Goal: Task Accomplishment & Management: Manage account settings

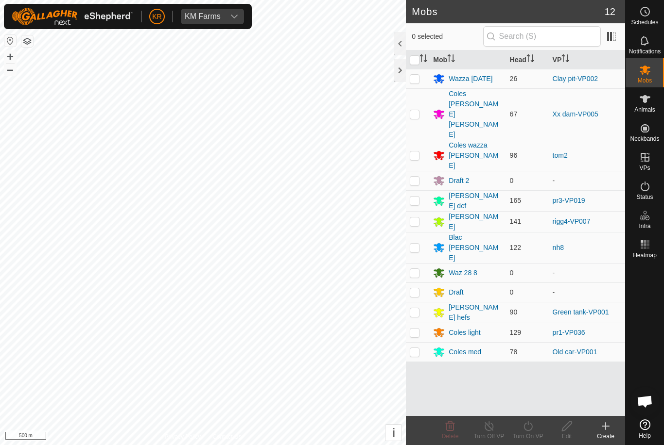
click at [465, 176] on div "Draft 2" at bounding box center [458, 181] width 20 height 10
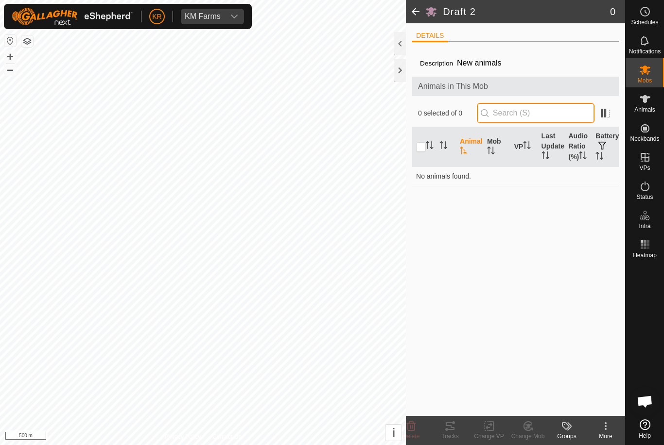
click at [535, 117] on input "text" at bounding box center [536, 113] width 118 height 20
click at [549, 62] on div "Description New animals" at bounding box center [515, 63] width 191 height 12
click at [417, 11] on span at bounding box center [415, 11] width 19 height 23
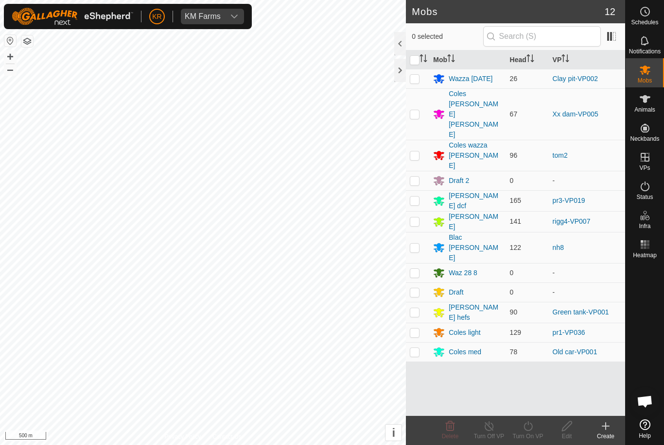
click at [476, 175] on div "Draft 2" at bounding box center [467, 181] width 68 height 12
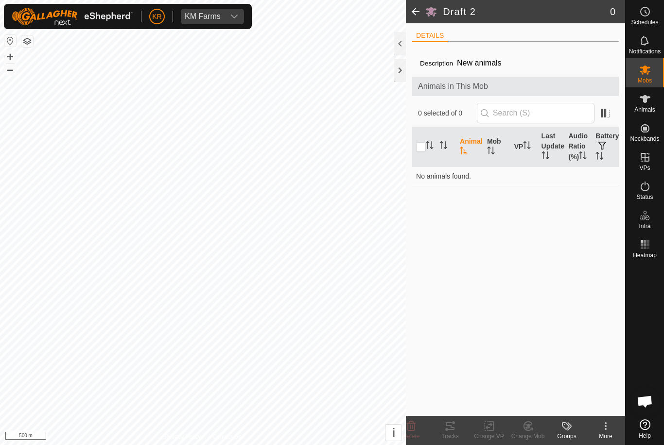
click at [598, 431] on kebab-svg-icon at bounding box center [605, 427] width 39 height 12
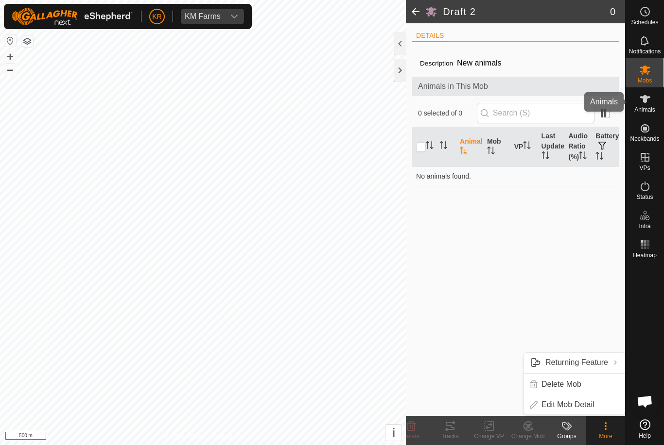
click at [650, 105] on es-animals-svg-icon at bounding box center [644, 99] width 17 height 16
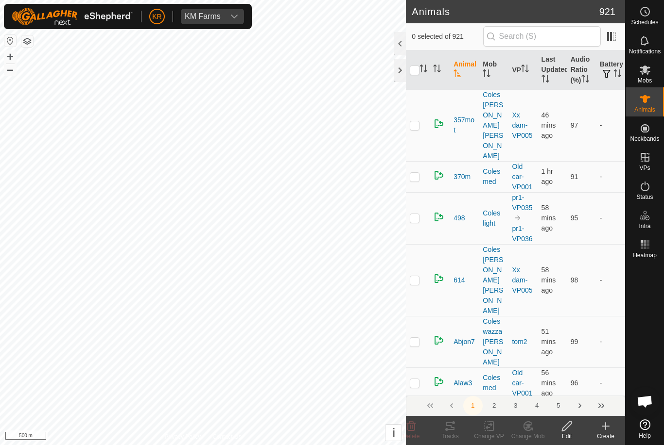
click at [644, 102] on icon at bounding box center [644, 99] width 11 height 8
click at [602, 427] on icon at bounding box center [605, 427] width 12 height 12
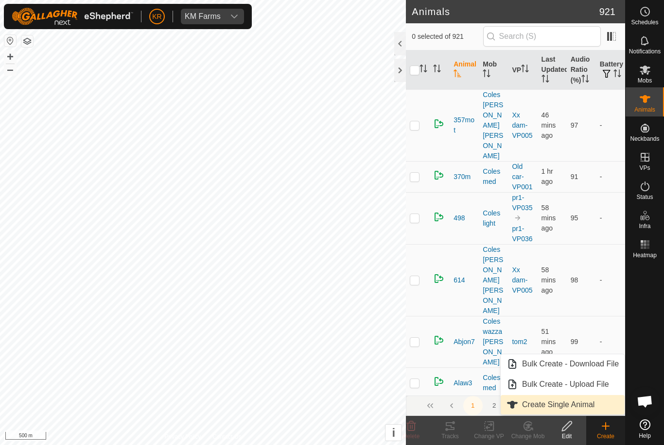
click at [581, 407] on span "Create Single Animal" at bounding box center [558, 405] width 72 height 12
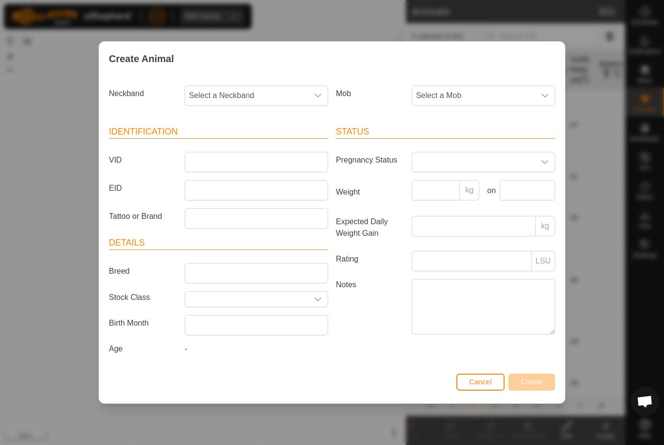
click at [514, 102] on span "Select a Mob" at bounding box center [473, 95] width 123 height 19
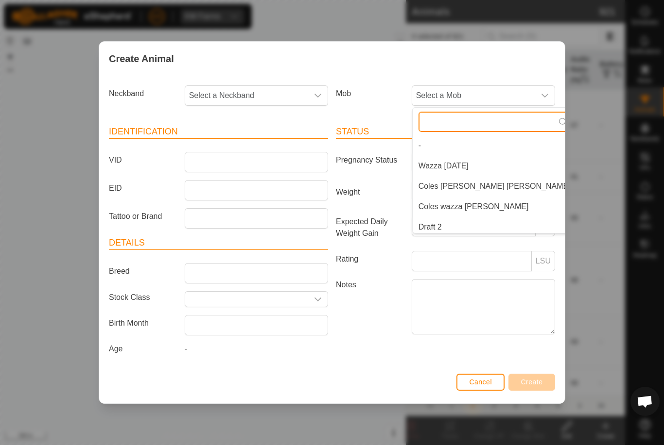
scroll to position [4, 0]
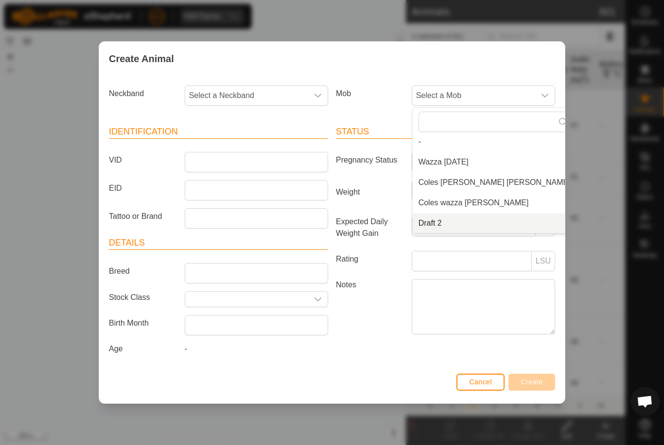
click at [454, 225] on li "Draft 2" at bounding box center [494, 223] width 164 height 19
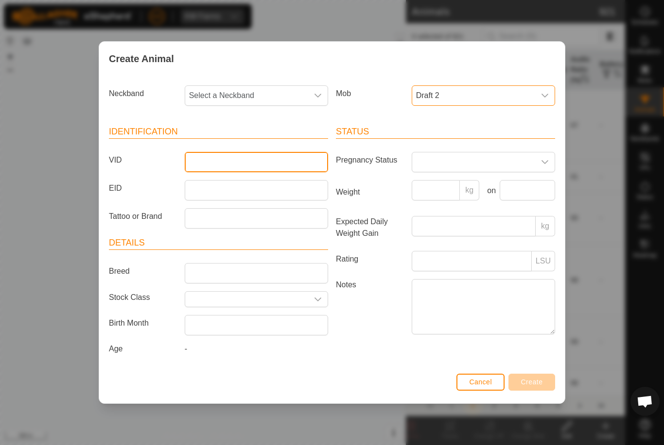
click at [273, 168] on input "VID" at bounding box center [256, 162] width 143 height 20
type input "C"
type input "Downrd20"
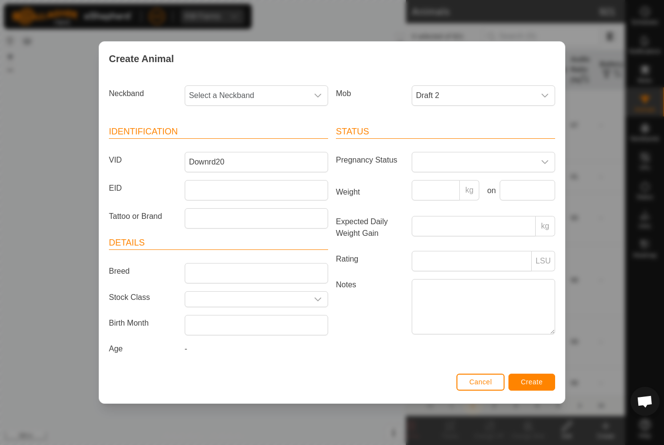
click at [255, 108] on div "Neckband Select a Neckband" at bounding box center [218, 100] width 227 height 36
click at [260, 95] on span "Select a Neckband" at bounding box center [246, 95] width 123 height 19
type input "1029"
click at [250, 141] on li "1029256746" at bounding box center [257, 145] width 142 height 19
click at [528, 381] on span "Create" at bounding box center [532, 382] width 22 height 8
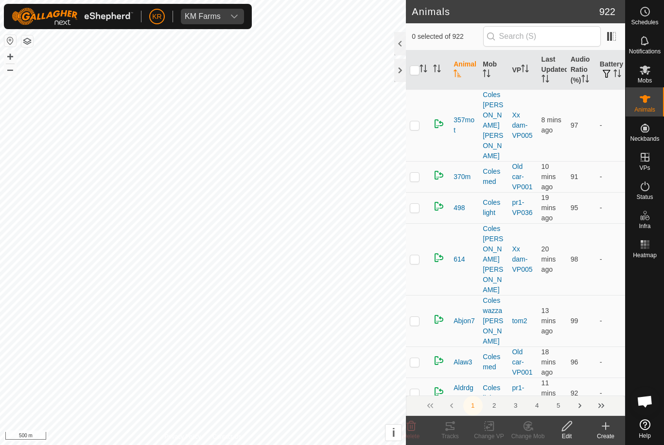
click at [605, 429] on icon at bounding box center [605, 426] width 0 height 7
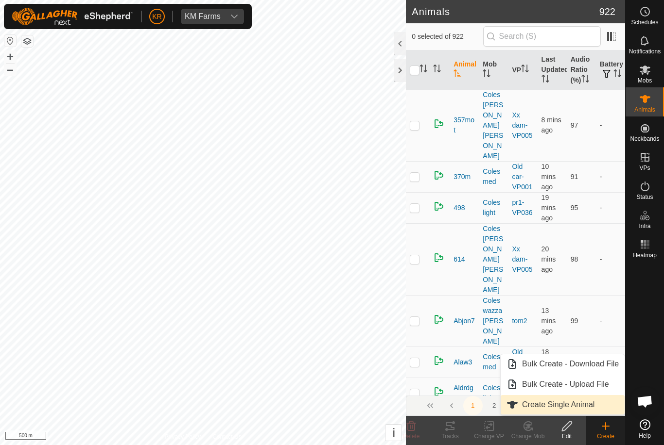
click at [574, 404] on span "Create Single Animal" at bounding box center [558, 405] width 72 height 12
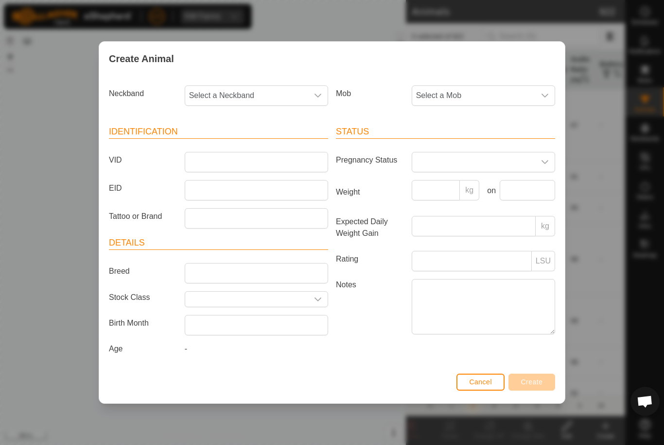
click at [504, 93] on span "Select a Mob" at bounding box center [473, 95] width 123 height 19
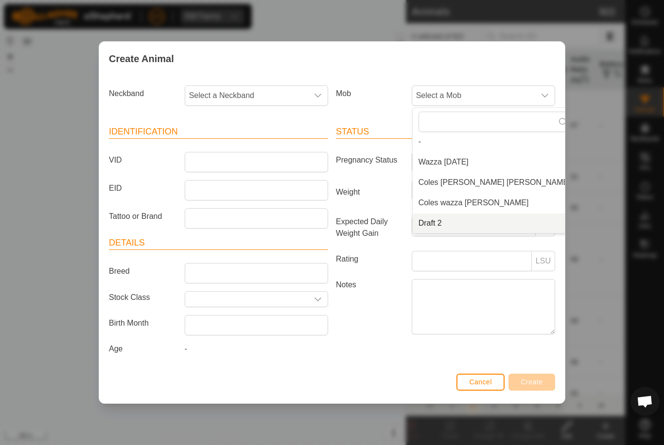
click at [461, 223] on li "Draft 2" at bounding box center [494, 223] width 164 height 19
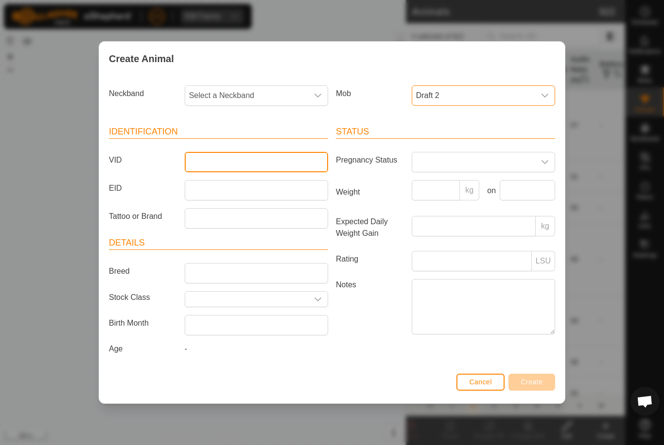
click at [268, 160] on input "VID" at bounding box center [256, 162] width 143 height 20
type input "Downrd21"
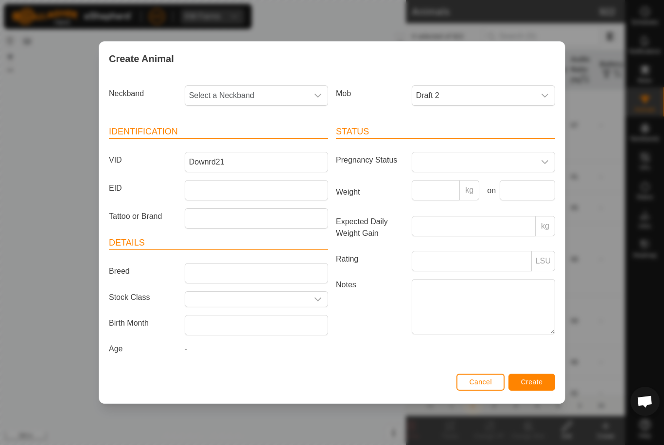
click at [260, 98] on span "Select a Neckband" at bounding box center [246, 95] width 123 height 19
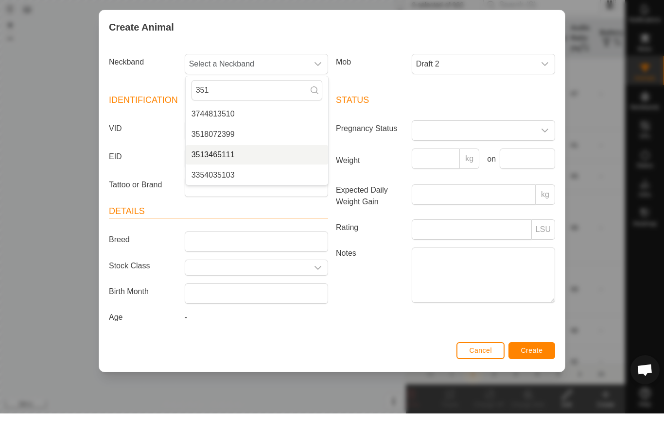
type input "351"
click at [228, 181] on span "3513465111" at bounding box center [212, 187] width 43 height 12
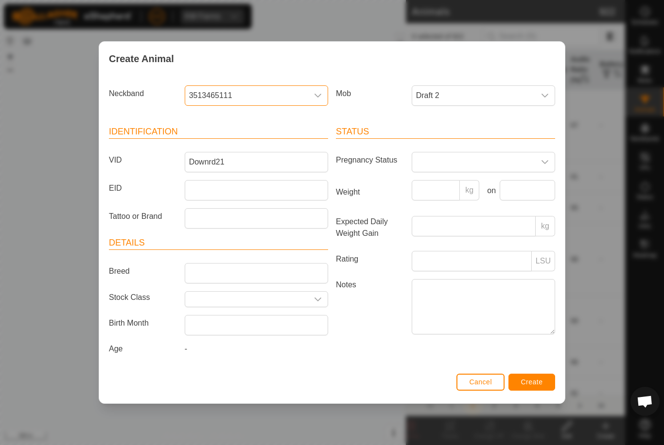
click at [246, 90] on span "3513465111" at bounding box center [246, 95] width 123 height 19
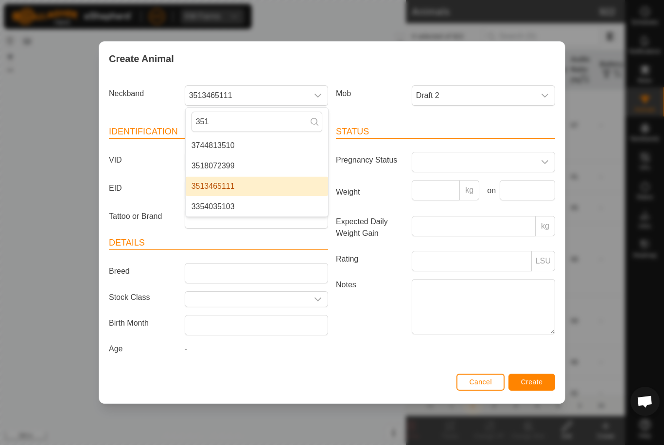
click at [282, 182] on li "3513465111" at bounding box center [257, 186] width 142 height 19
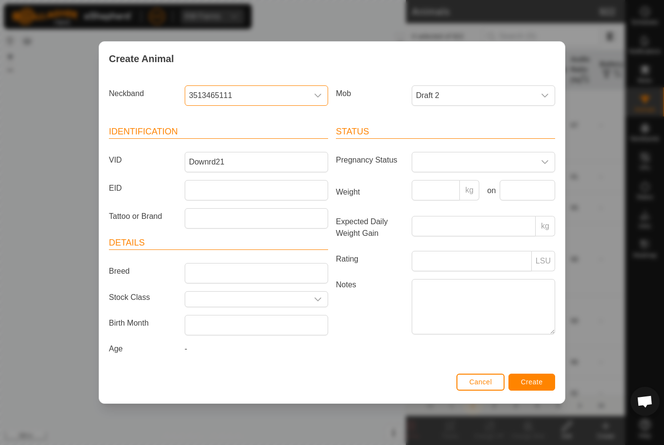
click at [529, 385] on span "Create" at bounding box center [532, 382] width 22 height 8
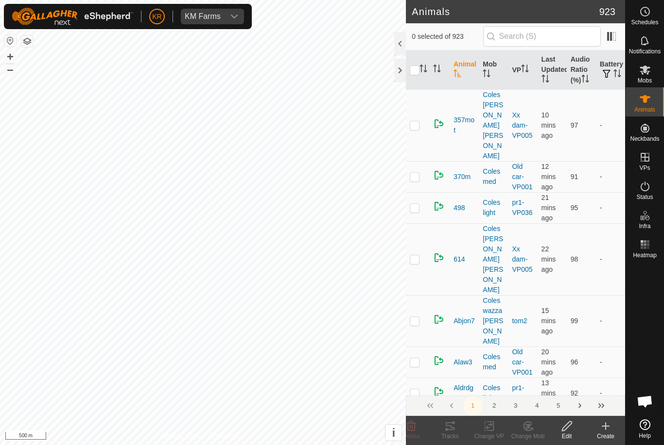
click at [603, 430] on icon at bounding box center [605, 427] width 12 height 12
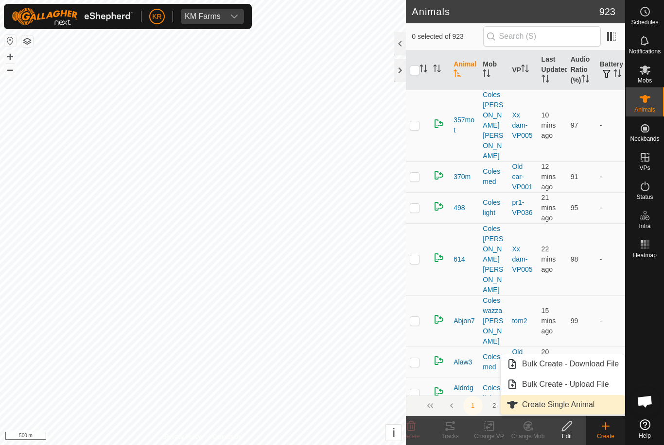
click at [574, 405] on span "Create Single Animal" at bounding box center [558, 405] width 72 height 12
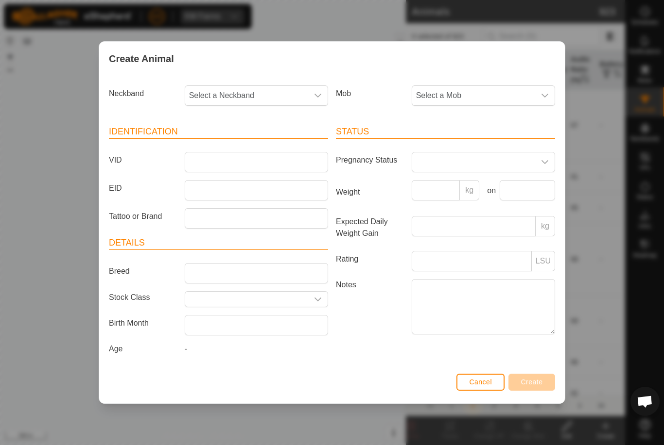
click at [494, 92] on span "Select a Mob" at bounding box center [473, 95] width 123 height 19
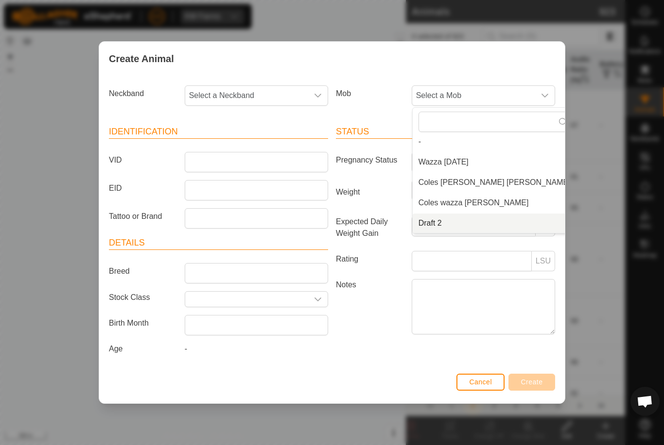
click at [458, 220] on li "Draft 2" at bounding box center [494, 223] width 164 height 19
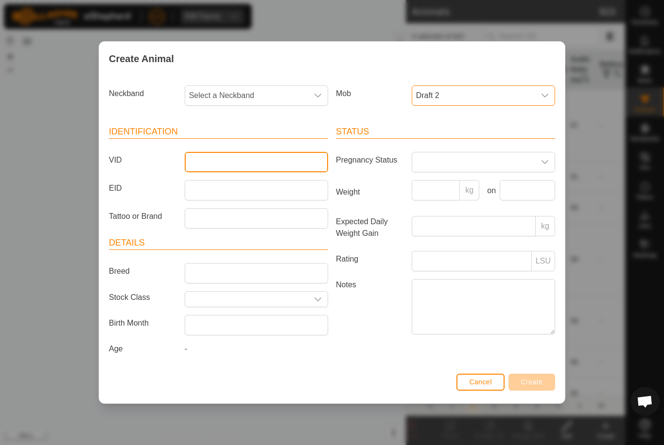
click at [268, 166] on input "VID" at bounding box center [256, 162] width 143 height 20
type input "Downrd22"
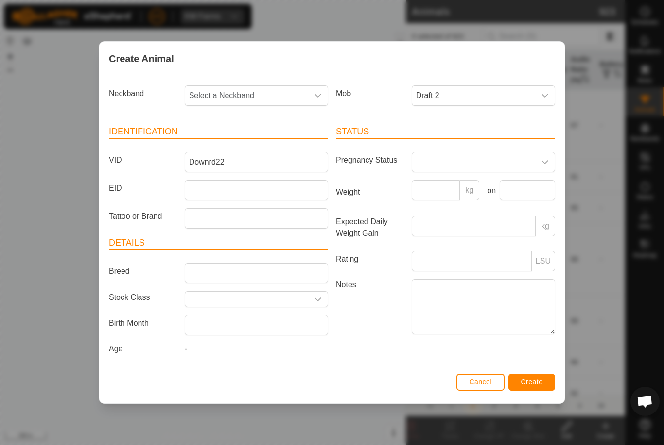
click at [273, 94] on span "Select a Neckband" at bounding box center [246, 95] width 123 height 19
type input "192"
click at [269, 141] on li "1928414684" at bounding box center [257, 145] width 142 height 19
click at [531, 382] on span "Create" at bounding box center [532, 382] width 22 height 8
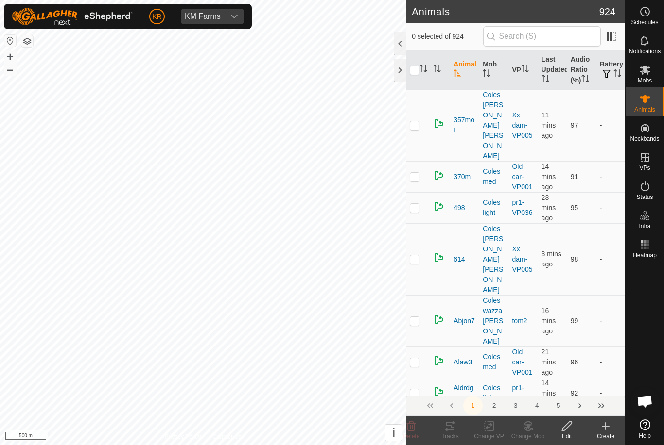
click at [599, 423] on create-svg-icon at bounding box center [605, 427] width 39 height 12
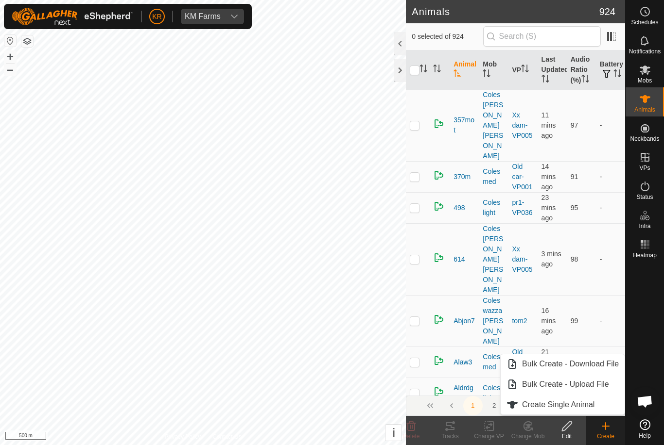
click at [575, 403] on span "Create Single Animal" at bounding box center [558, 405] width 72 height 12
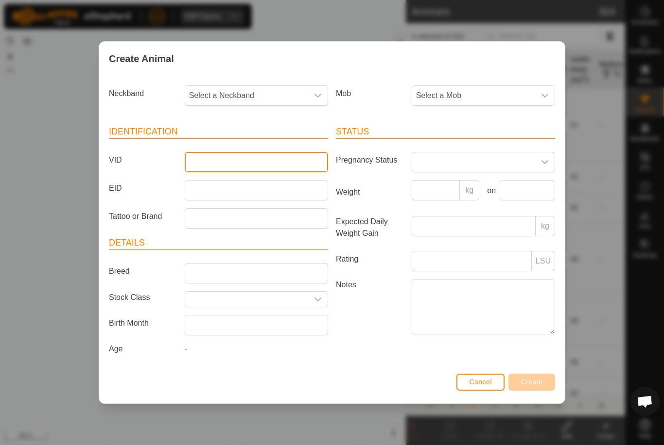
click at [224, 153] on input "VID" at bounding box center [256, 162] width 143 height 20
type input "Downrd23"
click at [272, 86] on span "Select a Neckband" at bounding box center [246, 95] width 123 height 19
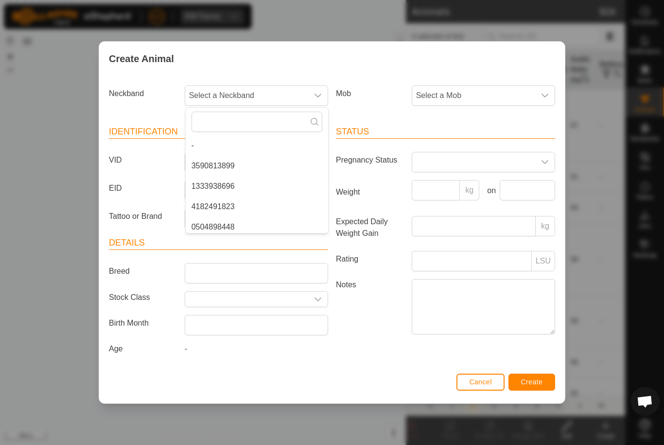
click at [262, 95] on span "Select a Neckband" at bounding box center [246, 95] width 123 height 19
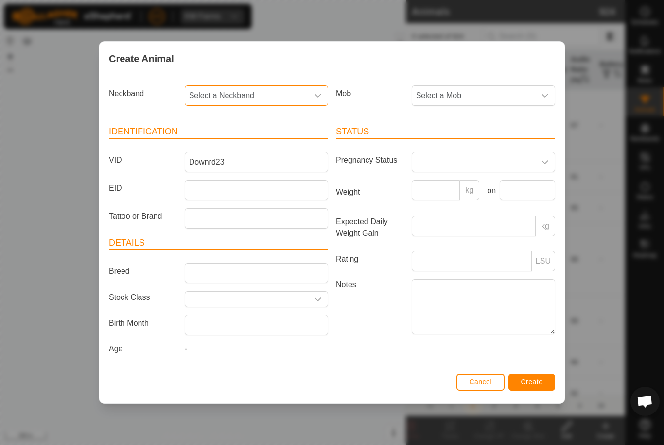
click at [270, 86] on span "Select a Neckband" at bounding box center [246, 95] width 123 height 19
click at [235, 128] on input "34154" at bounding box center [256, 122] width 131 height 20
type input "34154"
click at [256, 144] on li "3415424244" at bounding box center [257, 145] width 142 height 19
click at [502, 89] on span "Select a Mob" at bounding box center [473, 95] width 123 height 19
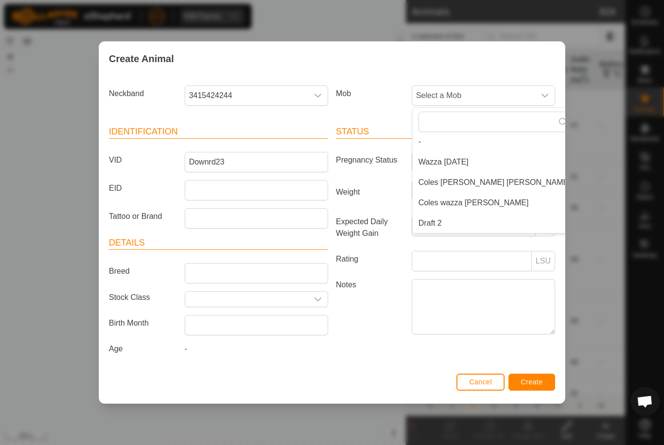
click at [458, 222] on li "Draft 2" at bounding box center [494, 223] width 164 height 19
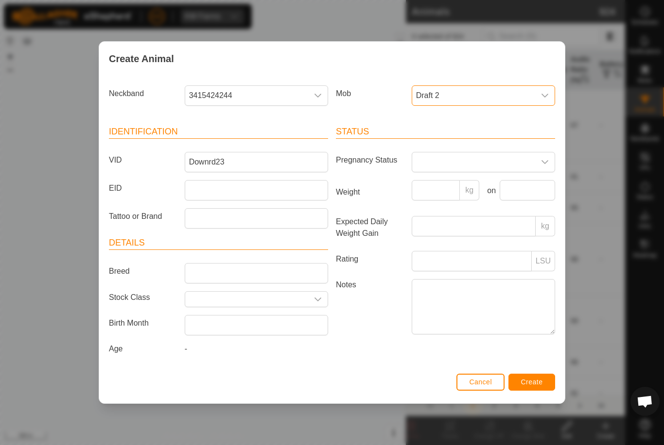
click at [531, 386] on span "Create" at bounding box center [532, 382] width 22 height 8
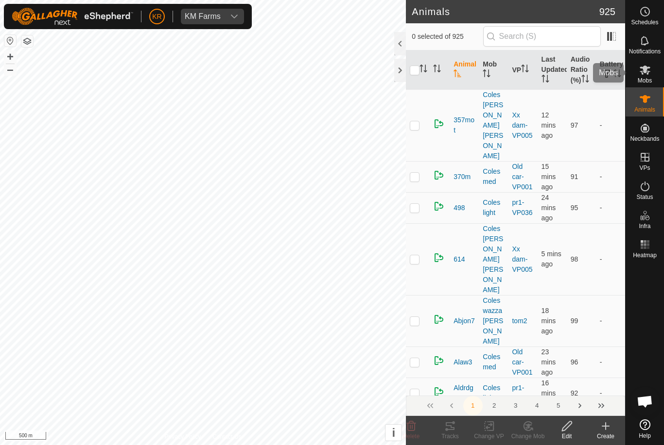
click at [647, 76] on es-mob-svg-icon at bounding box center [644, 70] width 17 height 16
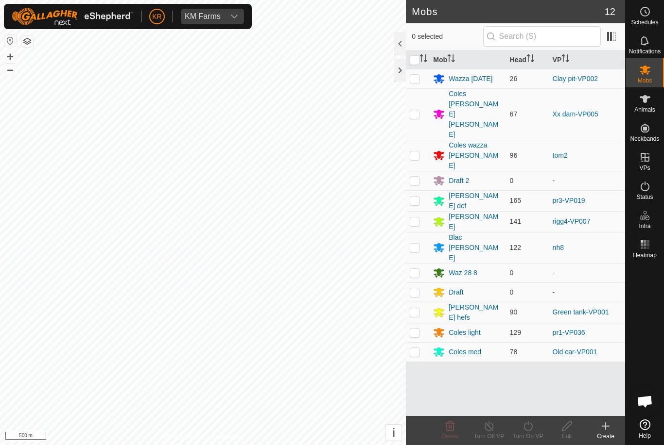
click at [463, 176] on div "Draft 2" at bounding box center [458, 181] width 20 height 10
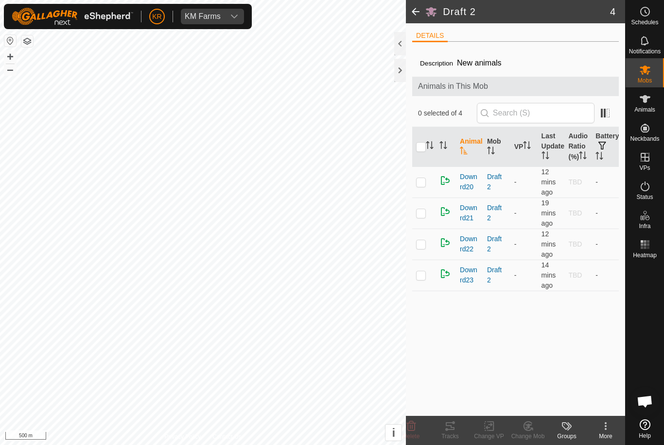
click at [601, 434] on div "More" at bounding box center [605, 436] width 39 height 9
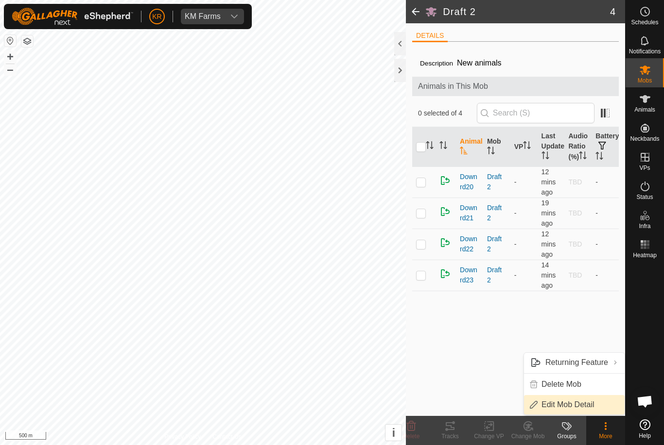
click at [595, 409] on link "Edit Mob Detail" at bounding box center [574, 404] width 101 height 19
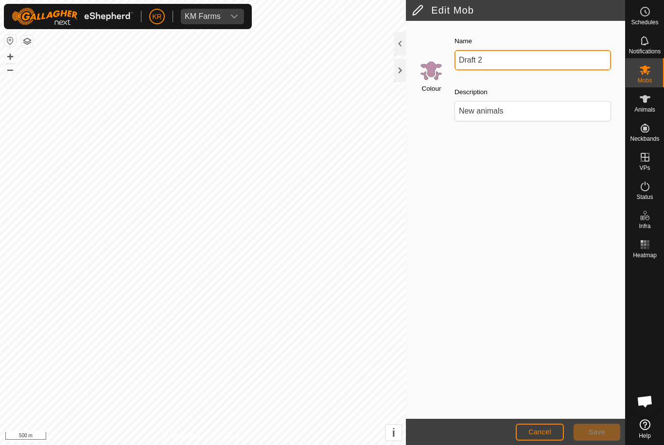
click at [507, 61] on input "Draft 2" at bounding box center [532, 60] width 156 height 20
type input "D"
type input "Jakechubbjaques"
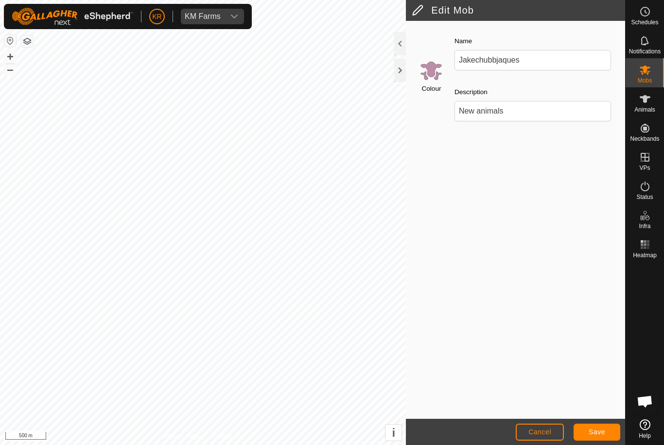
click at [598, 432] on span "Save" at bounding box center [596, 432] width 17 height 8
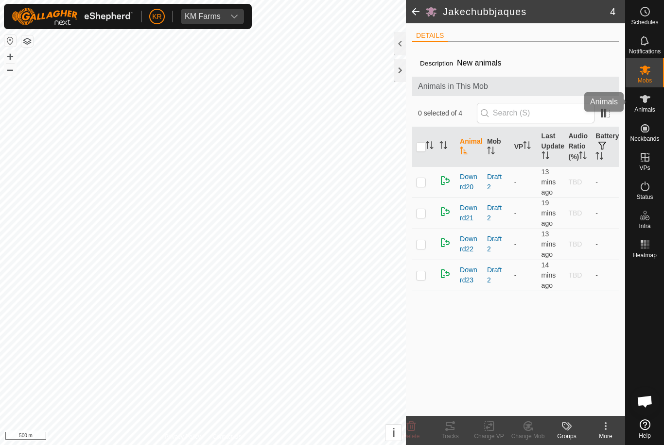
click at [652, 108] on span "Animals" at bounding box center [644, 110] width 21 height 6
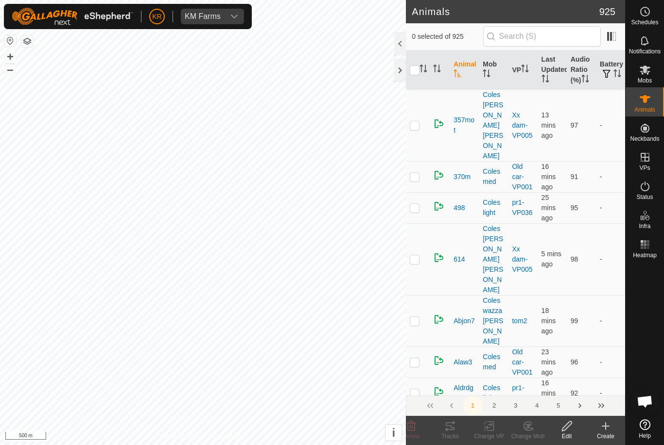
click at [606, 431] on icon at bounding box center [605, 427] width 12 height 12
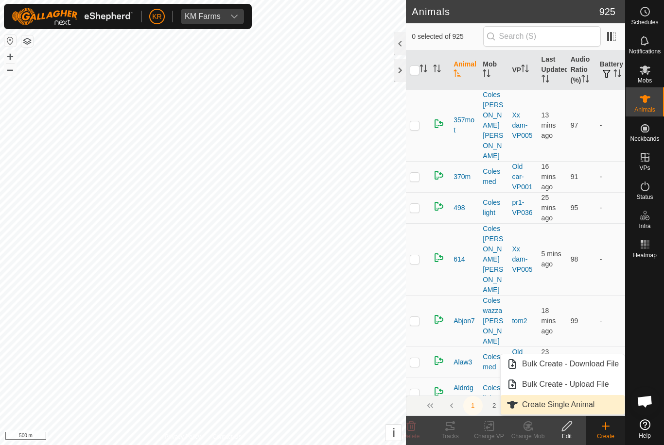
click at [592, 399] on span "Create Single Animal" at bounding box center [558, 405] width 72 height 12
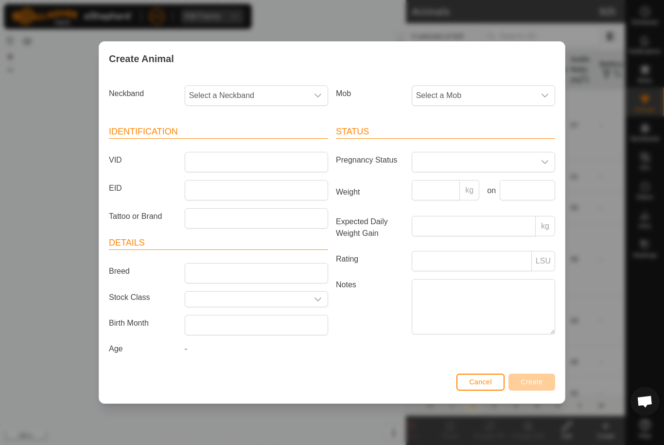
click at [478, 96] on span "Select a Mob" at bounding box center [473, 95] width 123 height 19
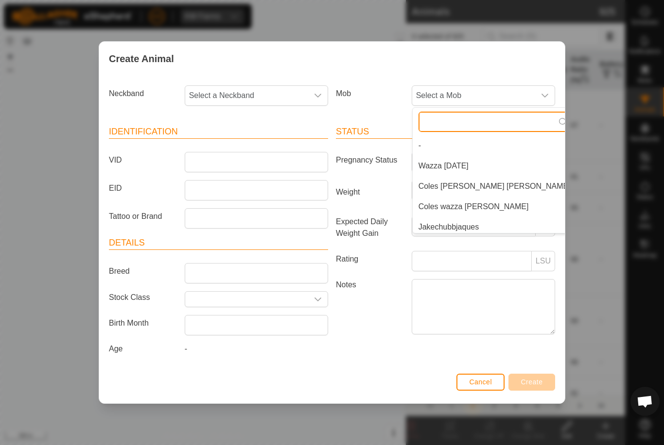
scroll to position [4, 0]
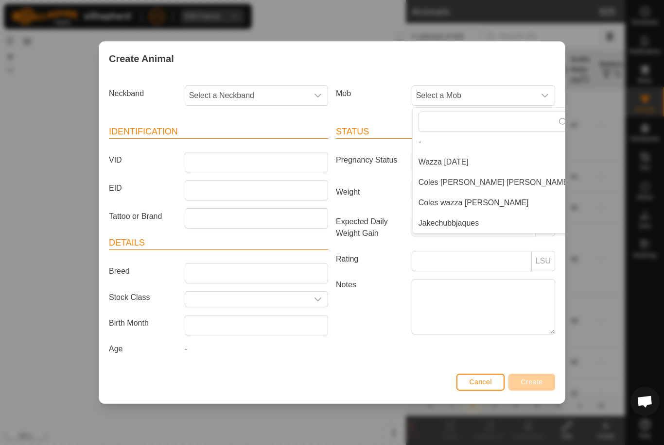
click at [471, 219] on span "Jakechubbjaques" at bounding box center [448, 224] width 61 height 12
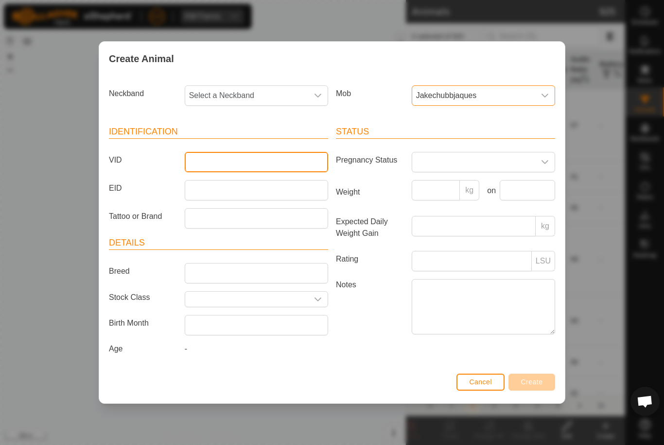
click at [242, 170] on input "VID" at bounding box center [256, 162] width 143 height 20
type input "Downrd24"
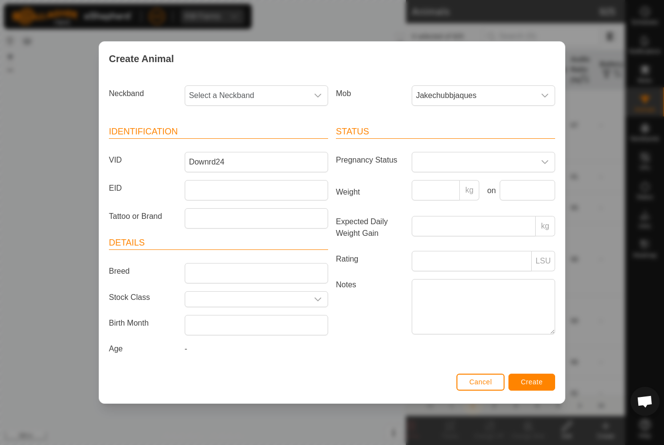
click at [268, 90] on span "Select a Neckband" at bounding box center [246, 95] width 123 height 19
type input "17375"
click at [261, 145] on li "1737595158" at bounding box center [257, 145] width 142 height 19
click at [532, 385] on span "Create" at bounding box center [532, 382] width 22 height 8
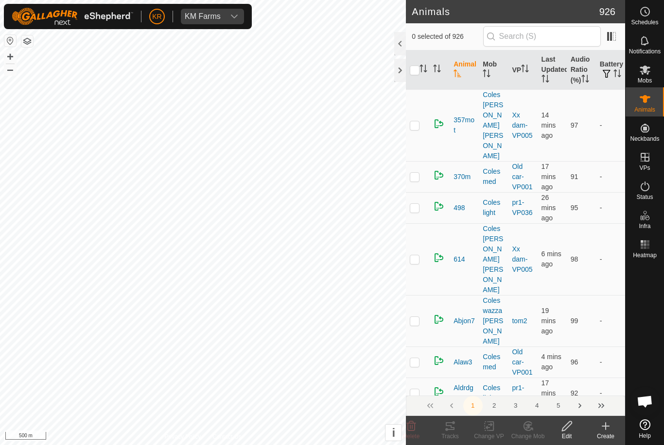
click at [601, 430] on icon at bounding box center [605, 427] width 12 height 12
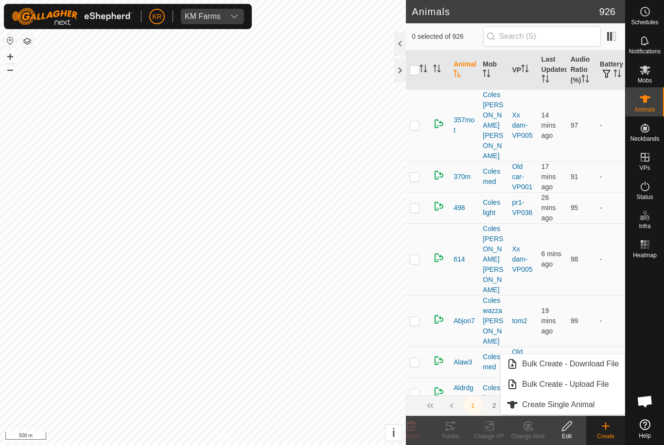
click at [560, 405] on span "Create Single Animal" at bounding box center [558, 405] width 72 height 12
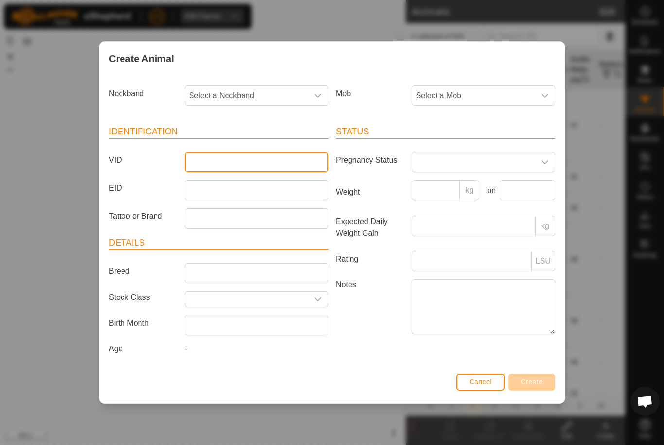
click at [227, 162] on input "VID" at bounding box center [256, 162] width 143 height 20
type input "Downrd25"
click at [266, 86] on span "Select a Neckband" at bounding box center [246, 95] width 123 height 19
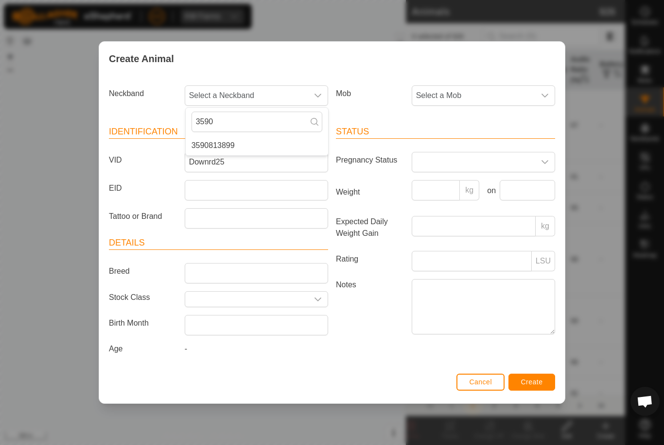
type input "3590"
click at [506, 95] on span "Select a Mob" at bounding box center [473, 95] width 123 height 19
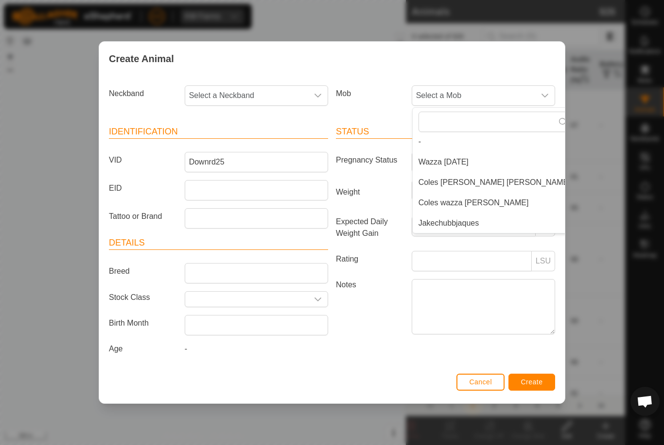
click at [477, 223] on span "Jakechubbjaques" at bounding box center [448, 224] width 61 height 12
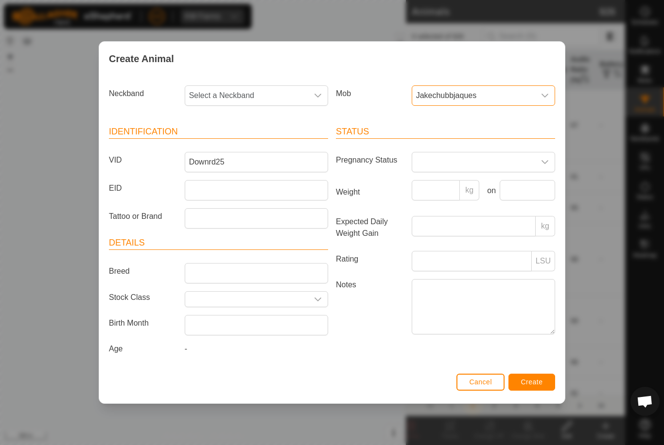
click at [544, 379] on button "Create" at bounding box center [531, 382] width 47 height 17
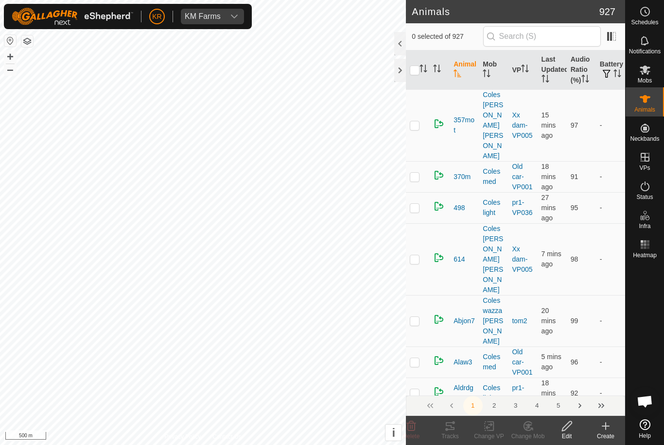
click at [604, 422] on icon at bounding box center [605, 427] width 12 height 12
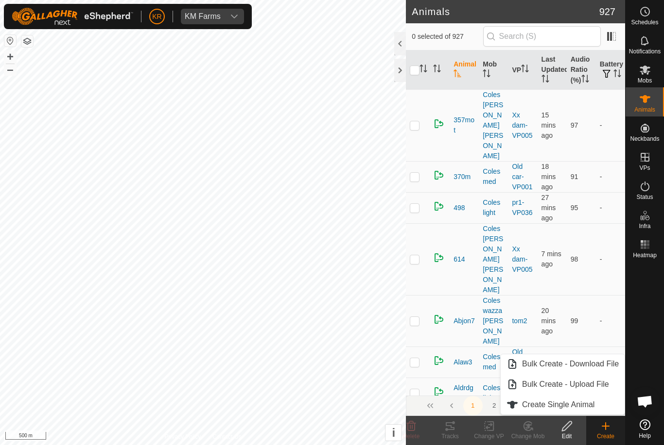
click at [579, 403] on span "Create Single Animal" at bounding box center [558, 405] width 72 height 12
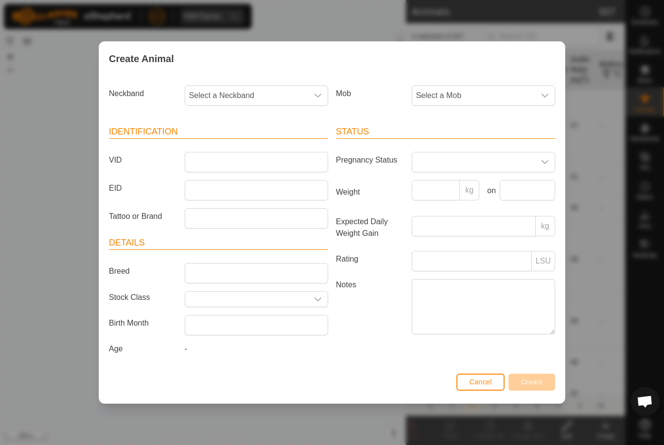
click at [501, 96] on span "Select a Mob" at bounding box center [473, 95] width 123 height 19
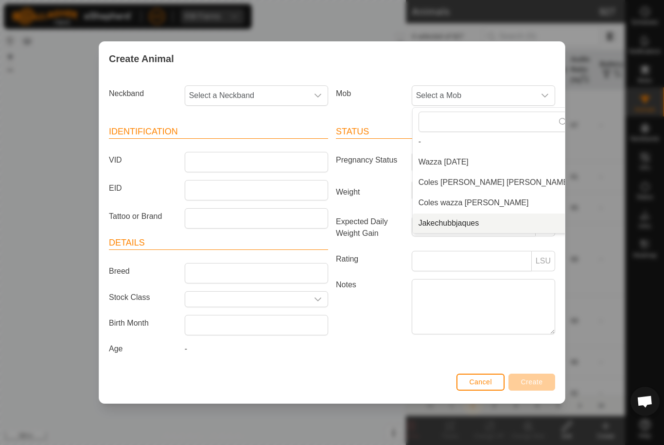
click at [477, 223] on span "Jakechubbjaques" at bounding box center [448, 224] width 61 height 12
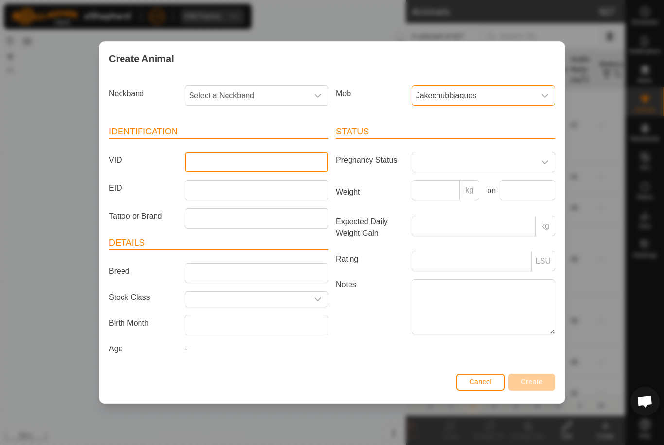
click at [264, 158] on input "VID" at bounding box center [256, 162] width 143 height 20
type input "Downrd26"
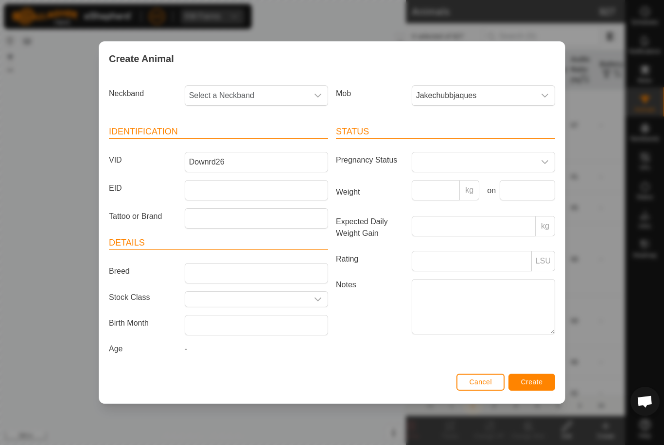
click at [263, 91] on span "Select a Neckband" at bounding box center [246, 95] width 123 height 19
click at [369, 343] on div "Status Pregnancy Status Weight kg on Expected Daily Weight Gain kg Rating LSU N…" at bounding box center [445, 242] width 227 height 257
click at [275, 93] on span "Select a Neckband" at bounding box center [246, 95] width 123 height 19
type input "10608"
click at [267, 146] on li "1060831103" at bounding box center [257, 145] width 142 height 19
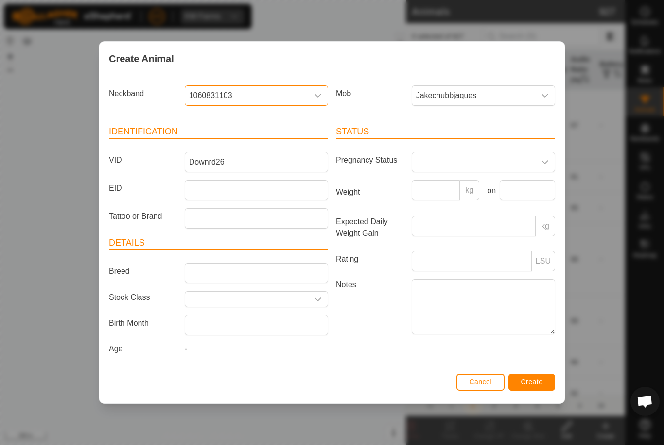
click at [536, 382] on span "Create" at bounding box center [532, 382] width 22 height 8
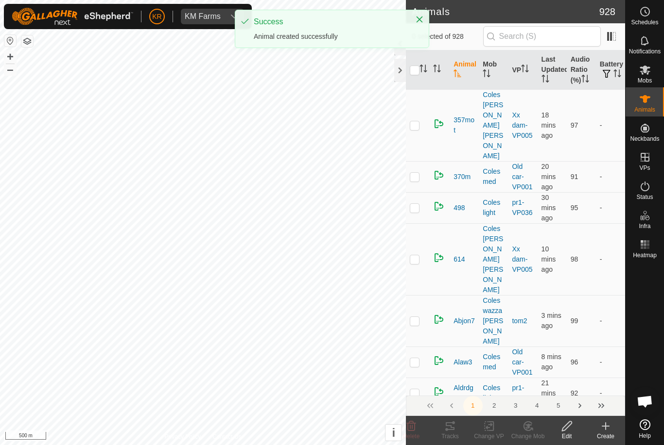
click at [605, 430] on icon at bounding box center [605, 426] width 0 height 7
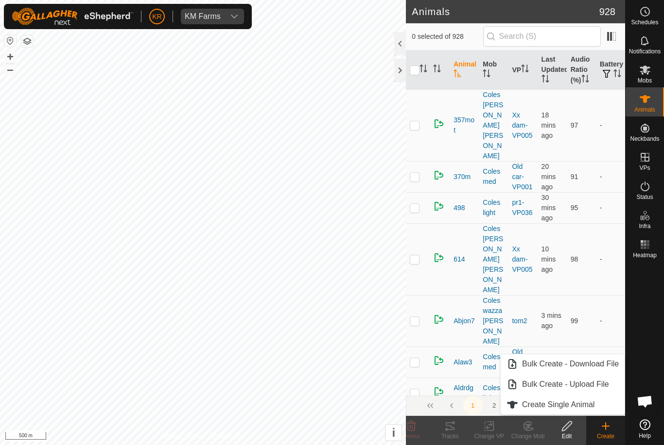
click at [572, 404] on span "Create Single Animal" at bounding box center [558, 405] width 72 height 12
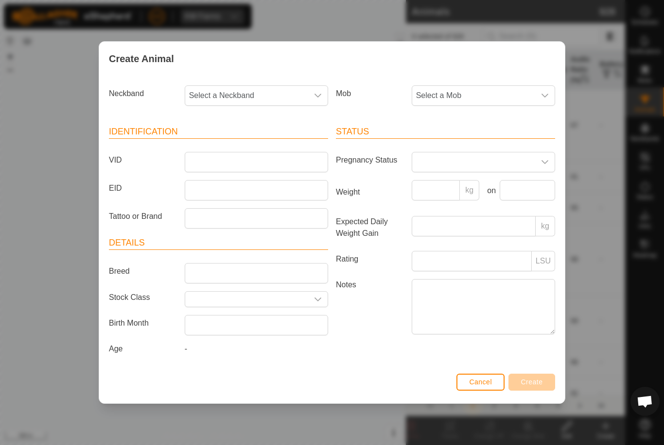
click at [282, 89] on span "Select a Neckband" at bounding box center [246, 95] width 123 height 19
click at [239, 156] on li "3590813899" at bounding box center [257, 165] width 142 height 19
click at [278, 93] on span "3590813899" at bounding box center [246, 95] width 123 height 19
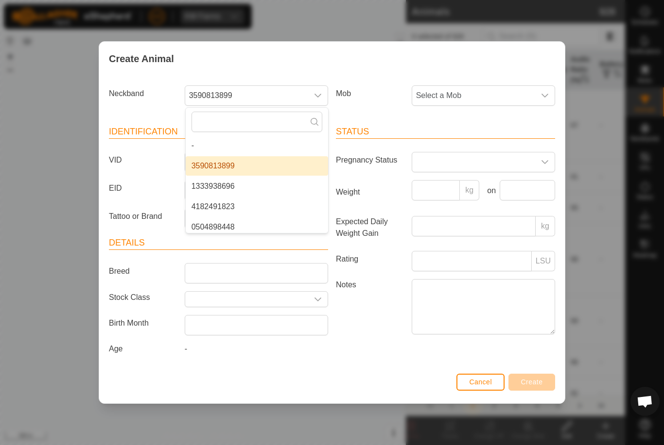
click at [161, 164] on label "VID" at bounding box center [143, 160] width 76 height 17
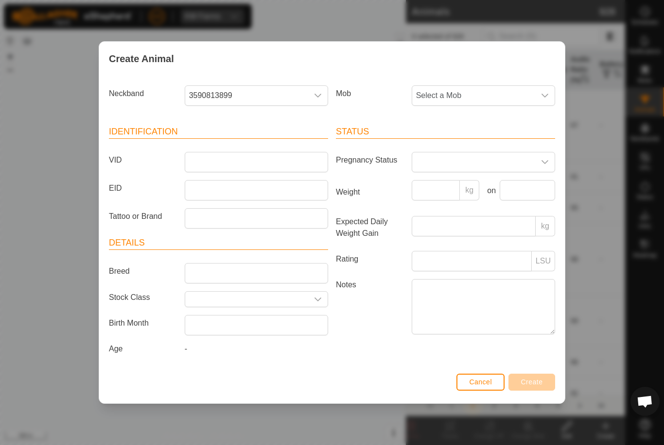
click at [185, 164] on input "VID" at bounding box center [256, 162] width 143 height 20
click at [207, 163] on input "VID" at bounding box center [256, 162] width 143 height 20
type input "Downrd27"
click at [495, 92] on span "Select a Mob" at bounding box center [473, 95] width 123 height 19
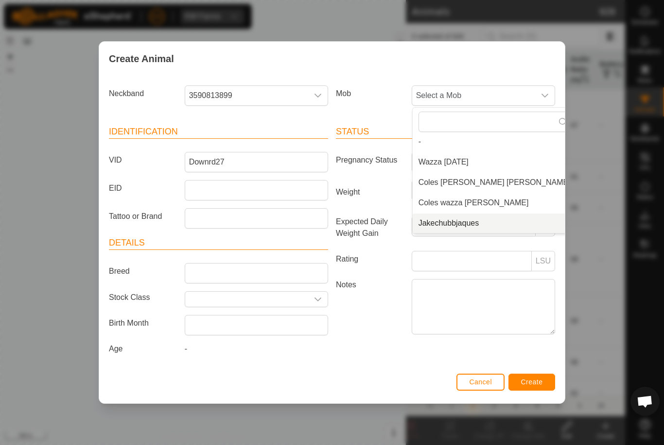
click at [467, 227] on li "Jakechubbjaques" at bounding box center [494, 223] width 164 height 19
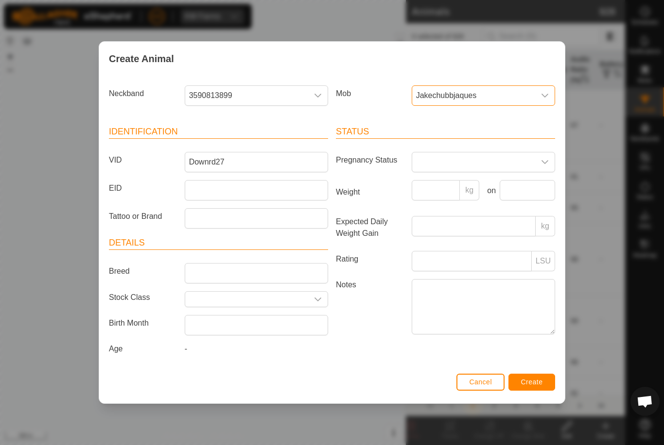
click at [284, 100] on span "3590813899" at bounding box center [246, 95] width 123 height 19
type input "1715"
click at [257, 144] on li "1715226839" at bounding box center [257, 145] width 142 height 19
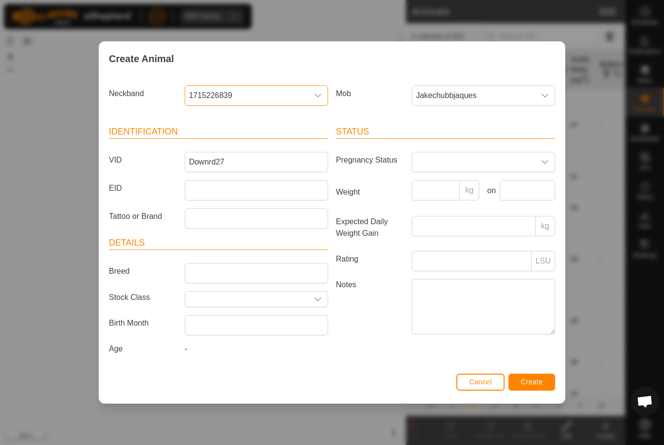
click at [533, 386] on span "Create" at bounding box center [532, 382] width 22 height 8
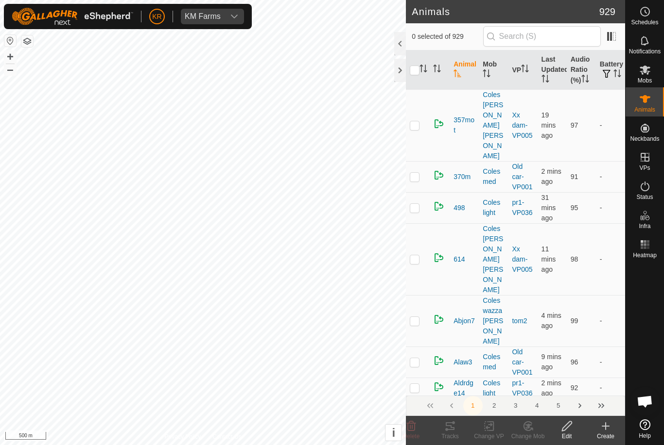
click at [601, 428] on icon at bounding box center [605, 427] width 12 height 12
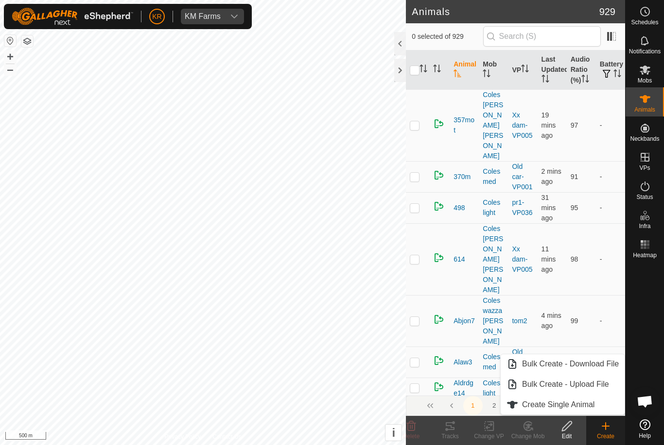
click at [570, 405] on span "Create Single Animal" at bounding box center [558, 405] width 72 height 12
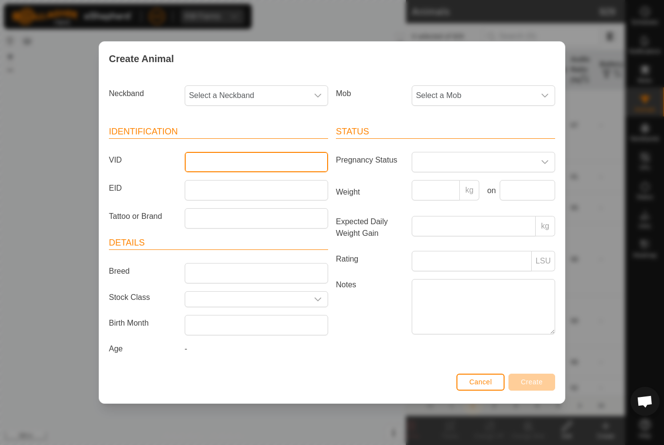
click at [229, 169] on input "VID" at bounding box center [256, 162] width 143 height 20
type input "Downrd28"
click at [482, 86] on span "Select a Mob" at bounding box center [473, 95] width 123 height 19
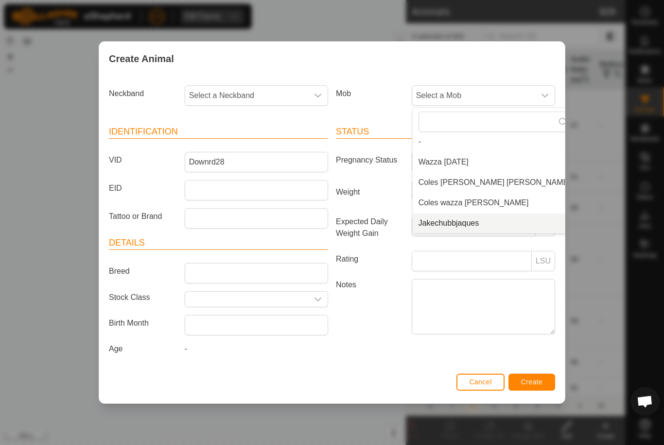
click at [464, 225] on span "Jakechubbjaques" at bounding box center [448, 224] width 61 height 12
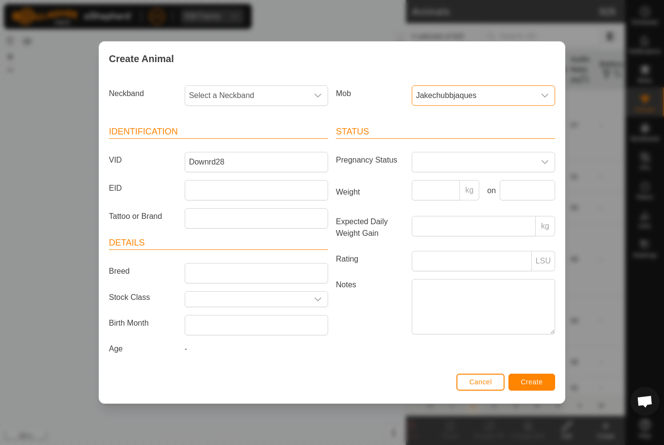
click at [268, 98] on span "Select a Neckband" at bounding box center [246, 95] width 123 height 19
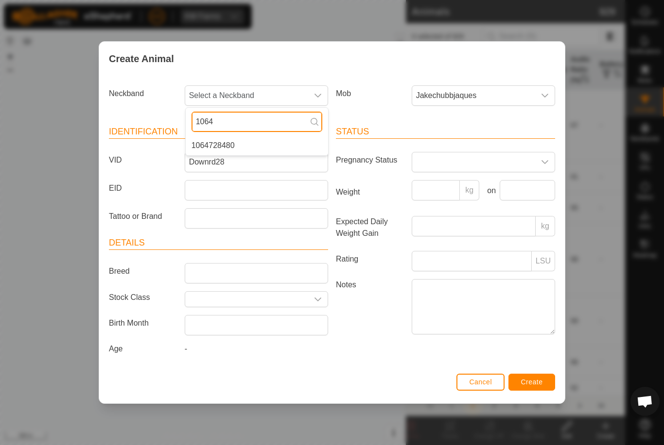
type input "1064"
click at [538, 384] on span "Create" at bounding box center [532, 382] width 22 height 8
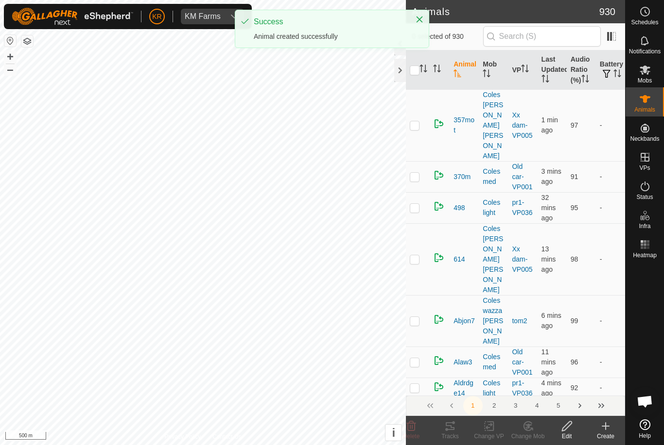
click at [603, 426] on icon at bounding box center [605, 426] width 7 height 0
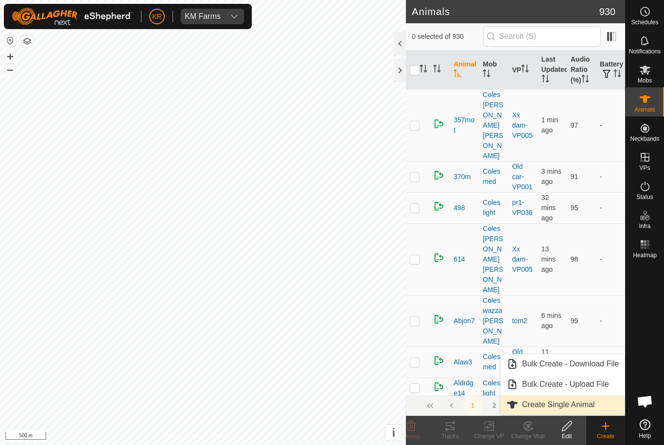
click at [562, 408] on span "Create Single Animal" at bounding box center [558, 405] width 72 height 12
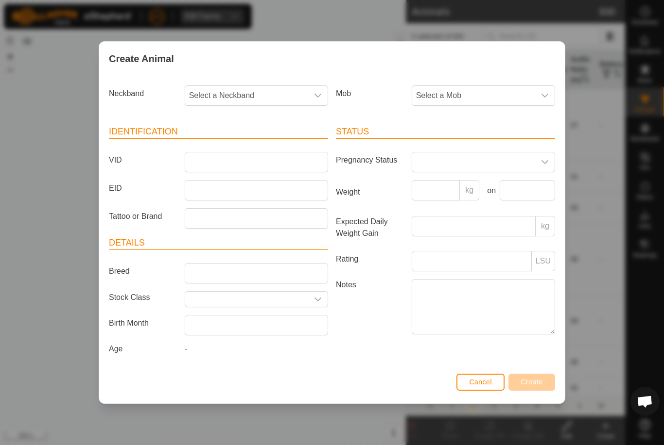
click at [283, 91] on span "Select a Neckband" at bounding box center [246, 95] width 123 height 19
click at [161, 161] on label "VID" at bounding box center [143, 160] width 76 height 17
click at [185, 161] on input "VID" at bounding box center [256, 162] width 143 height 20
click at [214, 159] on input "VID" at bounding box center [256, 162] width 143 height 20
click at [163, 181] on label "EID" at bounding box center [143, 188] width 76 height 17
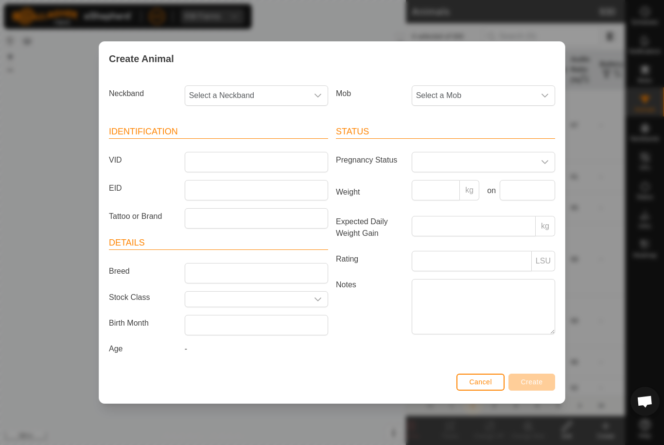
click at [185, 181] on input "EID" at bounding box center [256, 190] width 143 height 20
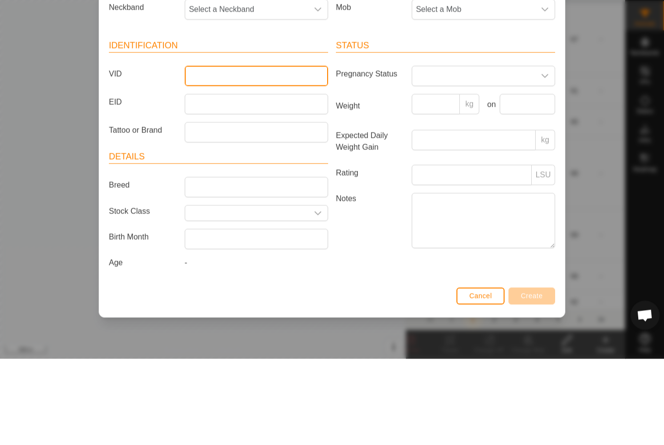
click at [236, 152] on input "VID" at bounding box center [256, 162] width 143 height 20
type input "Downrd29"
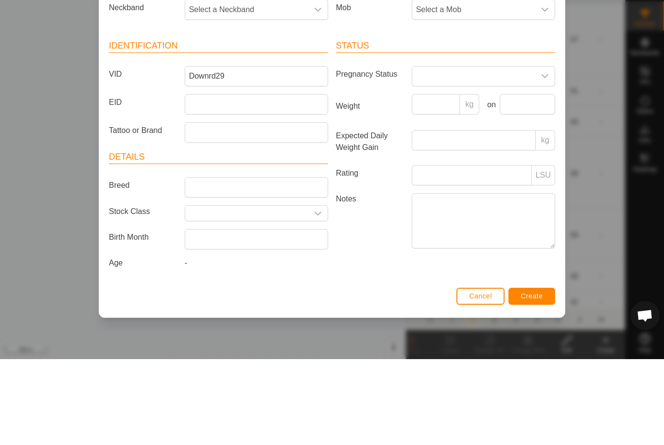
click at [492, 86] on span "Select a Mob" at bounding box center [473, 95] width 123 height 19
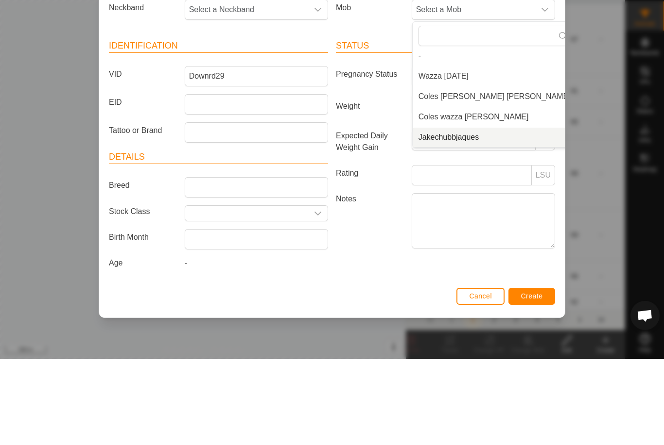
click at [462, 214] on li "Jakechubbjaques" at bounding box center [494, 223] width 164 height 19
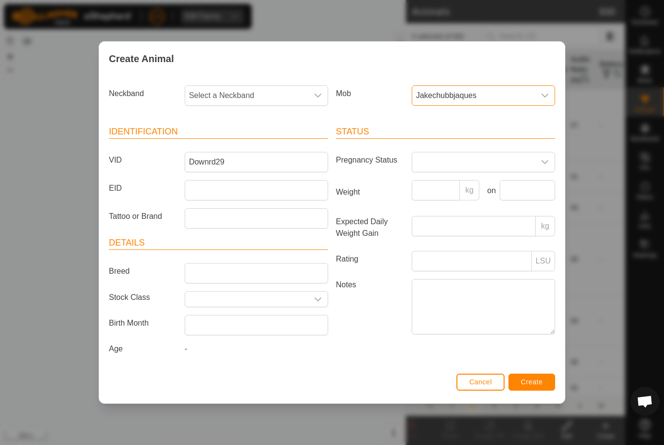
click at [261, 92] on span "Select a Neckband" at bounding box center [246, 95] width 123 height 19
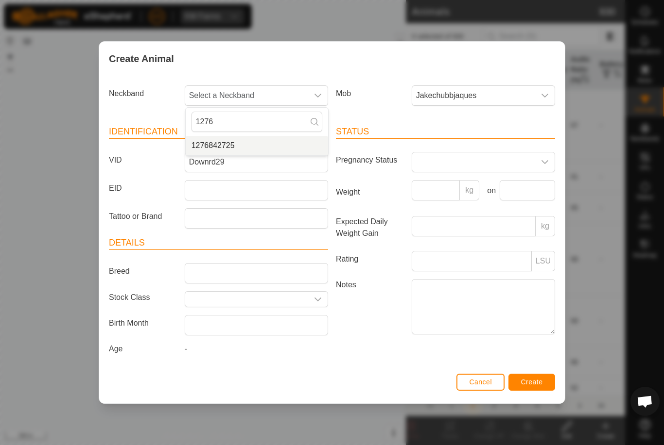
type input "1276"
click at [272, 146] on li "1276842725" at bounding box center [257, 145] width 142 height 19
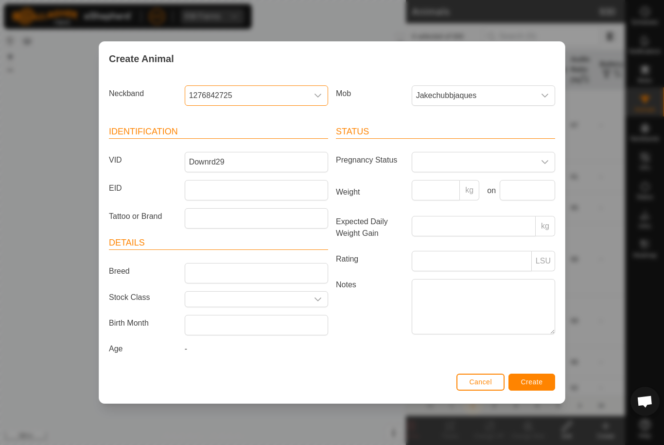
click at [535, 384] on span "Create" at bounding box center [532, 382] width 22 height 8
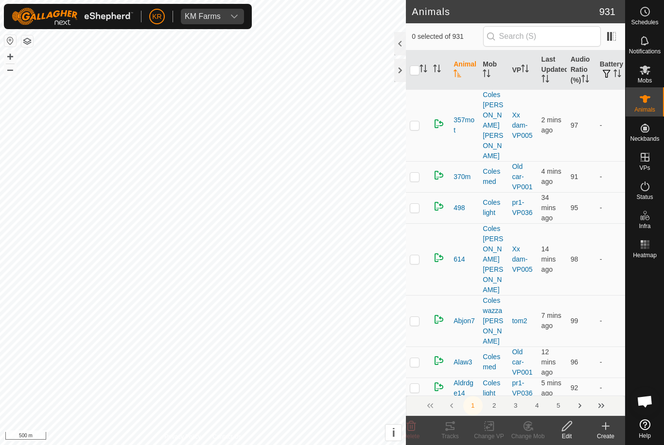
click at [612, 428] on create-svg-icon at bounding box center [605, 427] width 39 height 12
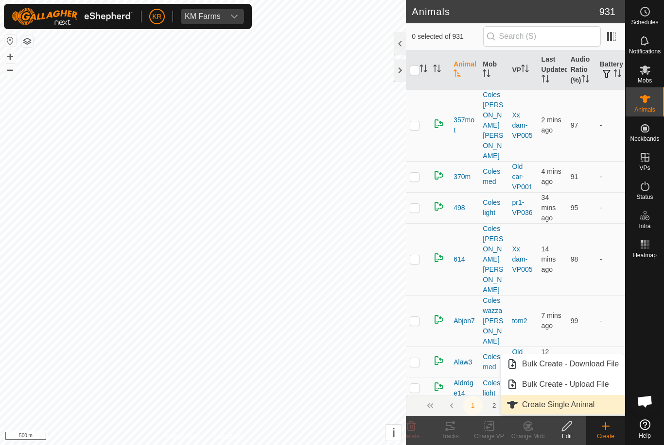
click at [561, 406] on span "Create Single Animal" at bounding box center [558, 405] width 72 height 12
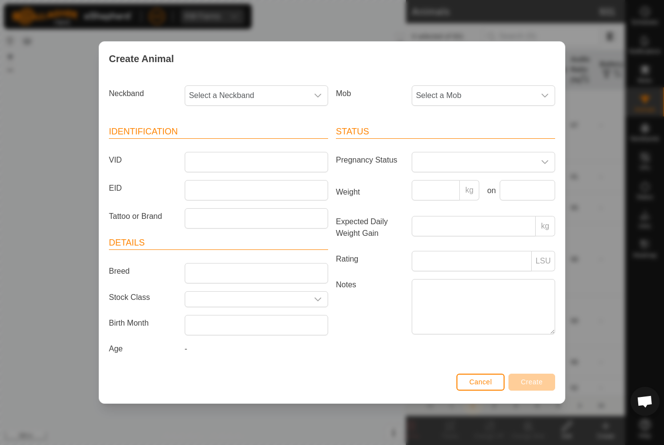
click at [456, 101] on span "Select a Mob" at bounding box center [473, 95] width 123 height 19
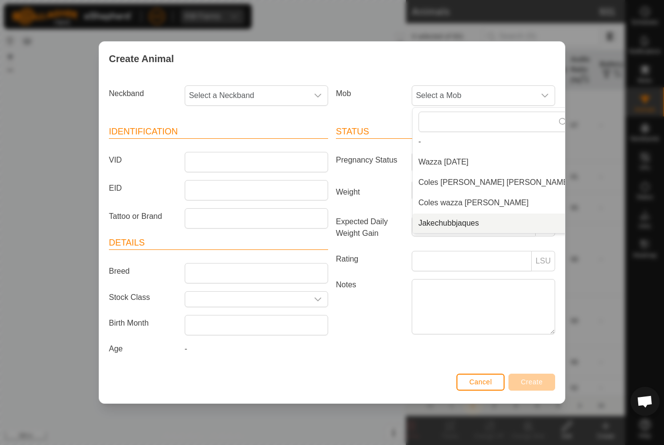
click at [465, 219] on span "Jakechubbjaques" at bounding box center [448, 224] width 61 height 12
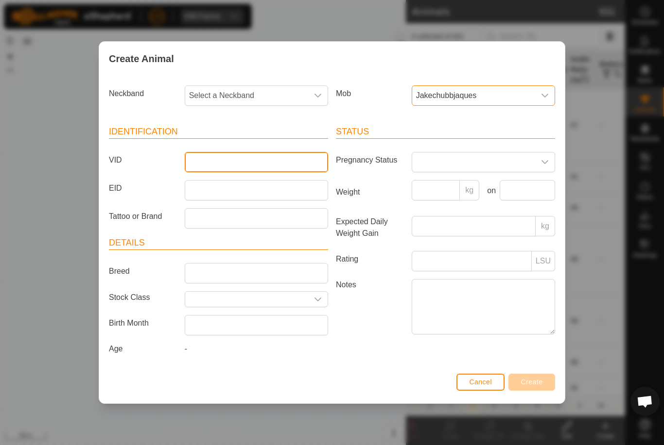
click at [265, 152] on input "VID" at bounding box center [256, 162] width 143 height 20
type input "Downrd30"
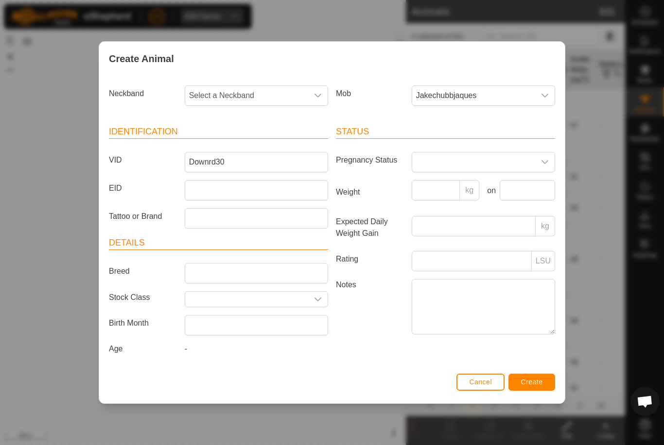
click at [277, 89] on span "Select a Neckband" at bounding box center [246, 95] width 123 height 19
type input "402"
click at [227, 140] on span "4020622559" at bounding box center [212, 146] width 43 height 12
click at [538, 379] on button "Create" at bounding box center [531, 382] width 47 height 17
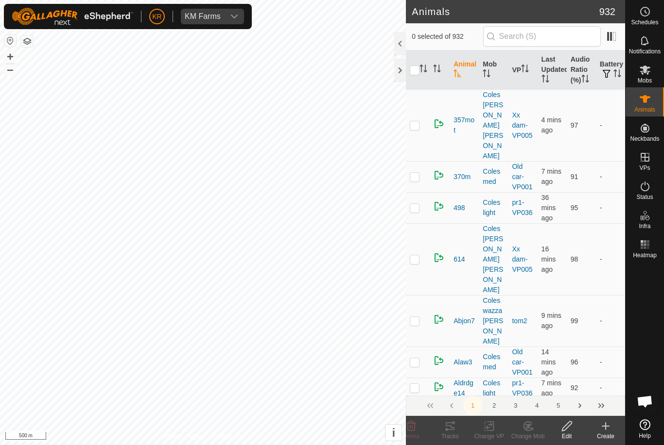
click at [604, 430] on icon at bounding box center [605, 427] width 12 height 12
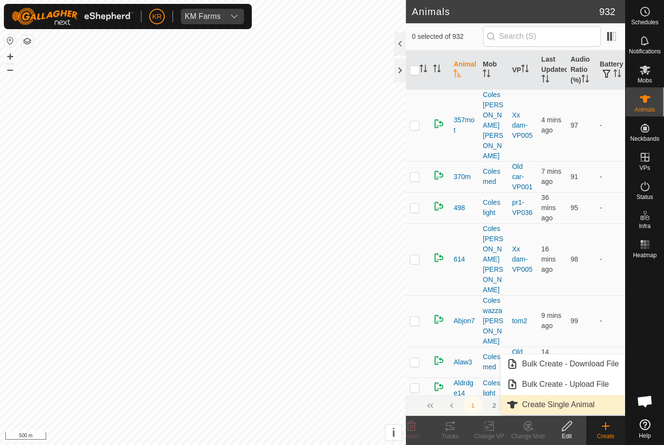
click at [574, 405] on span "Create Single Animal" at bounding box center [558, 405] width 72 height 12
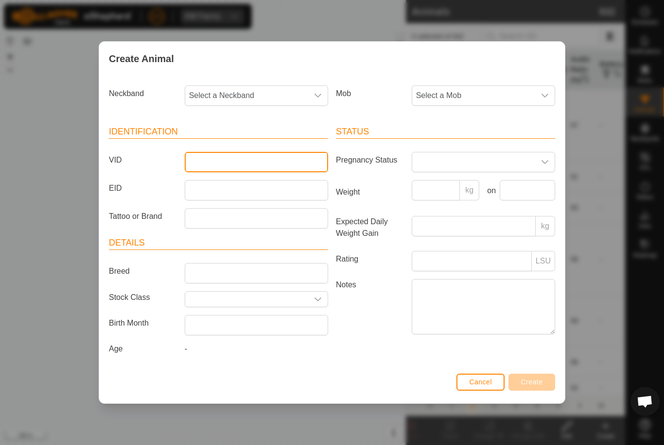
click at [246, 161] on input "VID" at bounding box center [256, 162] width 143 height 20
type input "Downrd31"
click at [265, 88] on span "Select a Neckband" at bounding box center [246, 95] width 123 height 19
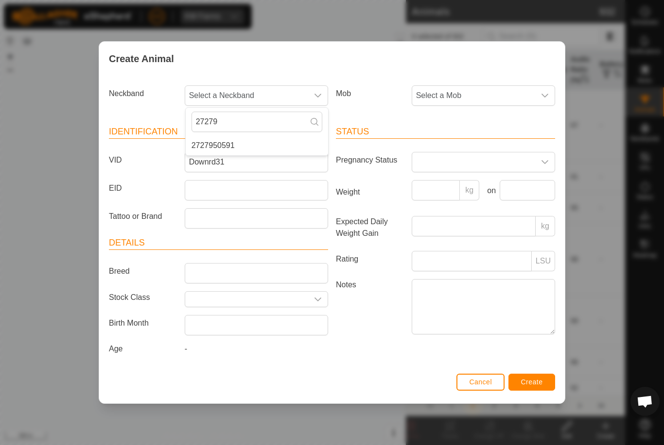
type input "27279"
click at [290, 147] on li "2727950591" at bounding box center [257, 145] width 142 height 19
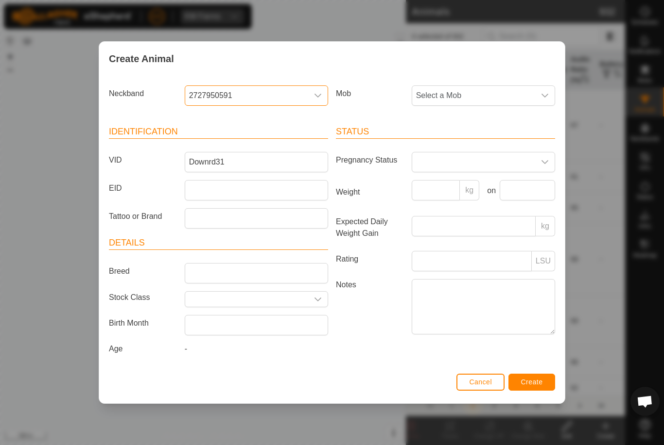
click at [491, 93] on span "Select a Mob" at bounding box center [473, 95] width 123 height 19
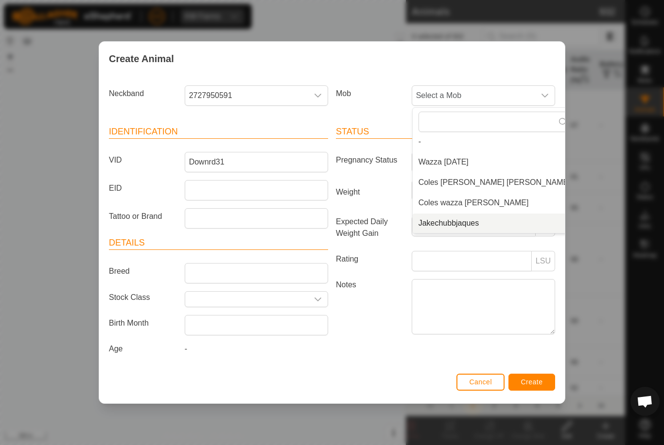
click at [463, 225] on span "Jakechubbjaques" at bounding box center [448, 224] width 61 height 12
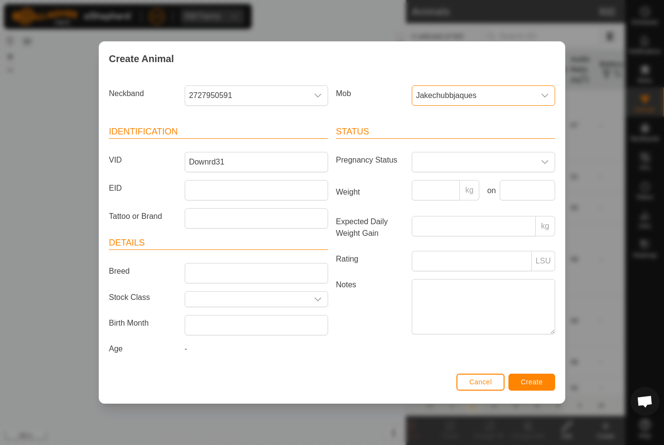
click at [538, 382] on span "Create" at bounding box center [532, 382] width 22 height 8
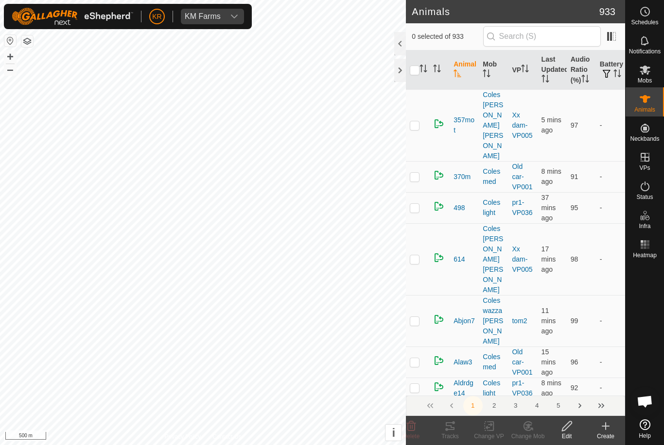
click at [604, 432] on icon at bounding box center [605, 427] width 12 height 12
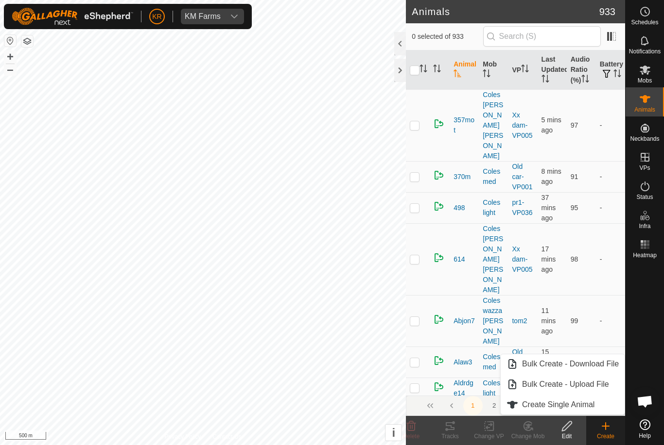
click at [580, 405] on span "Create Single Animal" at bounding box center [558, 405] width 72 height 12
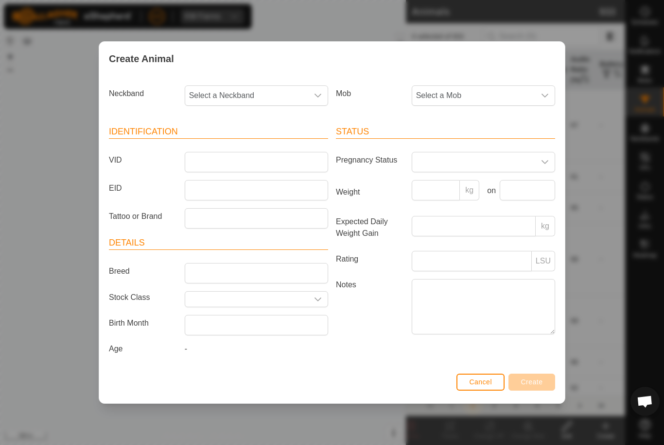
click at [458, 86] on span "Select a Mob" at bounding box center [473, 95] width 123 height 19
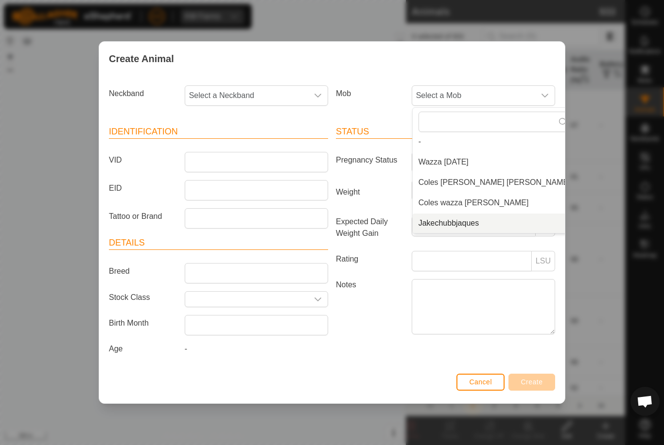
click at [457, 224] on span "Jakechubbjaques" at bounding box center [448, 224] width 61 height 12
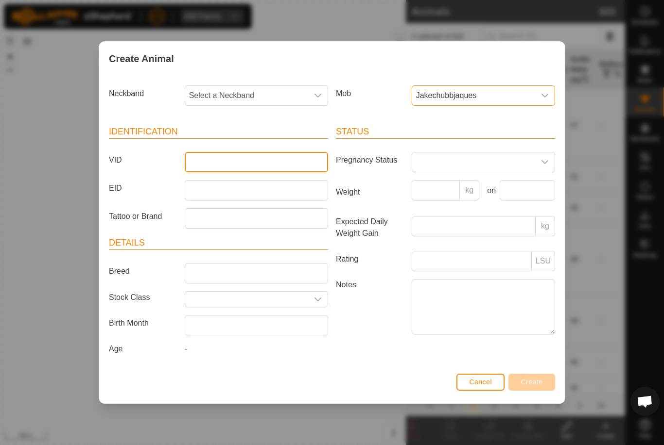
click at [261, 159] on input "VID" at bounding box center [256, 162] width 143 height 20
type input "Downrd32"
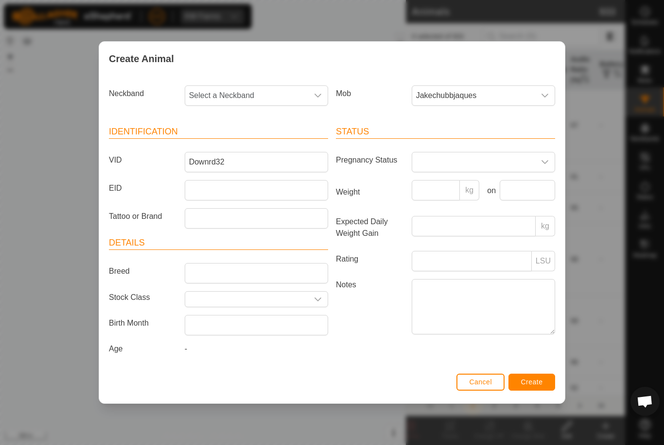
click at [264, 95] on span "Select a Neckband" at bounding box center [246, 95] width 123 height 19
type input "3397"
click at [263, 144] on li "3397655382" at bounding box center [257, 145] width 142 height 19
click at [540, 382] on span "Create" at bounding box center [532, 382] width 22 height 8
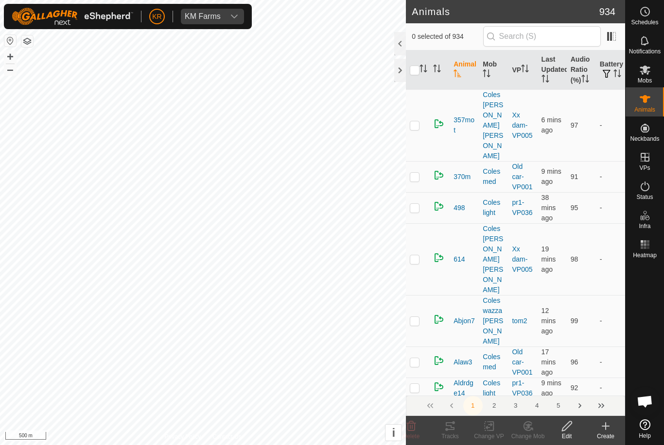
click at [600, 426] on icon at bounding box center [605, 427] width 12 height 12
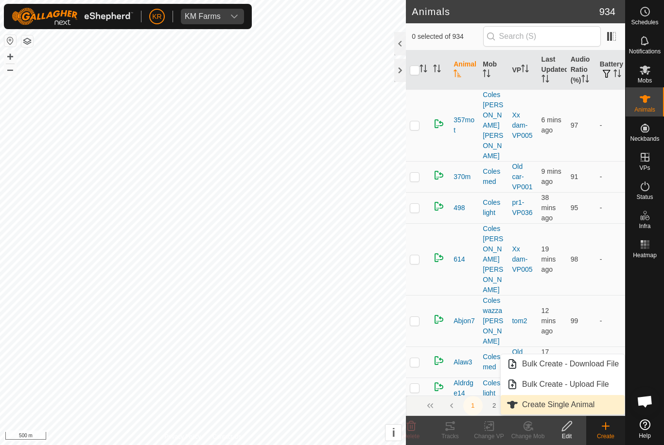
click at [587, 409] on span "Create Single Animal" at bounding box center [558, 405] width 72 height 12
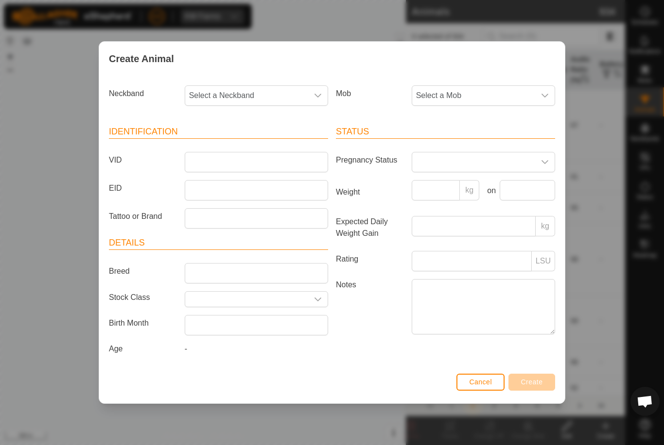
click at [255, 138] on article "Identification VID EID Tattoo or Brand" at bounding box center [218, 176] width 219 height 103
click at [245, 157] on input "VID" at bounding box center [256, 162] width 143 height 20
type input "Downrd33"
click at [499, 97] on span "Select a Mob" at bounding box center [473, 95] width 123 height 19
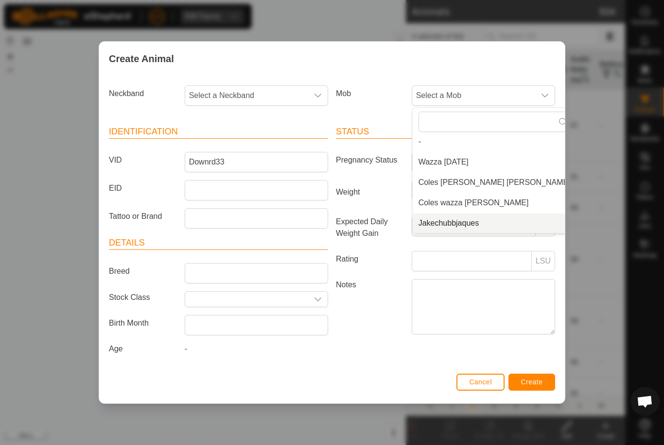
click at [468, 223] on span "Jakechubbjaques" at bounding box center [448, 224] width 61 height 12
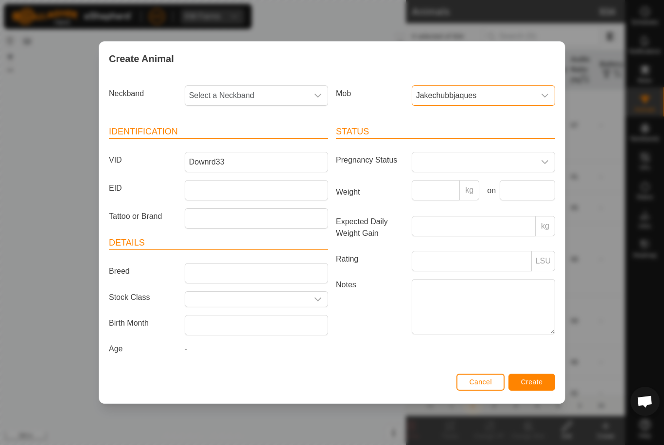
click at [286, 97] on span "Select a Neckband" at bounding box center [246, 95] width 123 height 19
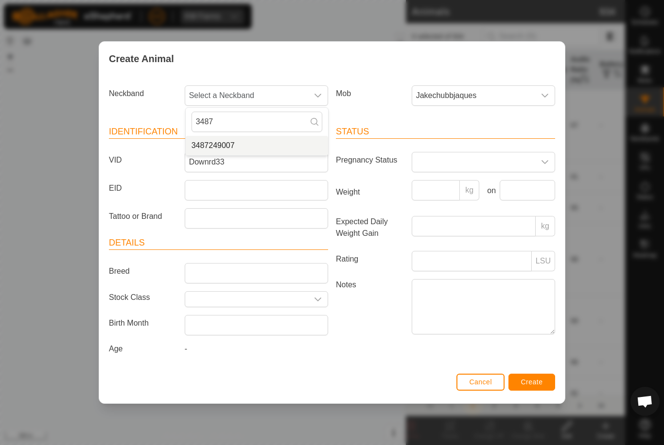
type input "3487"
click at [269, 138] on li "3487249007" at bounding box center [257, 145] width 142 height 19
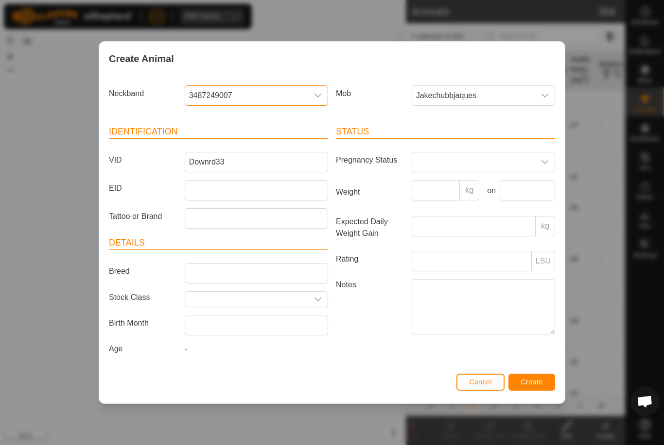
click at [534, 382] on span "Create" at bounding box center [532, 382] width 22 height 8
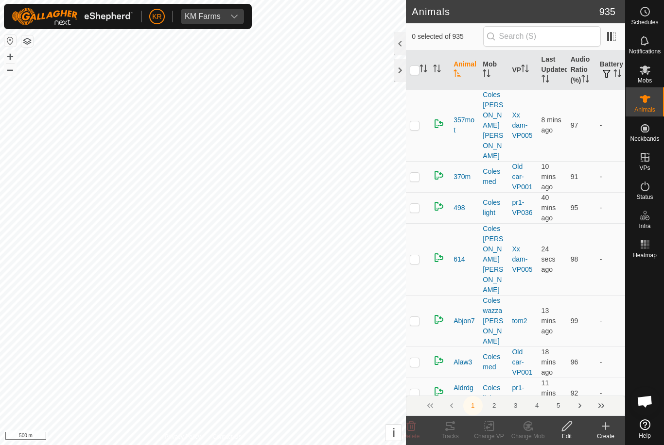
click at [610, 422] on icon at bounding box center [605, 427] width 12 height 12
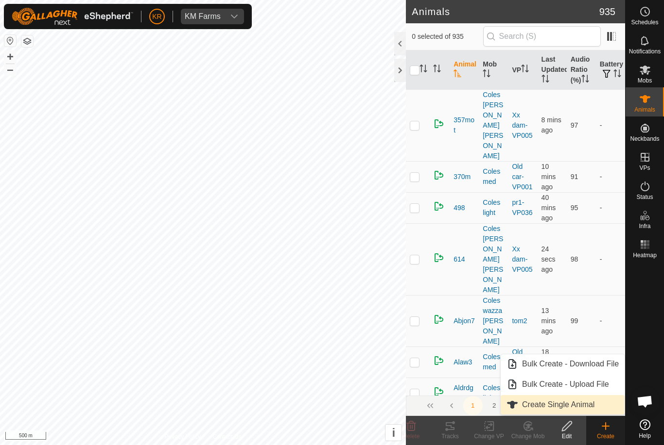
click at [593, 404] on span "Create Single Animal" at bounding box center [558, 405] width 72 height 12
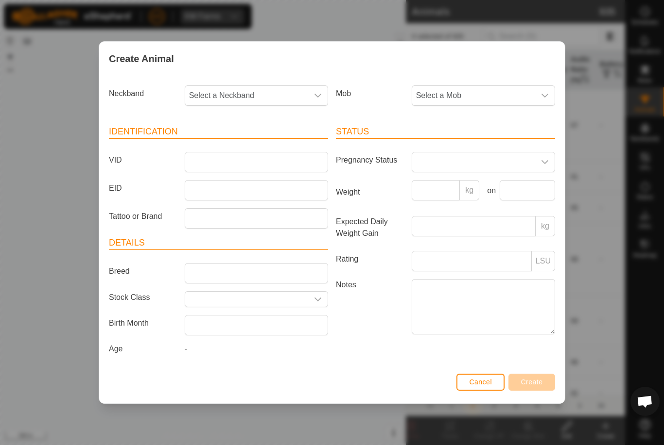
click at [502, 90] on span "Select a Mob" at bounding box center [473, 95] width 123 height 19
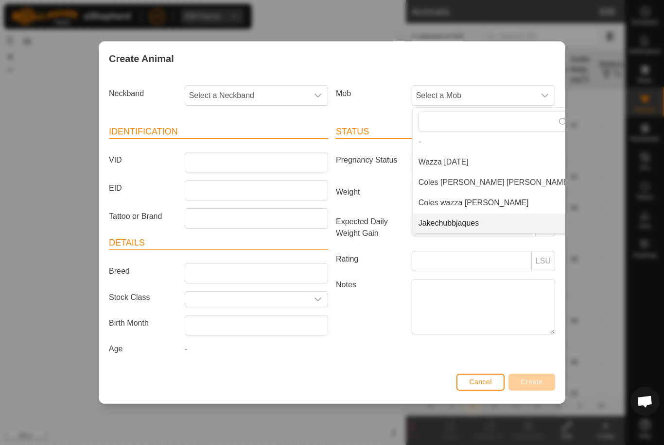
click at [475, 221] on span "Jakechubbjaques" at bounding box center [448, 224] width 61 height 12
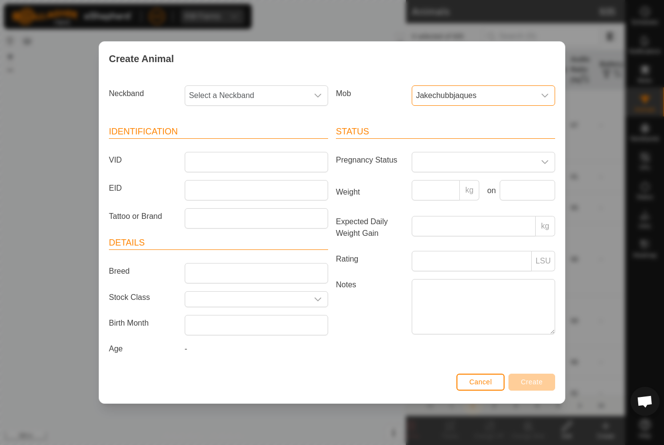
click at [292, 146] on article "Identification VID EID Tattoo or Brand" at bounding box center [218, 176] width 219 height 103
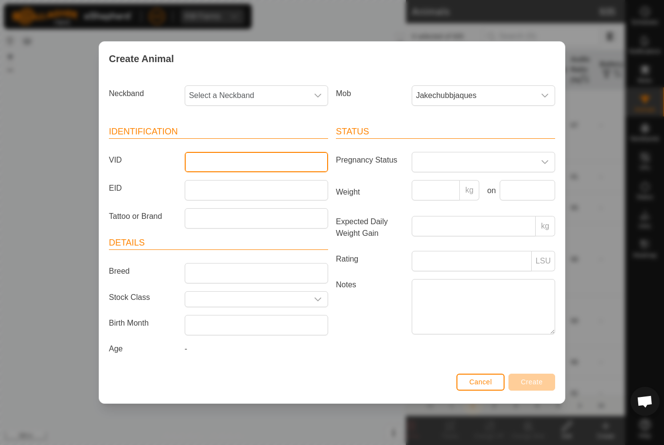
click at [289, 169] on input "VID" at bounding box center [256, 162] width 143 height 20
type input "Downrd34"
click at [254, 91] on span "Select a Neckband" at bounding box center [246, 95] width 123 height 19
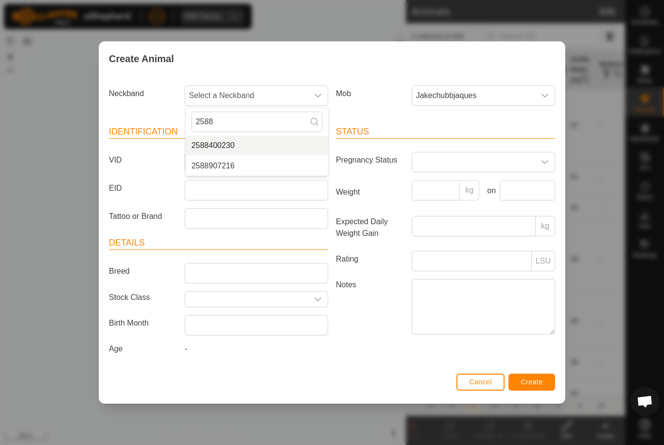
type input "2588"
click at [252, 142] on li "2588400230" at bounding box center [257, 145] width 142 height 19
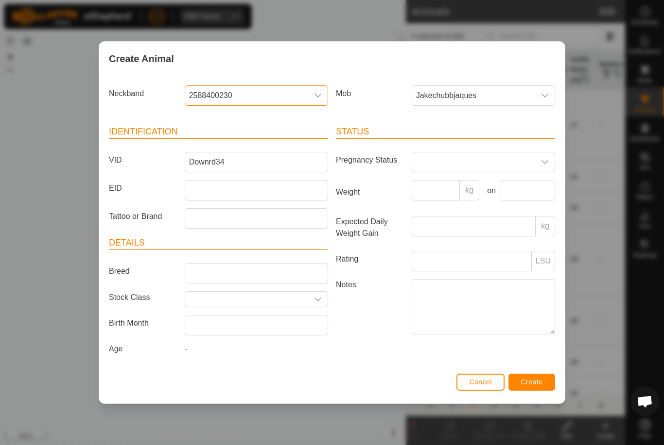
click at [536, 380] on button "Create" at bounding box center [531, 382] width 47 height 17
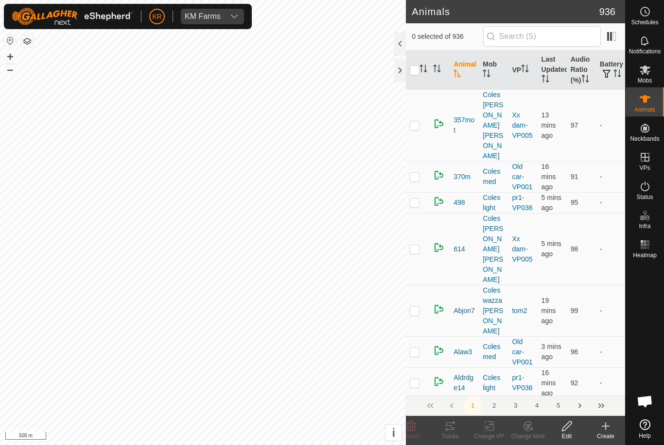
click at [605, 426] on icon at bounding box center [605, 426] width 7 height 0
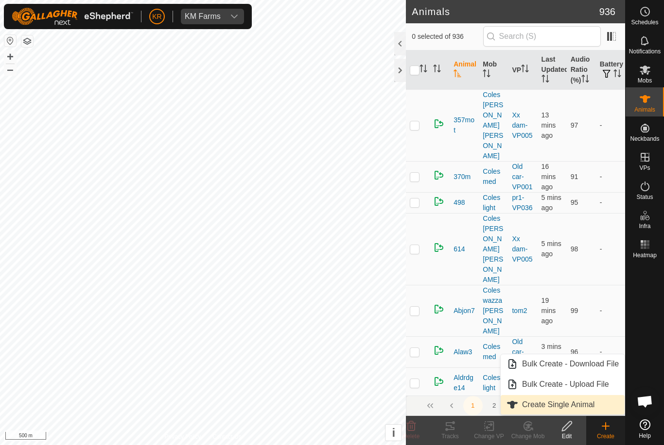
click at [578, 412] on link "Create Single Animal" at bounding box center [562, 404] width 124 height 19
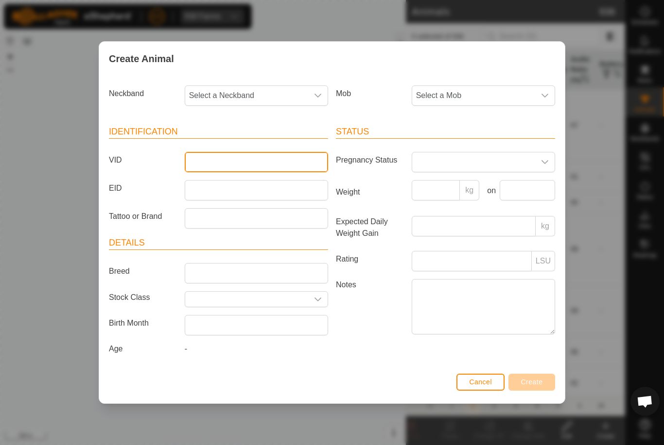
click at [247, 163] on input "VID" at bounding box center [256, 162] width 143 height 20
type input "Downrd35"
click at [495, 92] on span "Select a Mob" at bounding box center [473, 95] width 123 height 19
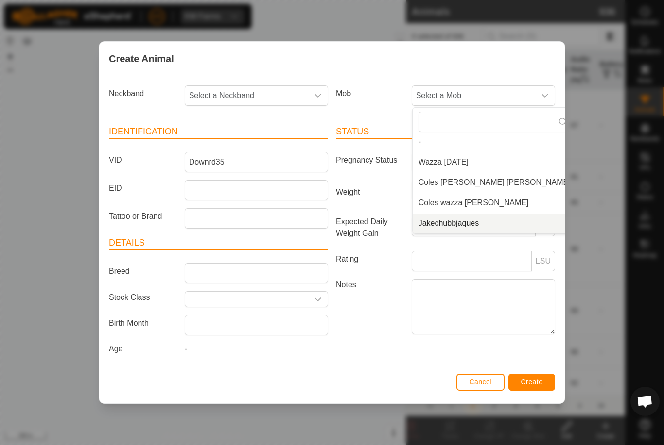
click at [482, 225] on li "Jakechubbjaques" at bounding box center [494, 223] width 164 height 19
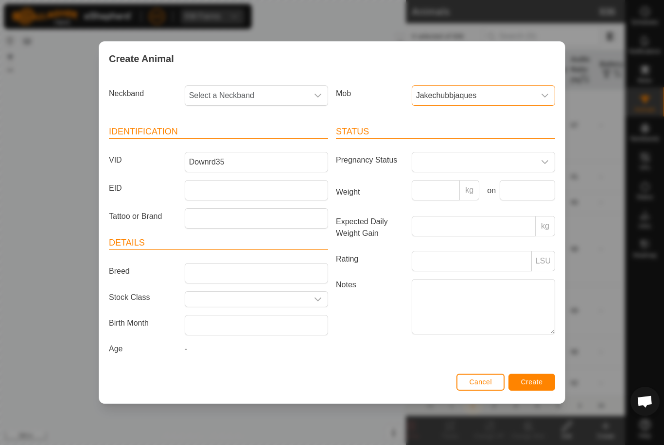
click at [272, 92] on span "Select a Neckband" at bounding box center [246, 95] width 123 height 19
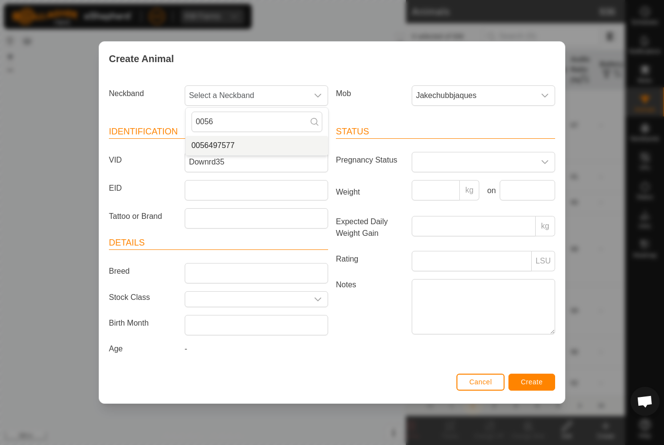
type input "0056"
click at [255, 142] on li "0056497577" at bounding box center [257, 145] width 142 height 19
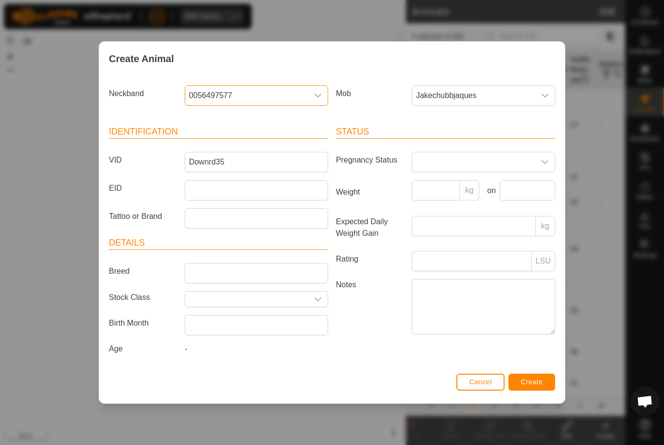
click at [533, 385] on span "Create" at bounding box center [532, 382] width 22 height 8
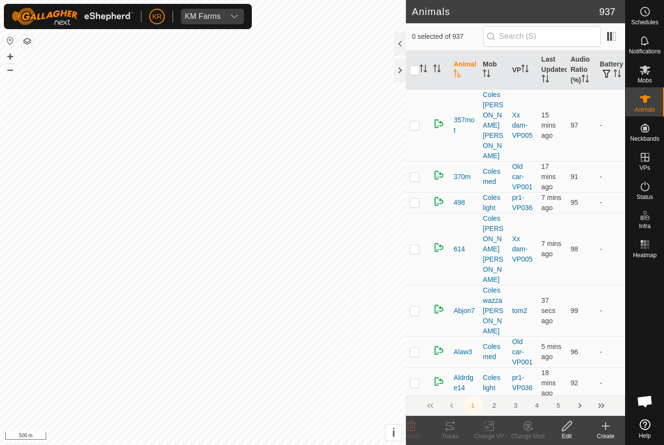
click at [605, 437] on div "Create" at bounding box center [605, 436] width 39 height 9
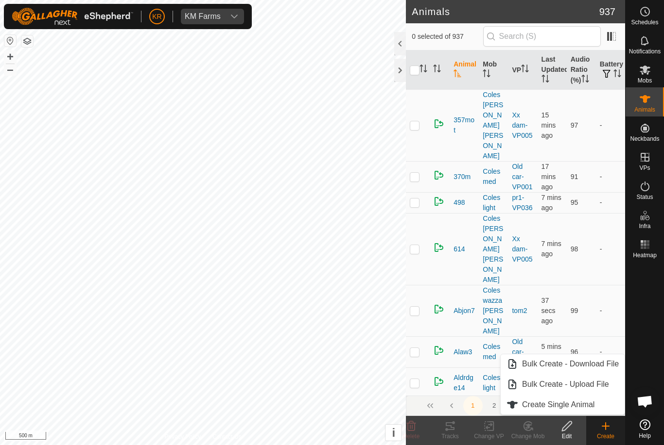
click at [595, 409] on link "Create Single Animal" at bounding box center [562, 404] width 124 height 19
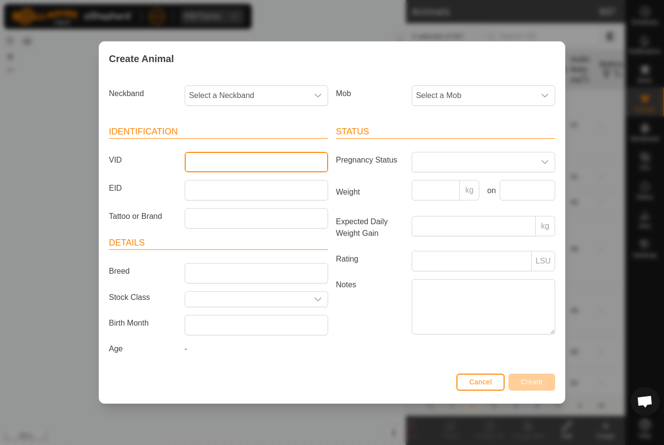
click at [273, 158] on input "VID" at bounding box center [256, 162] width 143 height 20
type input "Downrd36"
click at [520, 91] on span "Select a Mob" at bounding box center [473, 95] width 123 height 19
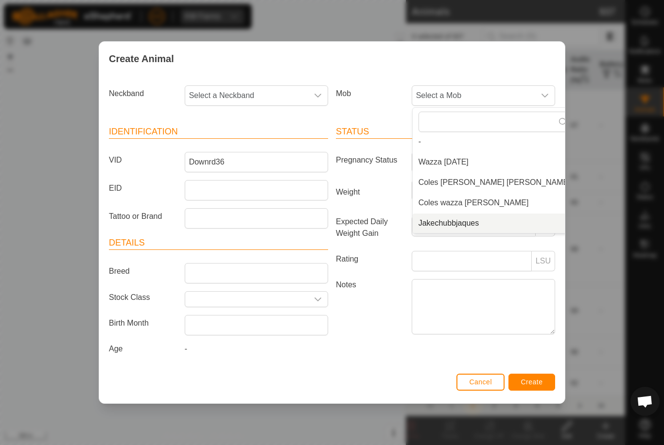
click at [477, 229] on li "Jakechubbjaques" at bounding box center [494, 223] width 164 height 19
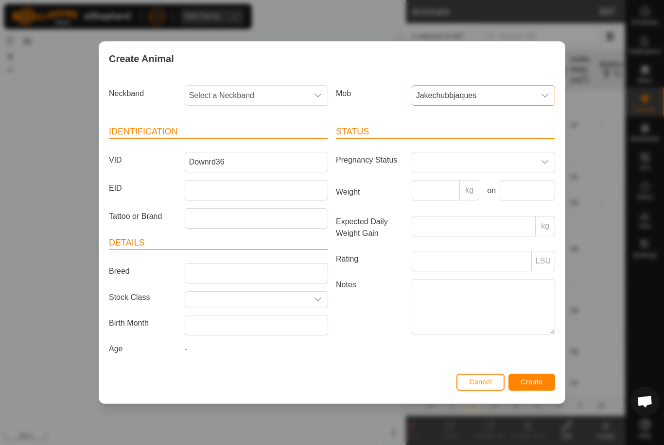
click at [271, 89] on span "Select a Neckband" at bounding box center [246, 95] width 123 height 19
type input "39290"
click at [258, 140] on li "3929086861" at bounding box center [257, 145] width 142 height 19
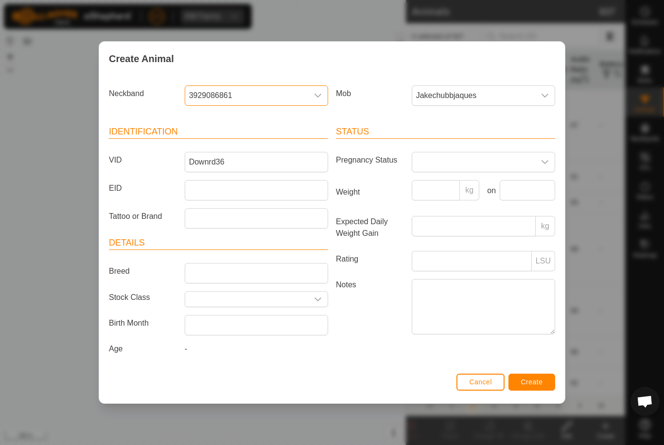
click at [529, 386] on span "Create" at bounding box center [532, 382] width 22 height 8
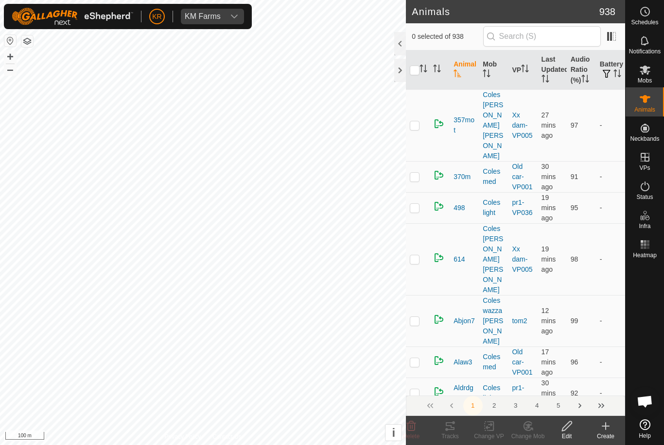
click at [654, 78] on div "Mobs" at bounding box center [644, 72] width 38 height 29
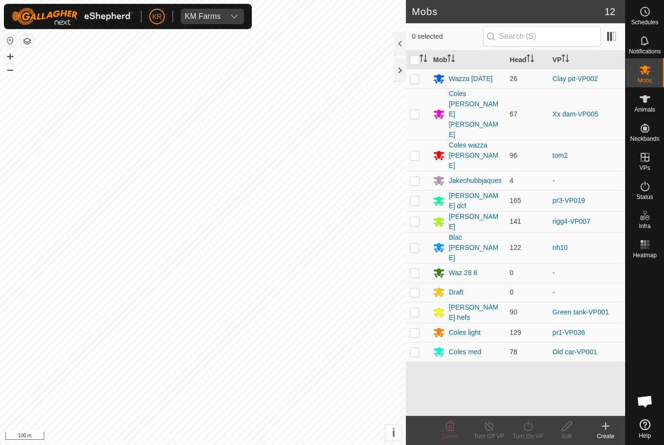
click at [483, 176] on div "Jakechubbjaques" at bounding box center [474, 181] width 53 height 10
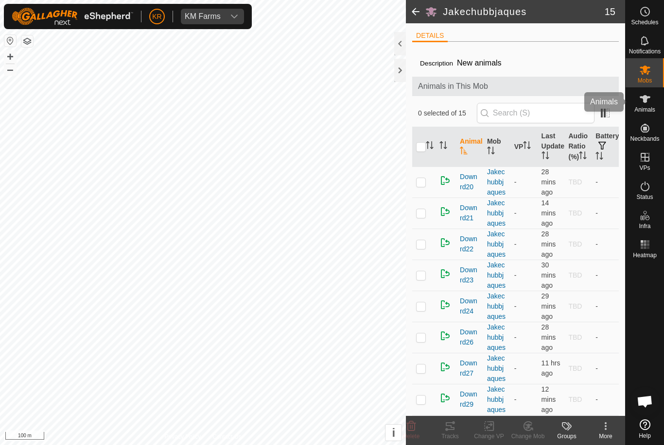
click at [658, 105] on div "Animals" at bounding box center [644, 101] width 38 height 29
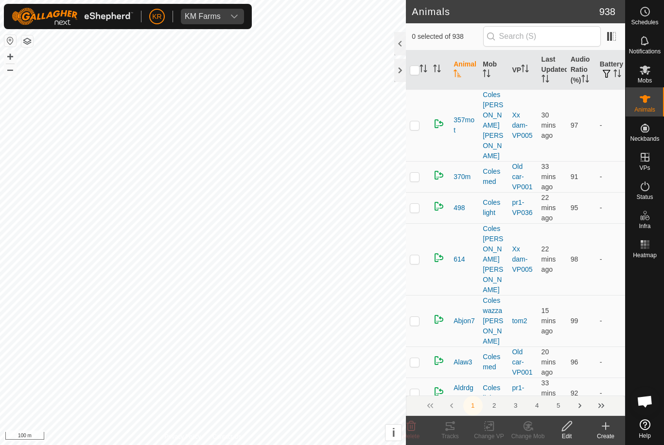
click at [613, 426] on create-svg-icon at bounding box center [605, 427] width 39 height 12
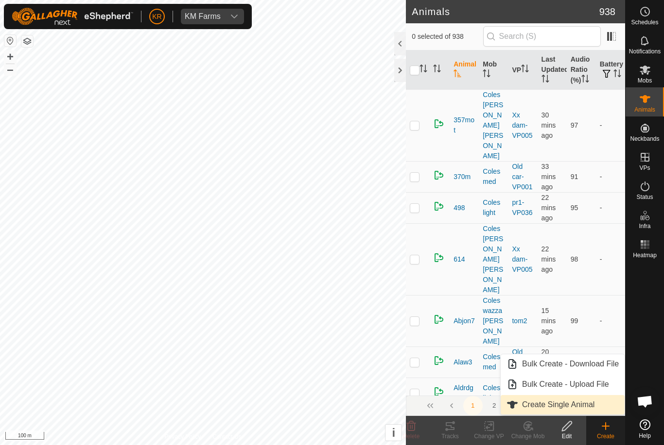
click at [577, 406] on span "Create Single Animal" at bounding box center [558, 405] width 72 height 12
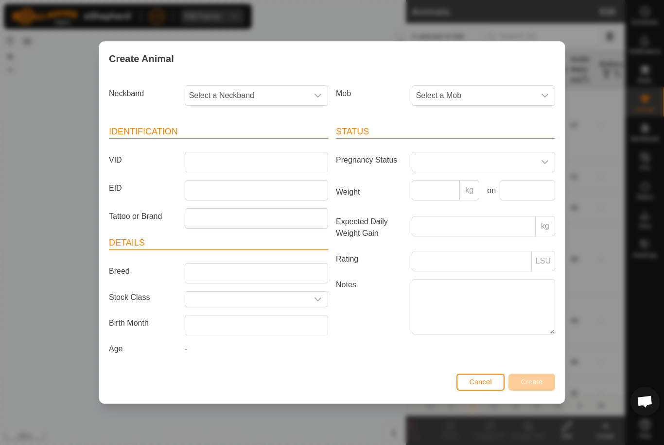
click at [531, 94] on span "Select a Mob" at bounding box center [473, 95] width 123 height 19
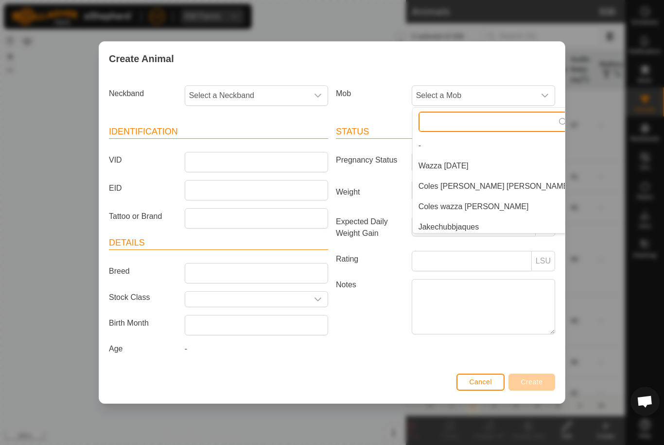
scroll to position [4, 0]
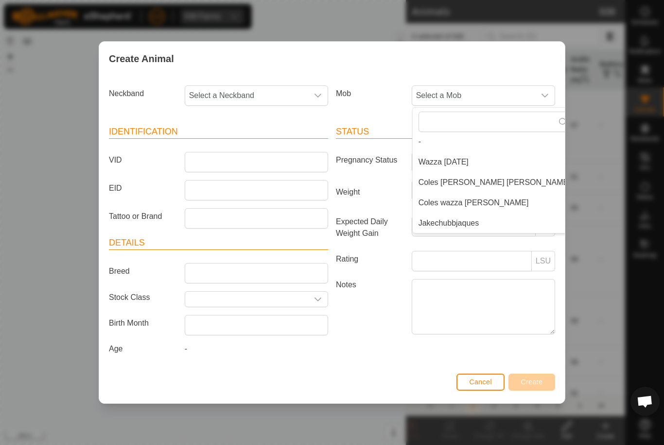
click at [474, 223] on span "Jakechubbjaques" at bounding box center [448, 224] width 61 height 12
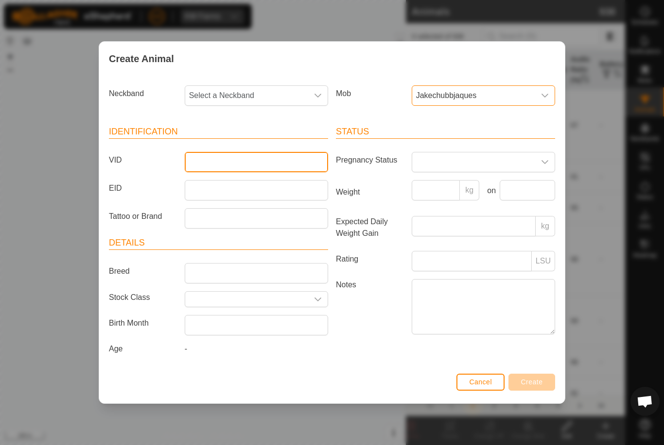
click at [285, 162] on input "VID" at bounding box center [256, 162] width 143 height 20
type input "Jake01"
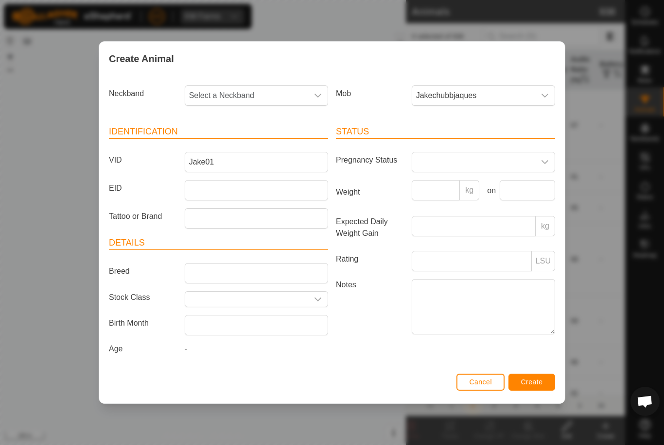
click at [273, 94] on span "Select a Neckband" at bounding box center [246, 95] width 123 height 19
type input "22054"
click at [269, 140] on li "2205448882" at bounding box center [257, 145] width 142 height 19
click at [533, 385] on span "Create" at bounding box center [532, 382] width 22 height 8
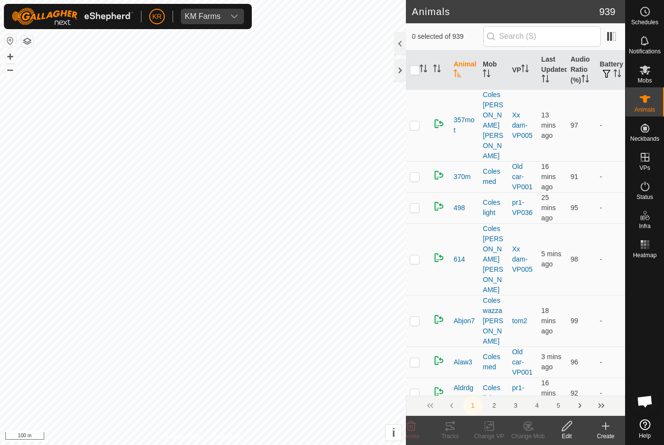
click at [607, 432] on div "Create" at bounding box center [605, 436] width 39 height 9
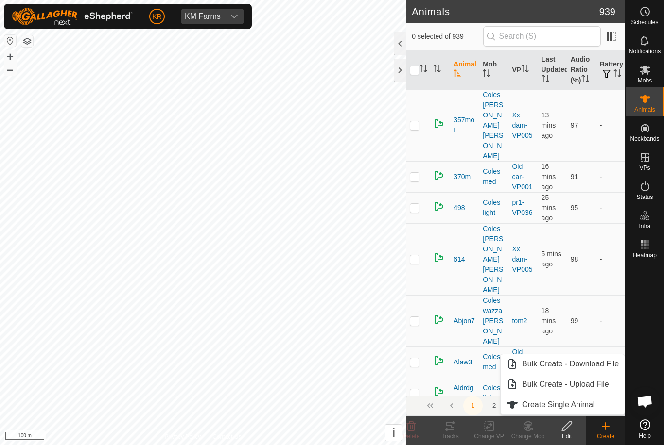
click at [580, 408] on span "Create Single Animal" at bounding box center [558, 405] width 72 height 12
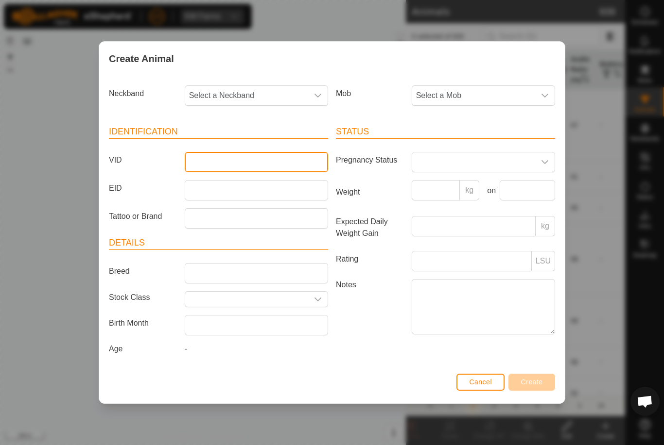
click at [243, 168] on input "VID" at bounding box center [256, 162] width 143 height 20
type input "Jake02"
click at [516, 89] on span "Select a Mob" at bounding box center [473, 95] width 123 height 19
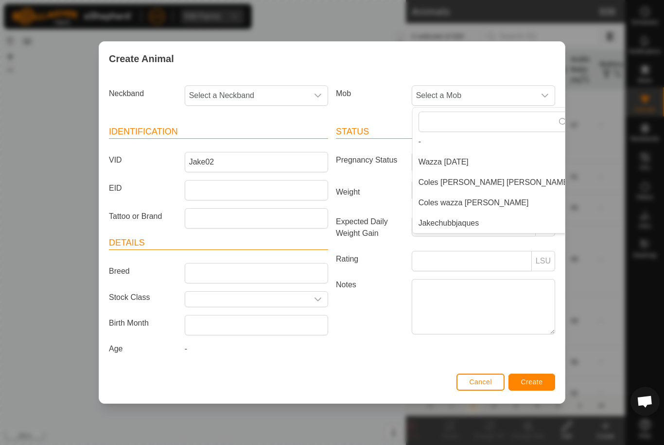
click at [480, 224] on li "Jakechubbjaques" at bounding box center [494, 223] width 164 height 19
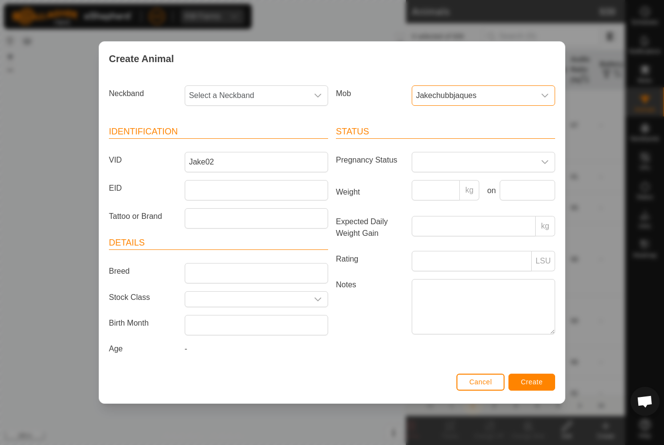
click at [280, 98] on span "Select a Neckband" at bounding box center [246, 95] width 123 height 19
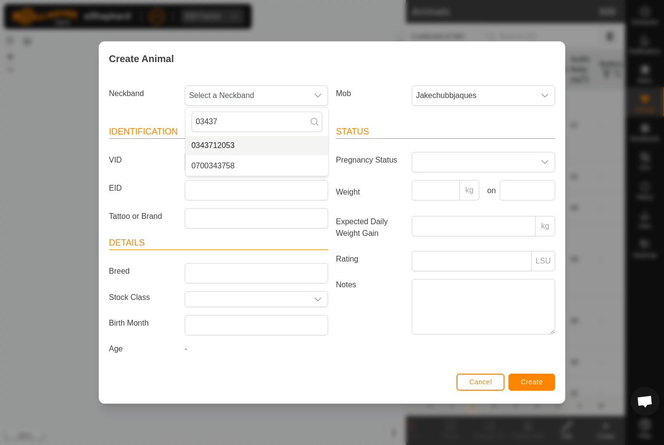
type input "03437"
click at [256, 143] on li "0343712053" at bounding box center [257, 145] width 142 height 19
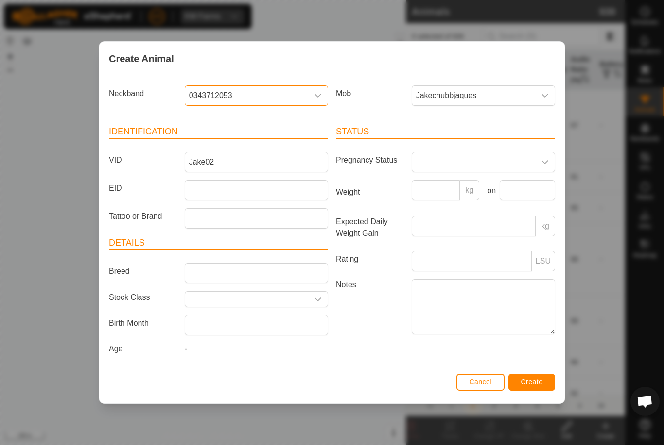
click at [528, 385] on span "Create" at bounding box center [532, 382] width 22 height 8
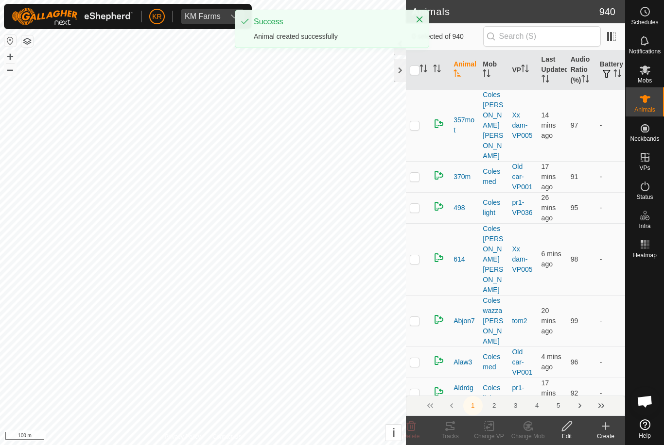
click at [606, 420] on div "Create" at bounding box center [605, 430] width 39 height 29
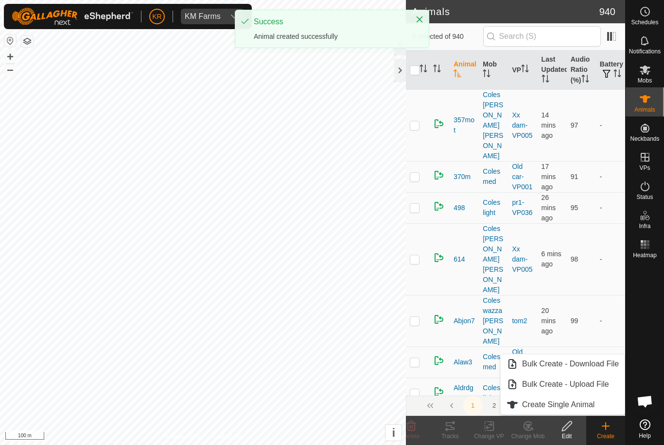
click at [584, 405] on span "Create Single Animal" at bounding box center [558, 405] width 72 height 12
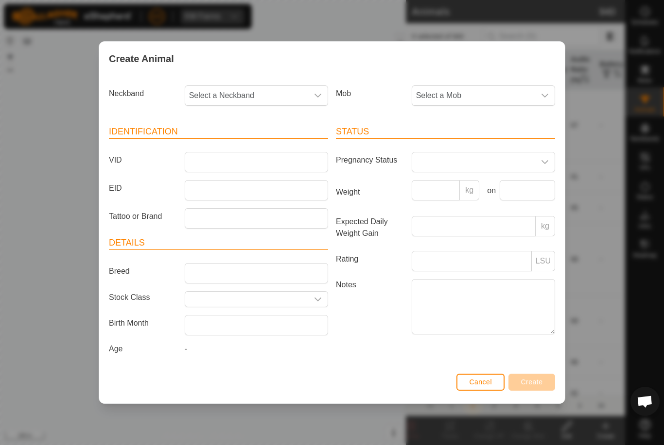
click at [500, 97] on span "Select a Mob" at bounding box center [473, 95] width 123 height 19
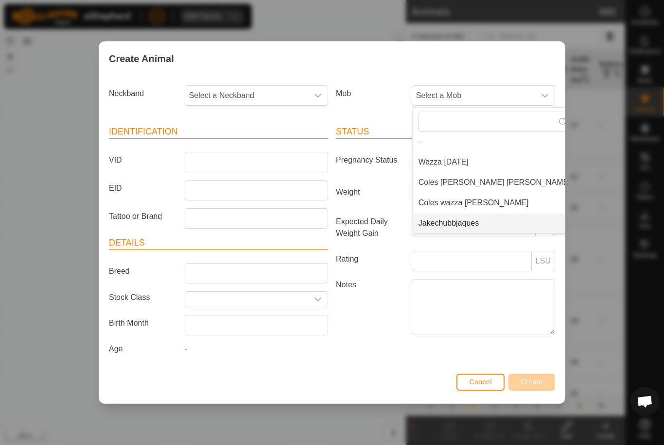
click at [473, 220] on span "Jakechubbjaques" at bounding box center [448, 224] width 61 height 12
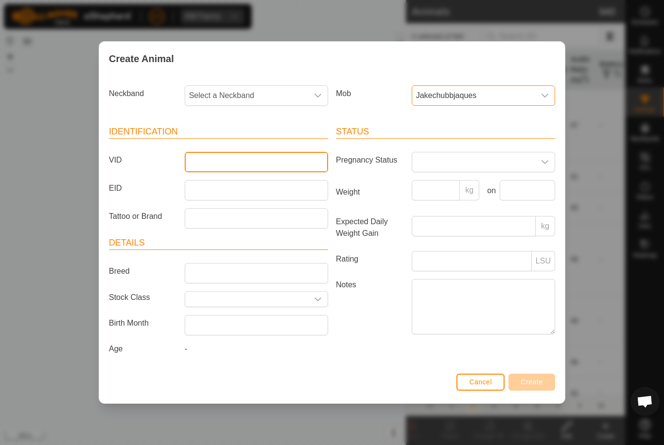
click at [261, 160] on input "VID" at bounding box center [256, 162] width 143 height 20
type input "Jake03"
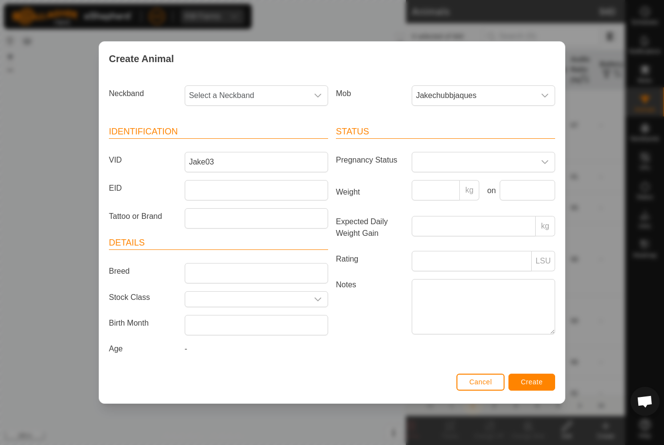
click at [273, 92] on span "Select a Neckband" at bounding box center [246, 95] width 123 height 19
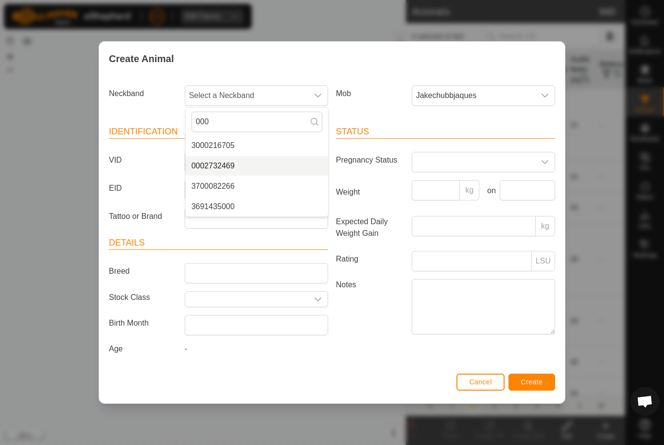
type input "000"
click at [228, 163] on span "0002732469" at bounding box center [212, 166] width 43 height 12
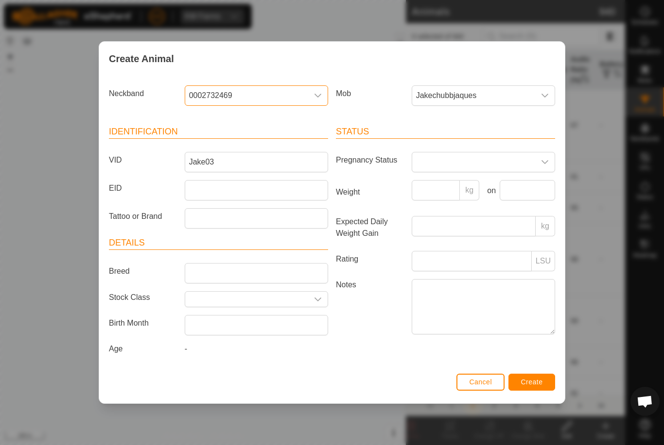
click at [528, 386] on span "Create" at bounding box center [532, 382] width 22 height 8
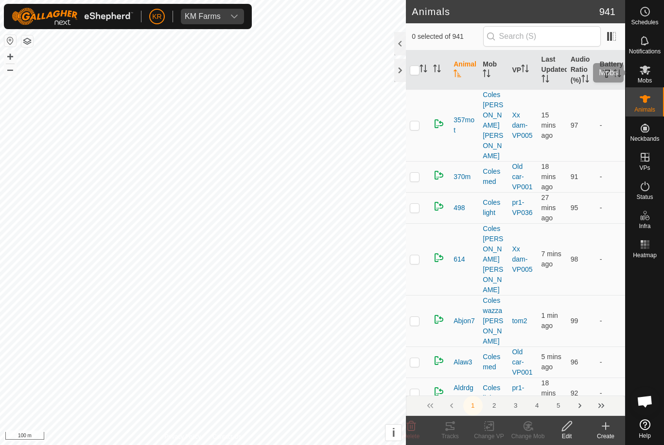
click at [649, 78] on span "Mobs" at bounding box center [644, 81] width 14 height 6
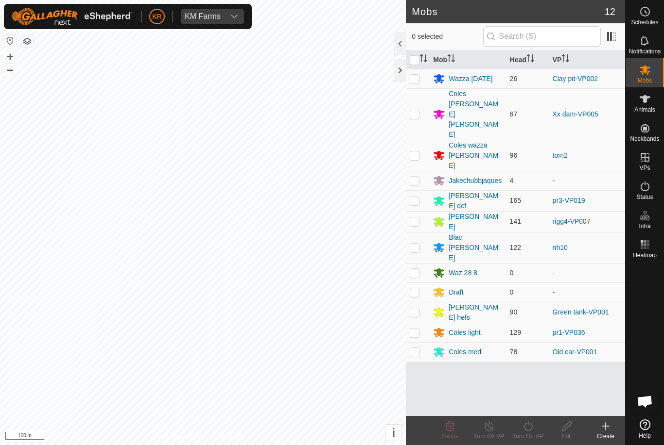
click at [487, 176] on div "Jakechubbjaques" at bounding box center [474, 181] width 53 height 10
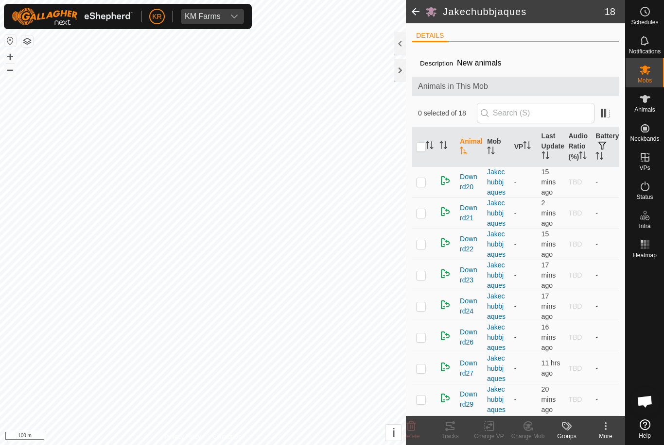
click at [602, 423] on icon at bounding box center [605, 427] width 12 height 12
click at [585, 403] on span "Edit Mob Detail" at bounding box center [567, 405] width 53 height 12
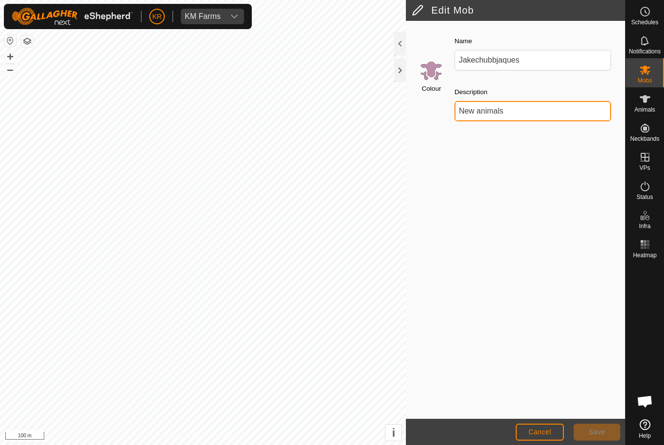
click at [517, 110] on input "New animals" at bounding box center [532, 111] width 156 height 20
type input "N"
type input "450 ave"
click at [584, 429] on button "Save" at bounding box center [596, 432] width 47 height 17
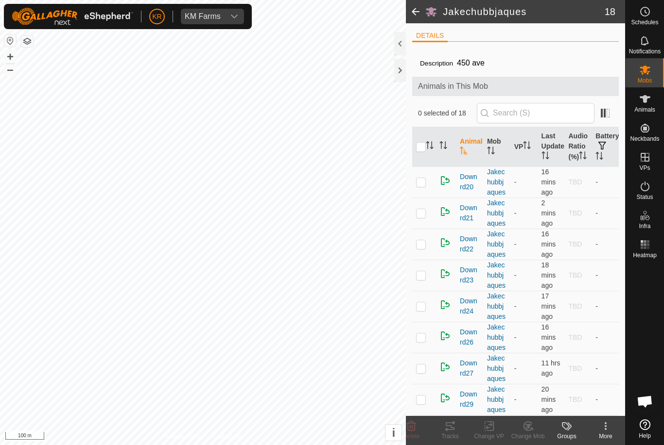
click at [596, 431] on kebab-svg-icon at bounding box center [605, 427] width 39 height 12
click at [647, 325] on div at bounding box center [644, 338] width 38 height 153
click at [647, 103] on icon at bounding box center [645, 99] width 12 height 12
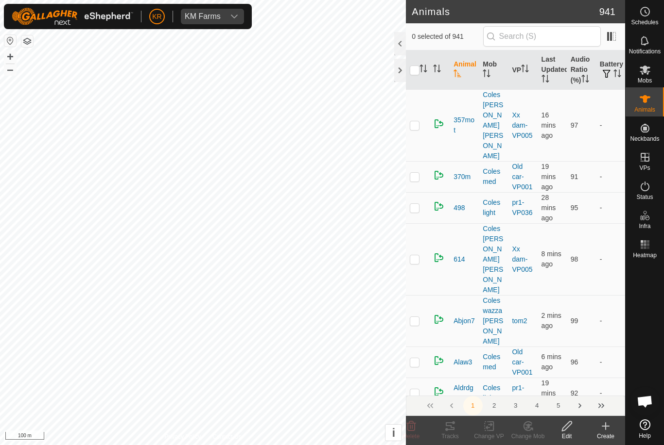
click at [607, 424] on icon at bounding box center [605, 427] width 12 height 12
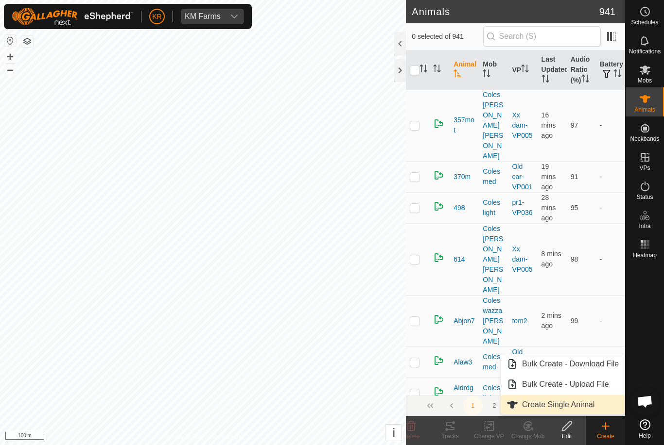
click at [555, 406] on span "Create Single Animal" at bounding box center [558, 405] width 72 height 12
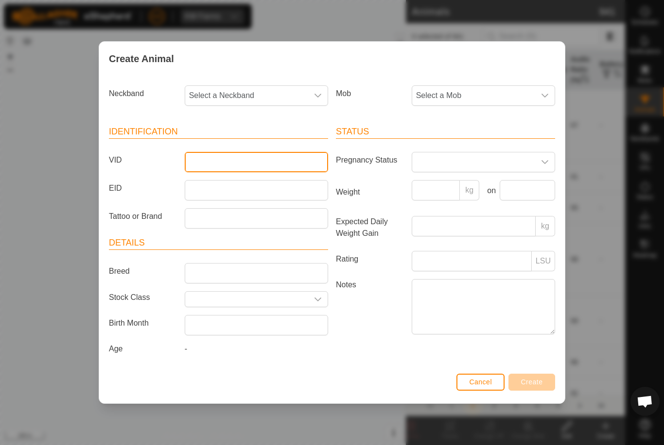
click at [244, 157] on input "VID" at bounding box center [256, 162] width 143 height 20
type input "Jake04"
click at [270, 86] on span "Select a Neckband" at bounding box center [246, 95] width 123 height 19
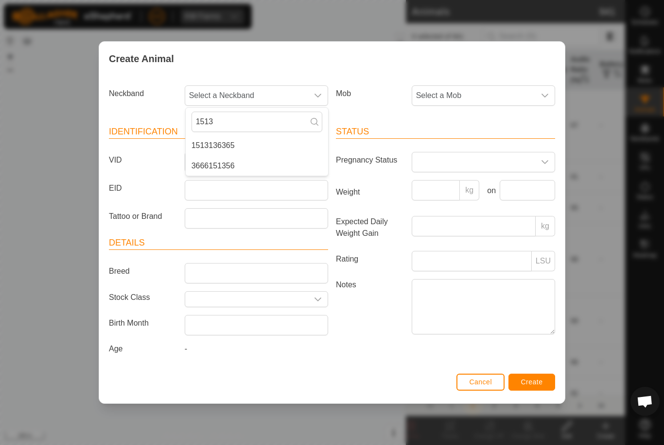
type input "1513"
click at [234, 143] on span "1513136365" at bounding box center [212, 146] width 43 height 12
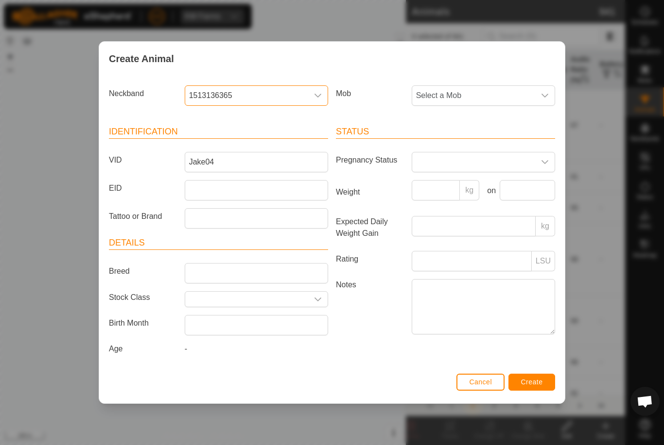
click at [486, 93] on span "Select a Mob" at bounding box center [473, 95] width 123 height 19
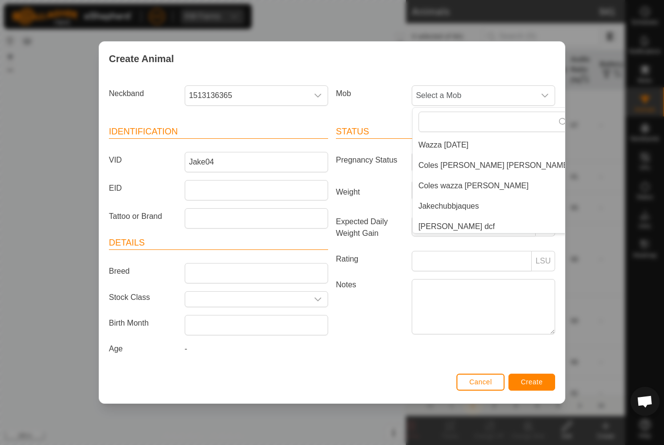
scroll to position [9, 0]
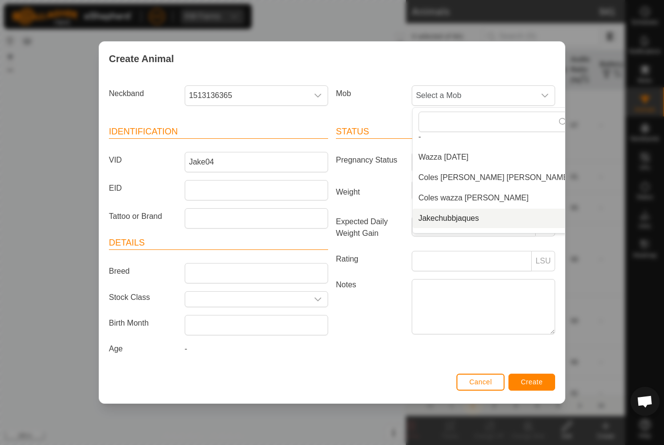
click at [472, 216] on span "Jakechubbjaques" at bounding box center [448, 219] width 61 height 12
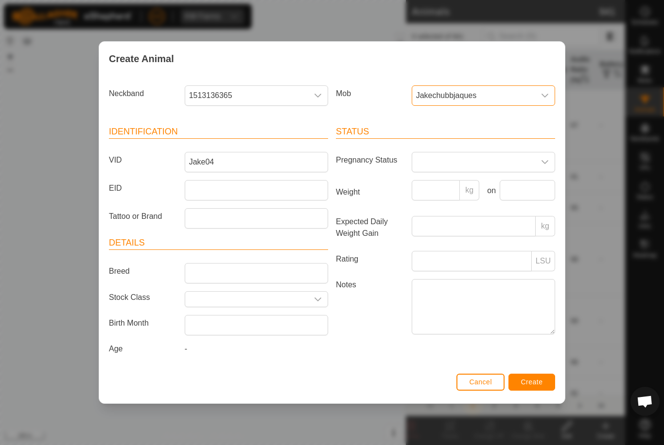
click at [536, 383] on span "Create" at bounding box center [532, 382] width 22 height 8
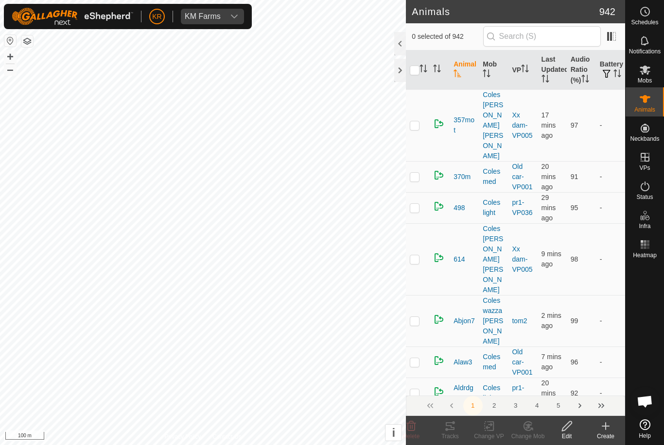
click at [598, 420] on div "Create" at bounding box center [605, 430] width 39 height 29
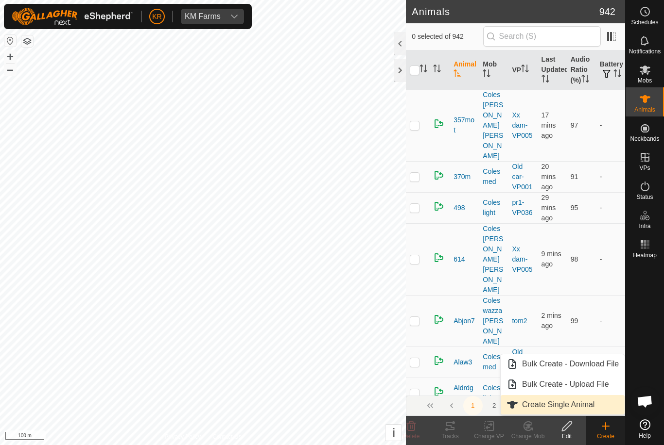
click at [560, 406] on span "Create Single Animal" at bounding box center [558, 405] width 72 height 12
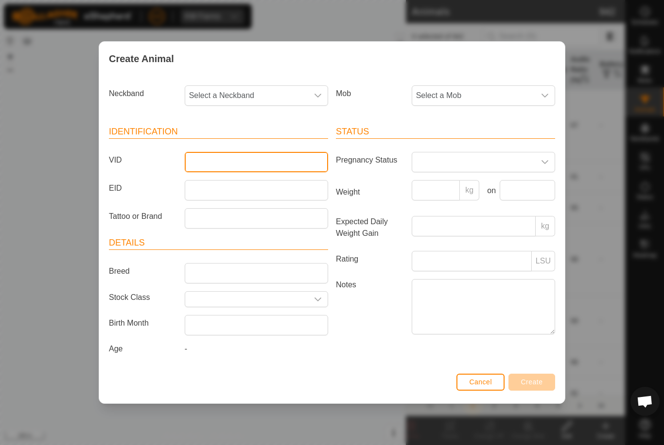
click at [229, 166] on input "VID" at bounding box center [256, 162] width 143 height 20
type input "Jake05"
click at [271, 96] on span "Select a Neckband" at bounding box center [246, 95] width 123 height 19
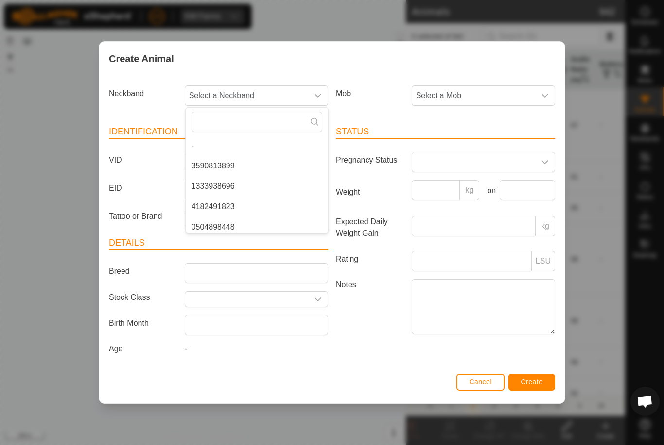
click at [534, 91] on span "Select a Mob" at bounding box center [473, 95] width 123 height 19
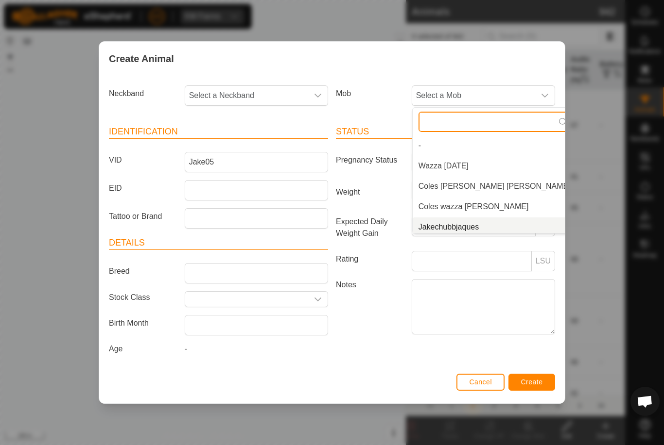
scroll to position [4, 0]
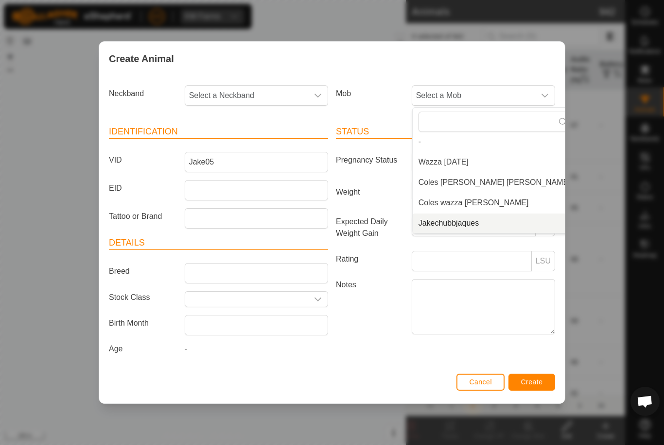
click at [470, 229] on li "Jakechubbjaques" at bounding box center [494, 223] width 164 height 19
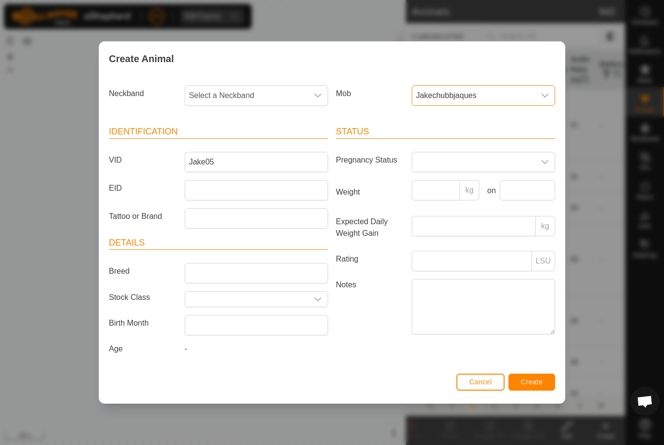
click at [260, 90] on span "Select a Neckband" at bounding box center [246, 95] width 123 height 19
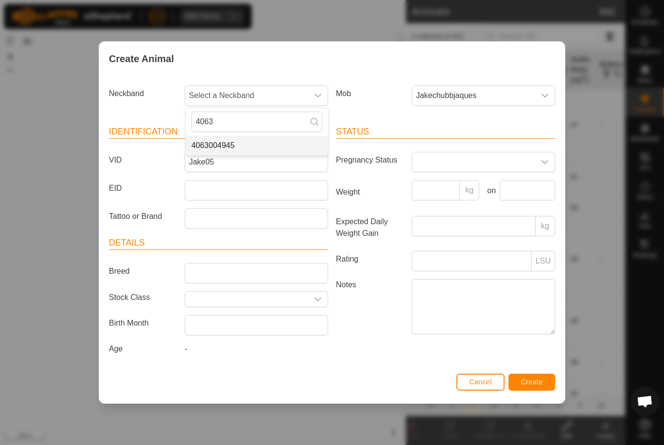
type input "4063"
click at [275, 146] on li "4063004945" at bounding box center [257, 145] width 142 height 19
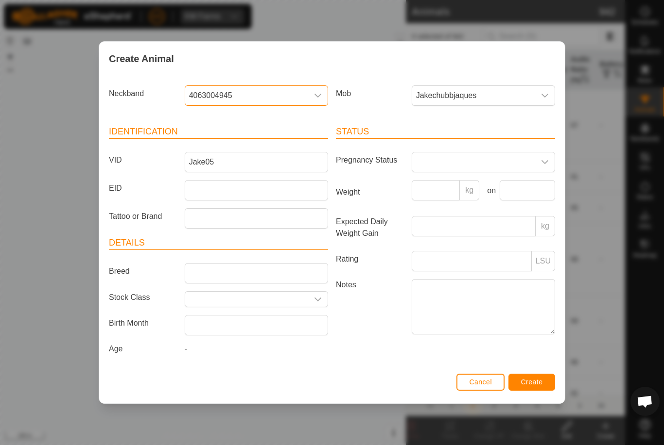
click at [535, 384] on span "Create" at bounding box center [532, 382] width 22 height 8
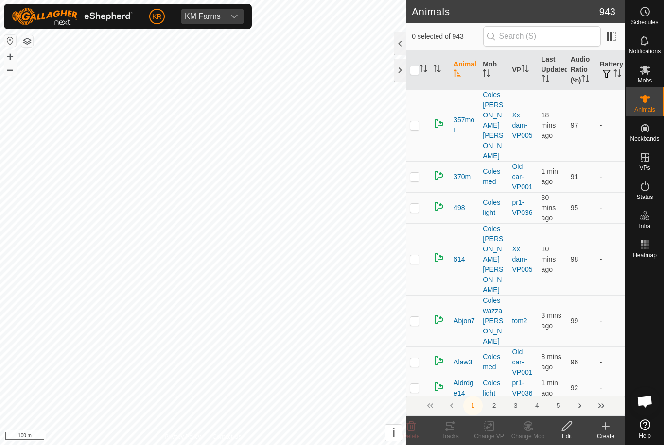
click at [604, 426] on icon at bounding box center [605, 426] width 7 height 0
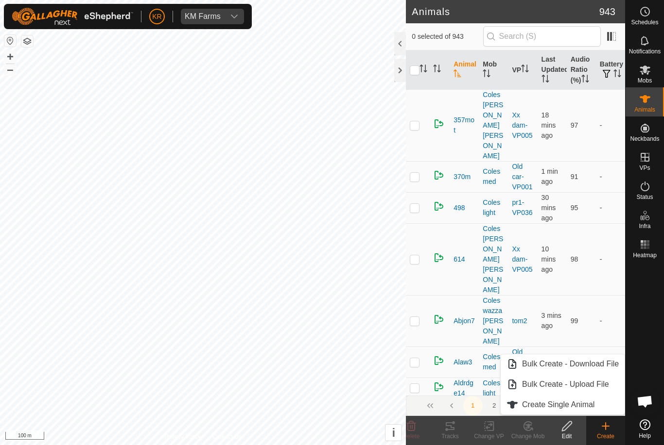
click at [589, 402] on span "Create Single Animal" at bounding box center [558, 405] width 72 height 12
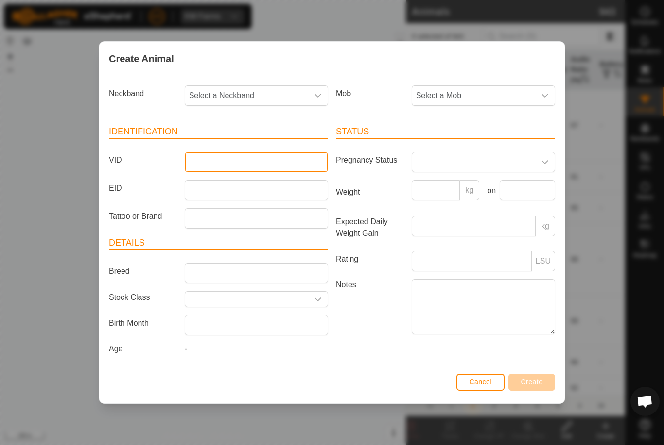
click at [248, 166] on input "VID" at bounding box center [256, 162] width 143 height 20
type input "Jake06"
click at [502, 94] on span "Select a Mob" at bounding box center [473, 95] width 123 height 19
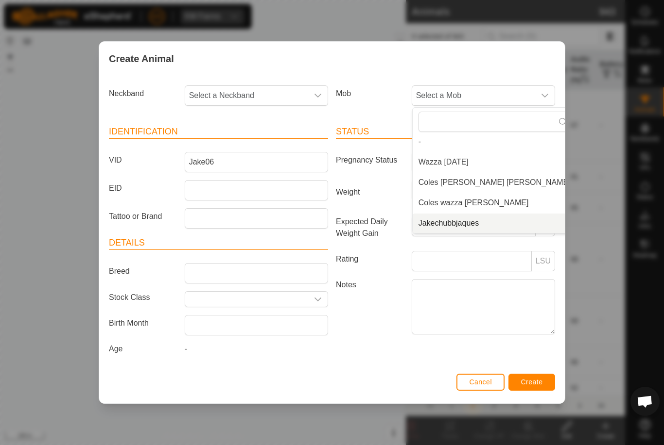
click at [475, 225] on span "Jakechubbjaques" at bounding box center [448, 224] width 61 height 12
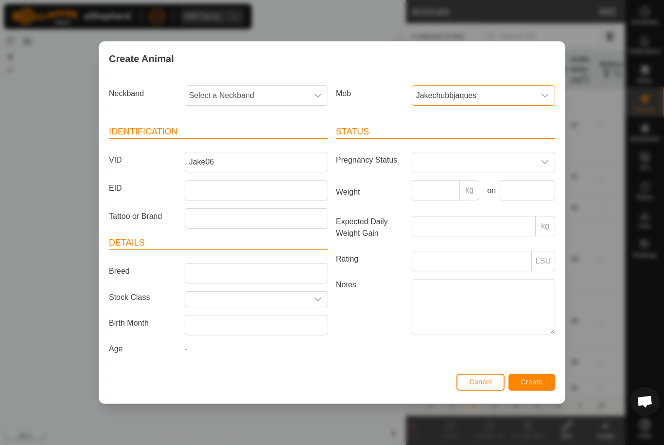
click at [284, 95] on span "Select a Neckband" at bounding box center [246, 95] width 123 height 19
type input "2"
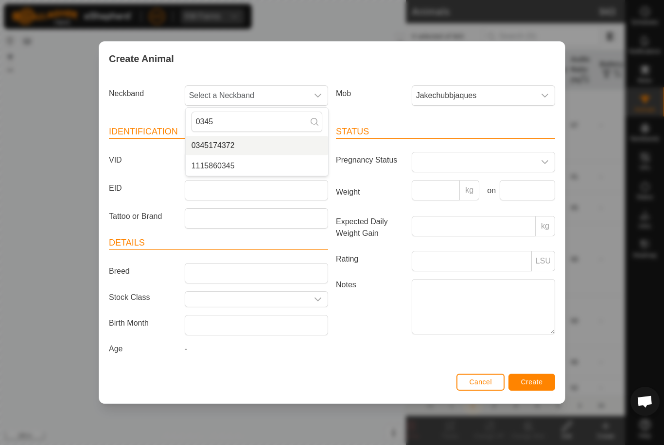
type input "0345"
click at [243, 147] on li "0345174372" at bounding box center [257, 145] width 142 height 19
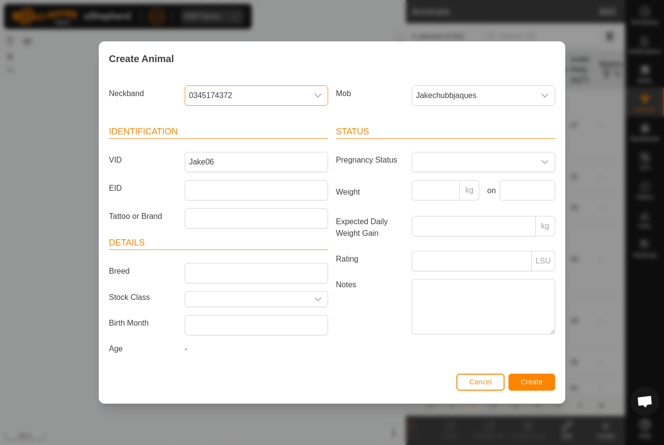
click at [530, 391] on button "Create" at bounding box center [531, 382] width 47 height 17
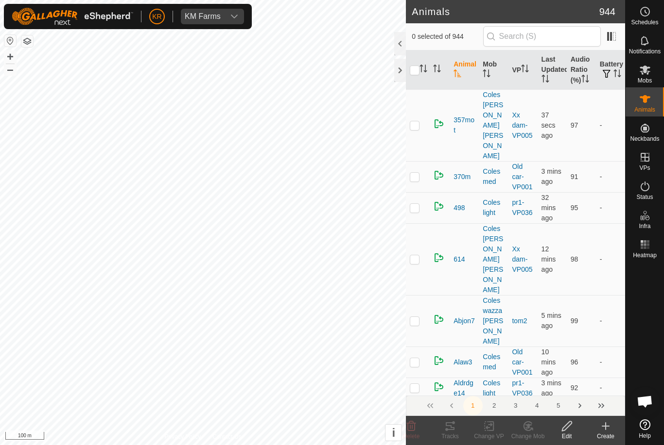
click at [607, 426] on icon at bounding box center [605, 426] width 7 height 0
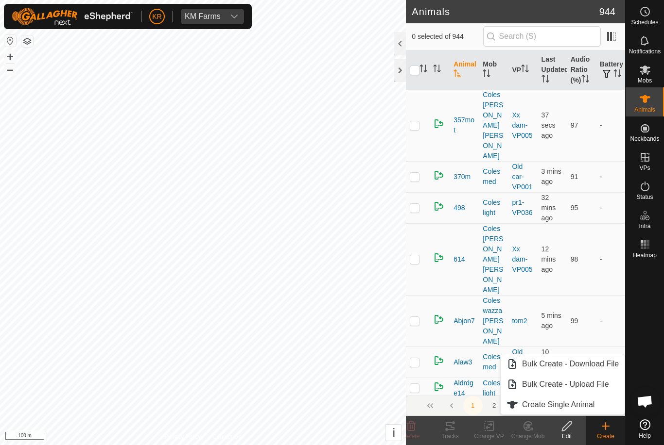
click at [595, 401] on link "Create Single Animal" at bounding box center [562, 404] width 124 height 19
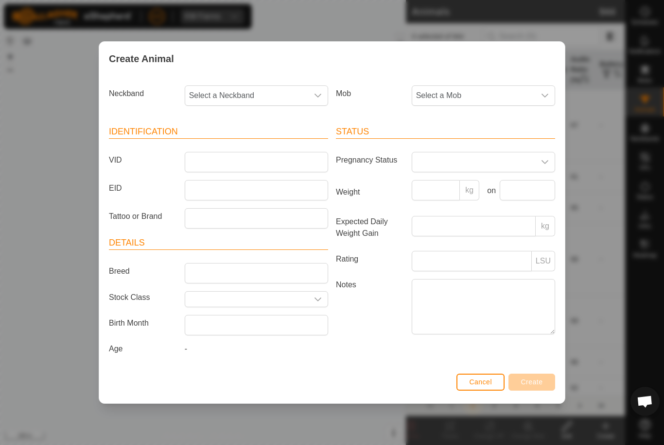
click at [494, 89] on span "Select a Mob" at bounding box center [473, 95] width 123 height 19
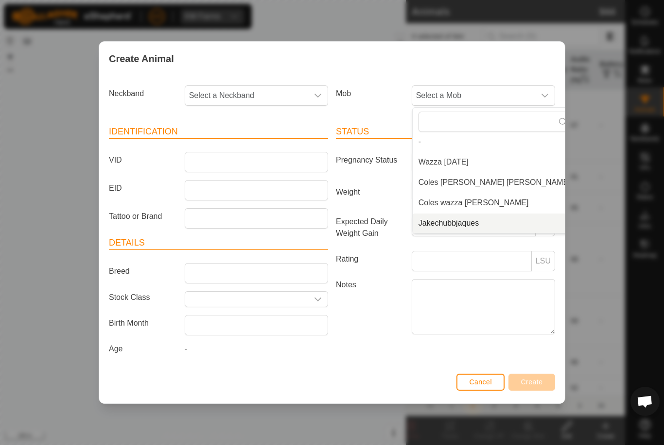
click at [475, 224] on span "Jakechubbjaques" at bounding box center [448, 224] width 61 height 12
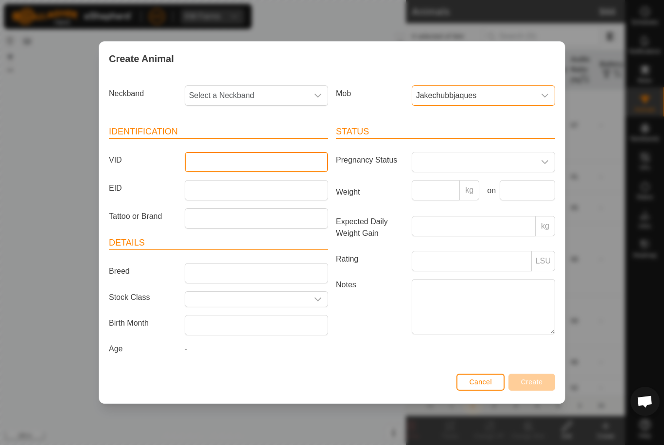
click at [284, 160] on input "VID" at bounding box center [256, 162] width 143 height 20
type input "Jake07"
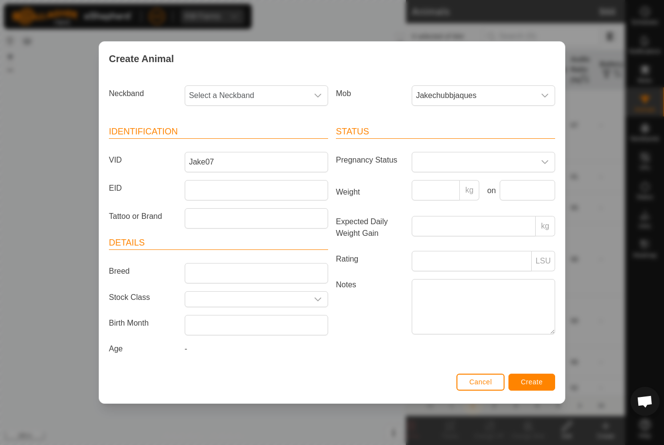
click at [284, 90] on span "Select a Neckband" at bounding box center [246, 95] width 123 height 19
type input "3"
type input "13848"
click at [271, 143] on li "1384876762" at bounding box center [257, 145] width 142 height 19
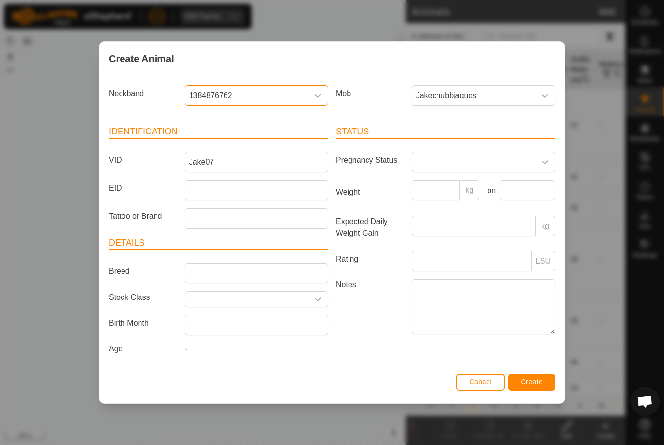
click at [530, 386] on span "Create" at bounding box center [532, 382] width 22 height 8
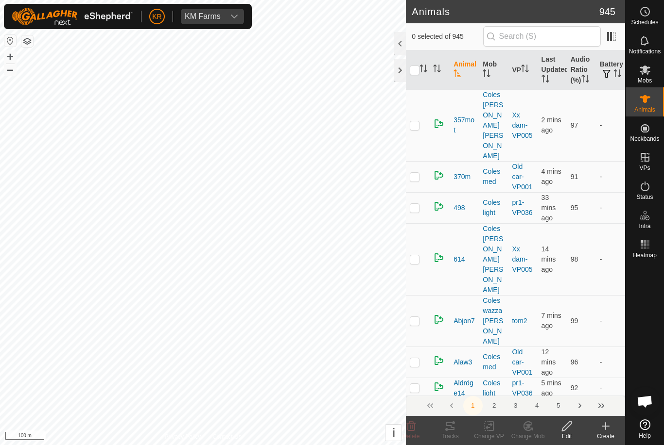
click at [604, 430] on icon at bounding box center [605, 427] width 12 height 12
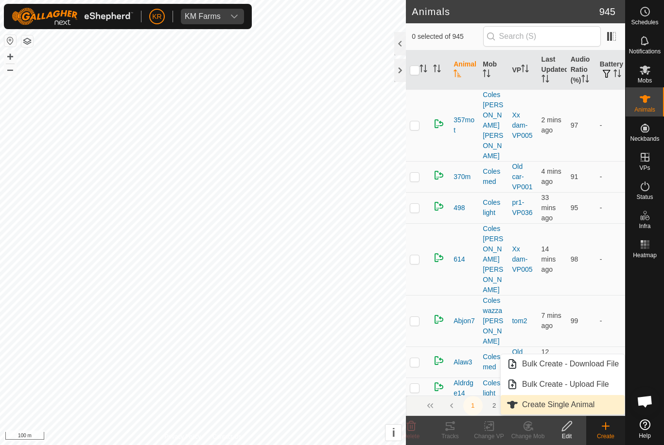
click at [567, 407] on span "Create Single Animal" at bounding box center [558, 405] width 72 height 12
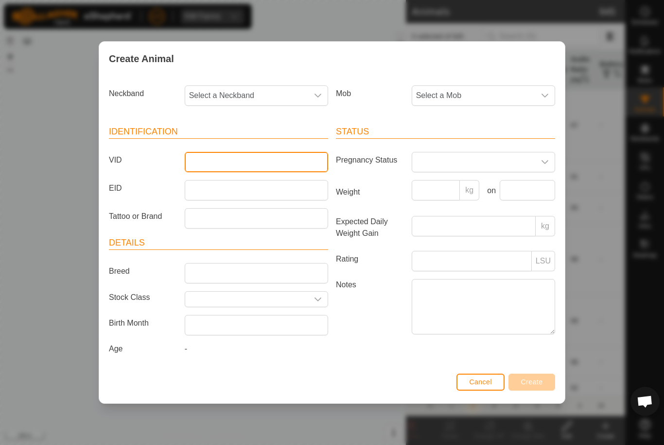
click at [269, 162] on input "VID" at bounding box center [256, 162] width 143 height 20
type input "Jake08"
click at [497, 93] on span "Select a Mob" at bounding box center [473, 95] width 123 height 19
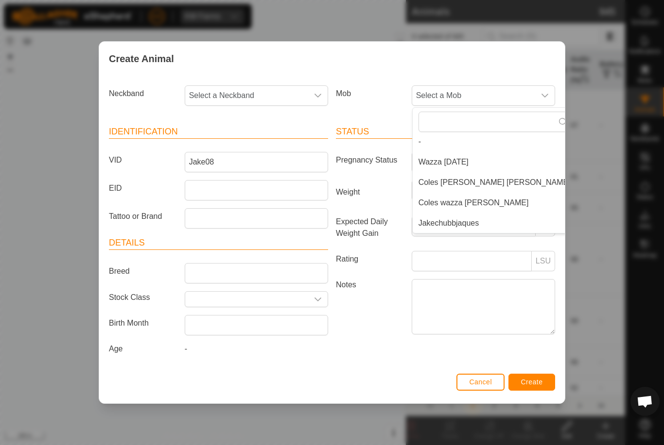
click at [487, 219] on li "Jakechubbjaques" at bounding box center [494, 223] width 164 height 19
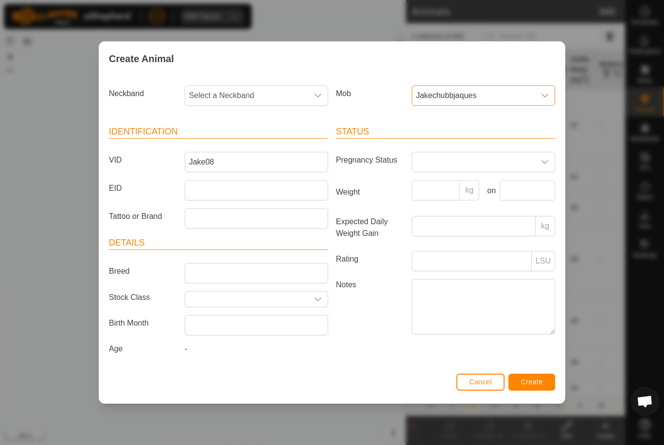
click at [295, 98] on span "Select a Neckband" at bounding box center [246, 95] width 123 height 19
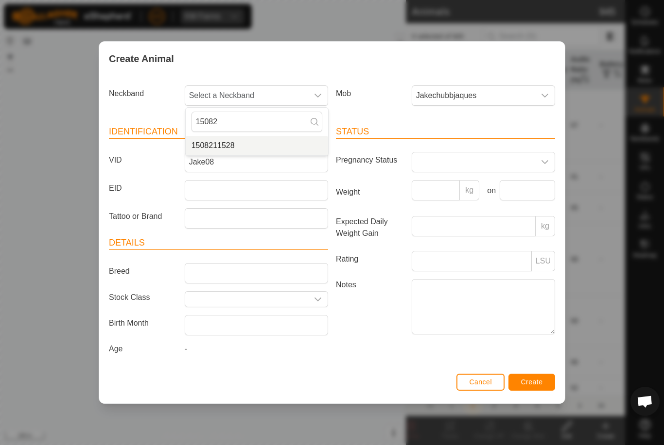
type input "15082"
click at [277, 141] on li "1508211528" at bounding box center [257, 145] width 142 height 19
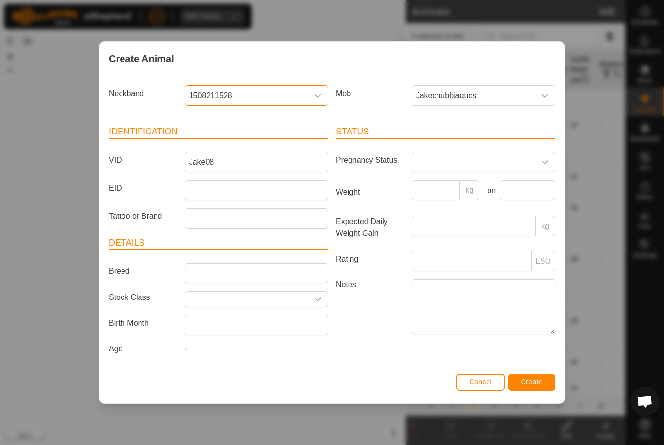
click at [530, 385] on span "Create" at bounding box center [532, 382] width 22 height 8
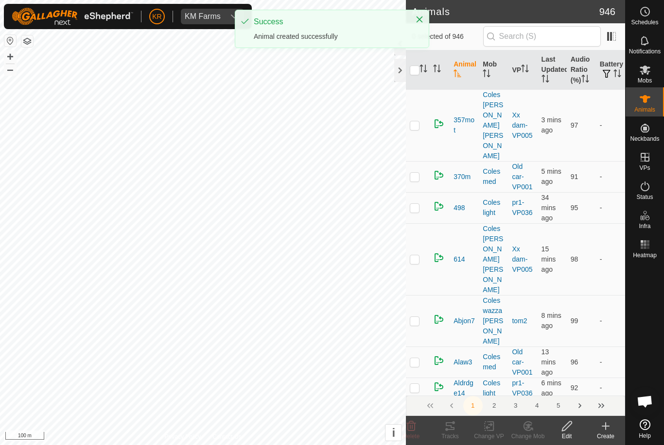
click at [607, 431] on icon at bounding box center [605, 427] width 12 height 12
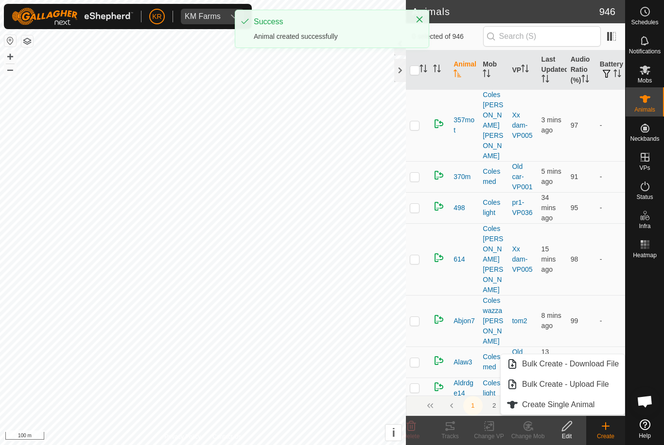
click at [608, 428] on icon at bounding box center [605, 427] width 12 height 12
click at [573, 410] on span "Create Single Animal" at bounding box center [558, 405] width 72 height 12
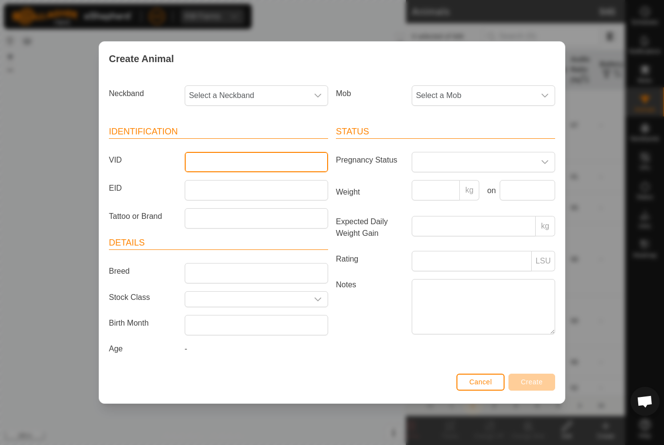
click at [259, 161] on input "VID" at bounding box center [256, 162] width 143 height 20
type input "Jake09"
click at [490, 98] on span "Select a Mob" at bounding box center [473, 95] width 123 height 19
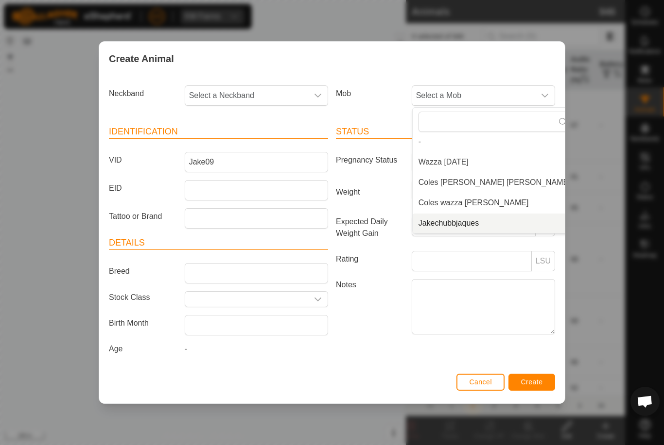
click at [475, 221] on span "Jakechubbjaques" at bounding box center [448, 224] width 61 height 12
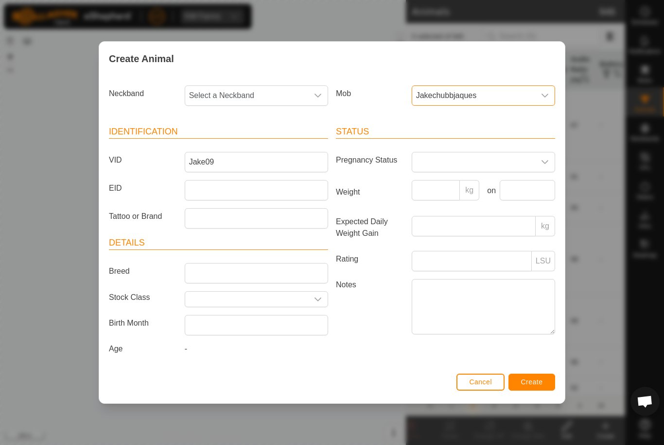
click at [265, 92] on span "Select a Neckband" at bounding box center [246, 95] width 123 height 19
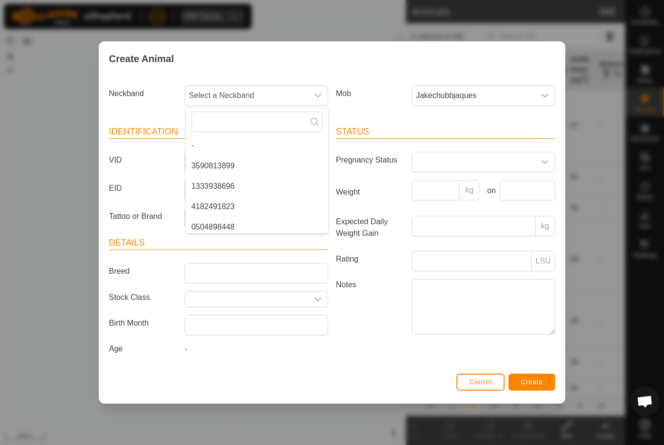
click at [248, 90] on span "Select a Neckband" at bounding box center [246, 95] width 123 height 19
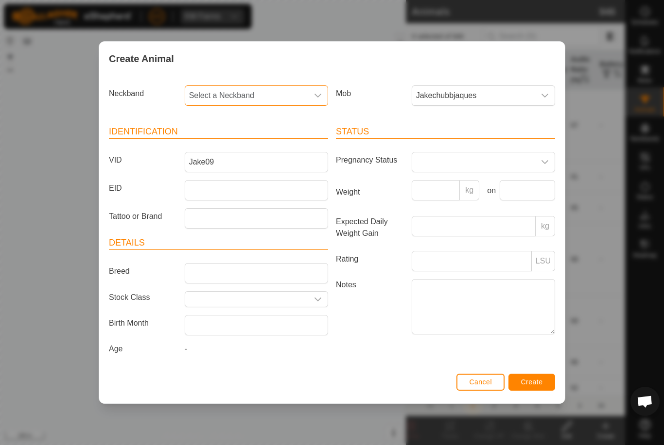
click at [251, 95] on span "Select a Neckband" at bounding box center [246, 95] width 123 height 19
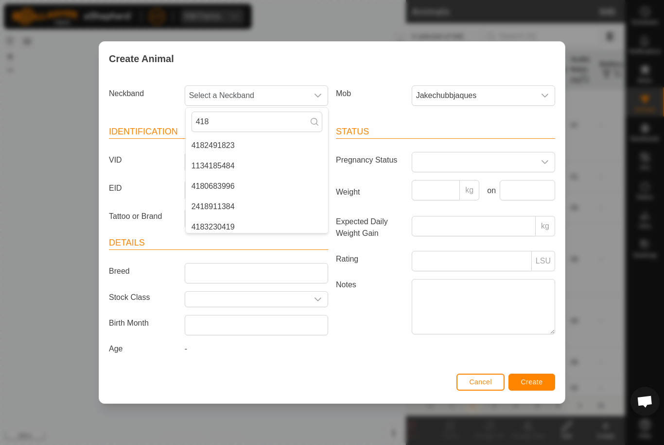
type input "418"
click at [240, 184] on li "4180683996" at bounding box center [257, 186] width 142 height 19
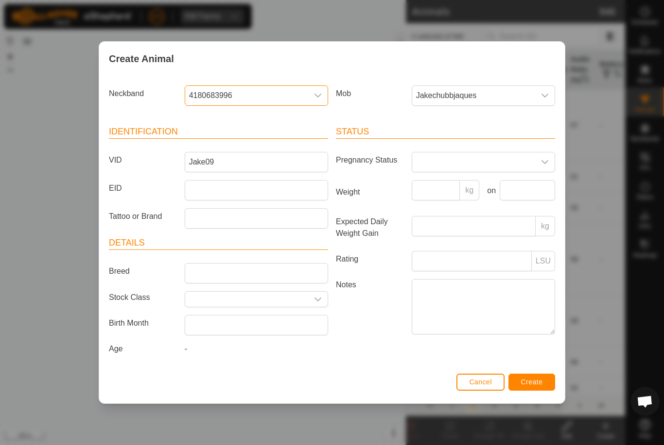
click at [531, 382] on span "Create" at bounding box center [532, 382] width 22 height 8
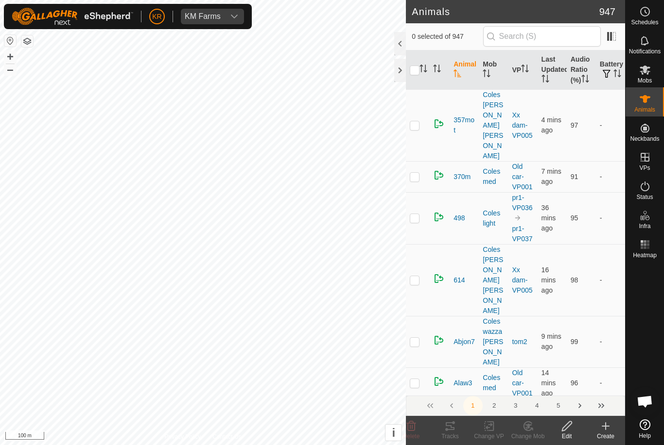
click at [610, 435] on div "Create" at bounding box center [605, 436] width 39 height 9
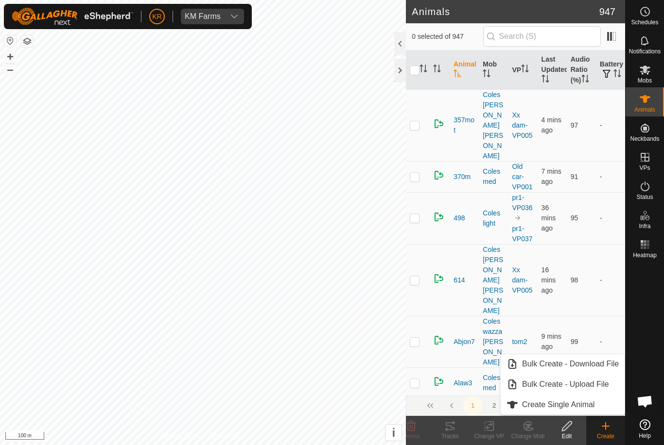
click at [590, 405] on span "Create Single Animal" at bounding box center [558, 405] width 72 height 12
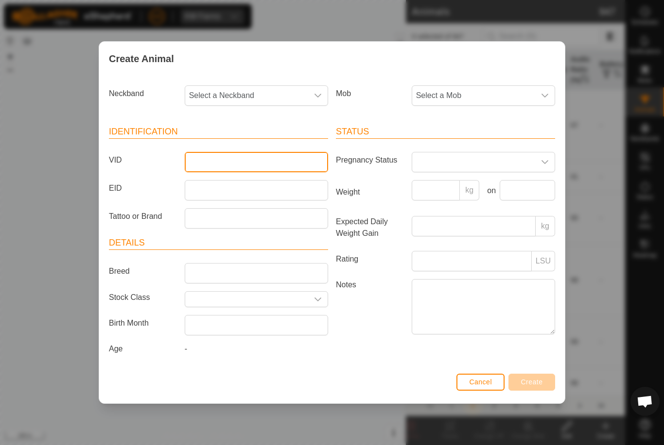
click at [263, 156] on input "VID" at bounding box center [256, 162] width 143 height 20
type input "Jake010"
click at [261, 96] on span "Select a Neckband" at bounding box center [246, 95] width 123 height 19
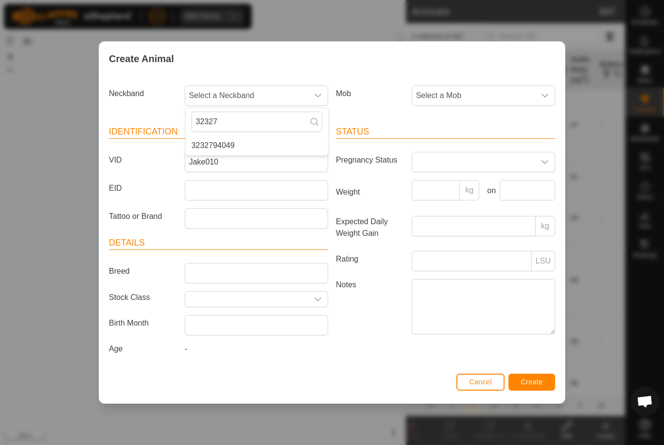
type input "32327"
click at [285, 144] on li "3232794049" at bounding box center [257, 145] width 142 height 19
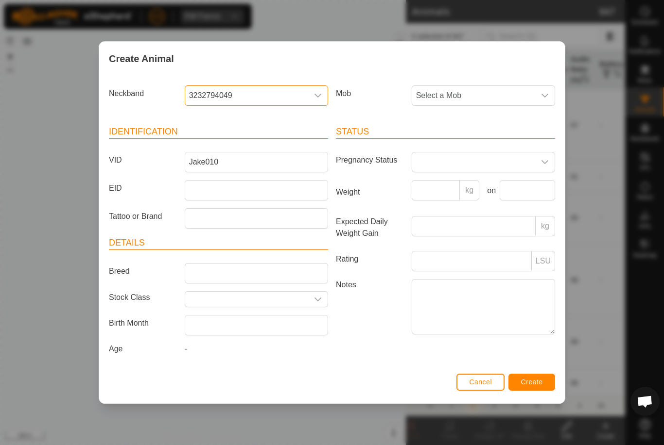
click at [506, 90] on span "Select a Mob" at bounding box center [473, 95] width 123 height 19
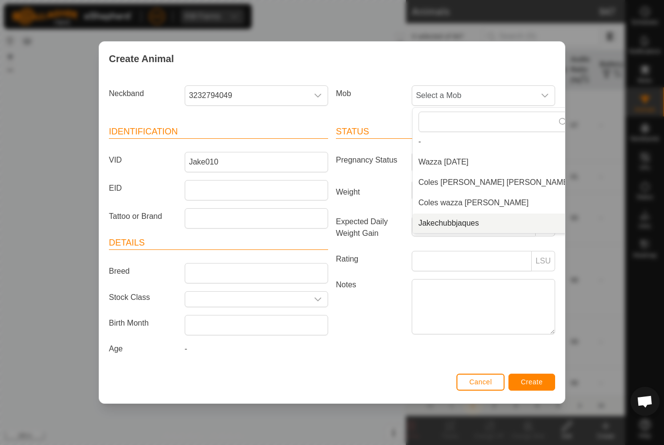
click at [494, 229] on li "Jakechubbjaques" at bounding box center [494, 223] width 164 height 19
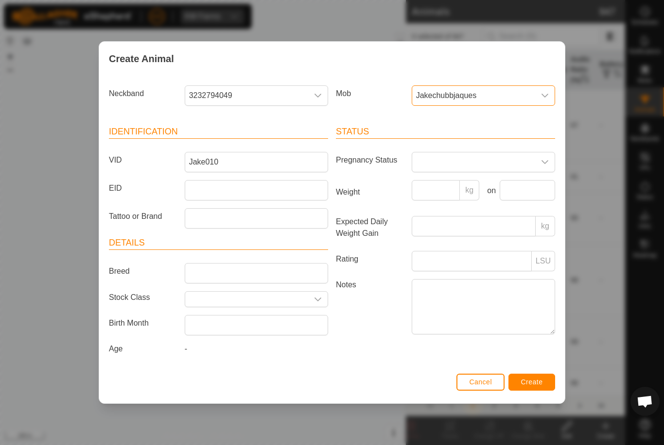
click at [554, 382] on button "Create" at bounding box center [531, 382] width 47 height 17
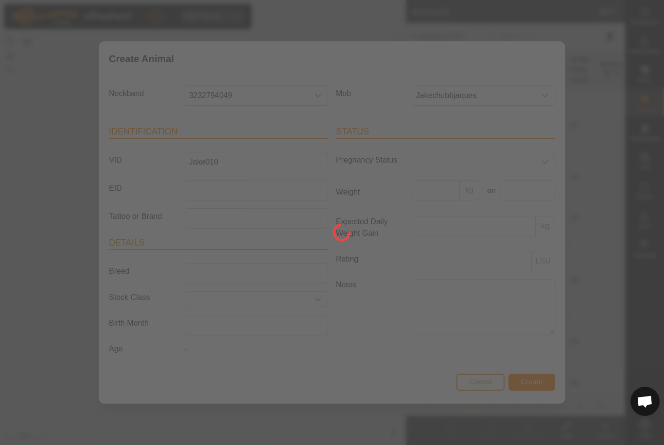
click at [532, 384] on div at bounding box center [332, 222] width 664 height 445
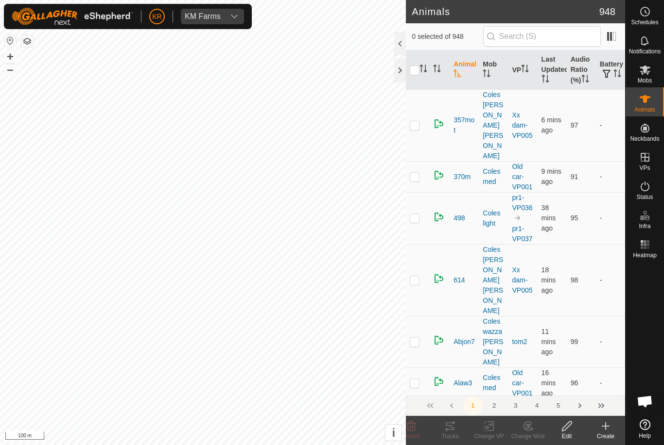
click at [610, 423] on icon at bounding box center [605, 427] width 12 height 12
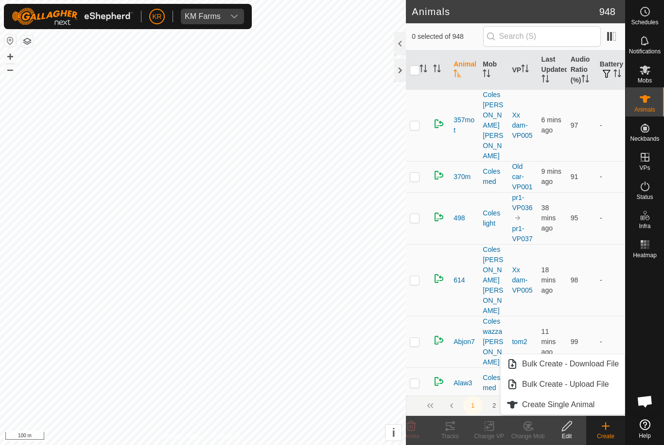
click at [579, 405] on span "Create Single Animal" at bounding box center [558, 405] width 72 height 12
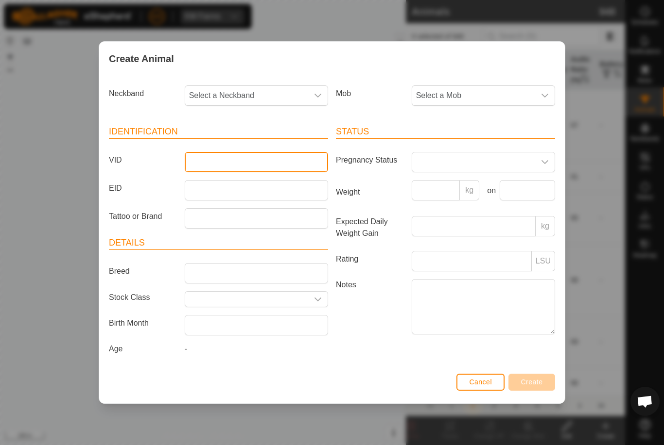
click at [269, 169] on input "VID" at bounding box center [256, 162] width 143 height 20
type input "Jake011"
click at [524, 102] on span "Select a Mob" at bounding box center [473, 95] width 123 height 19
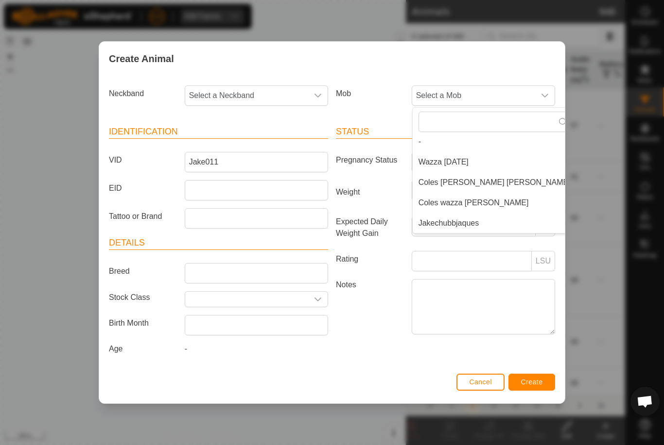
click at [473, 227] on li "Jakechubbjaques" at bounding box center [494, 223] width 164 height 19
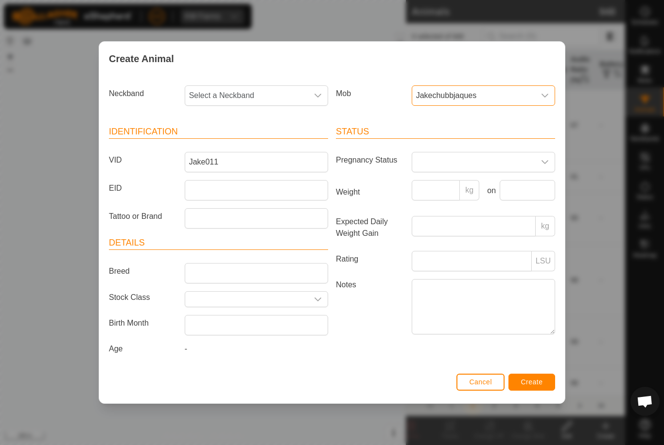
click at [249, 91] on span "Select a Neckband" at bounding box center [246, 95] width 123 height 19
type input "0612"
click at [289, 143] on li "0612581324" at bounding box center [257, 145] width 142 height 19
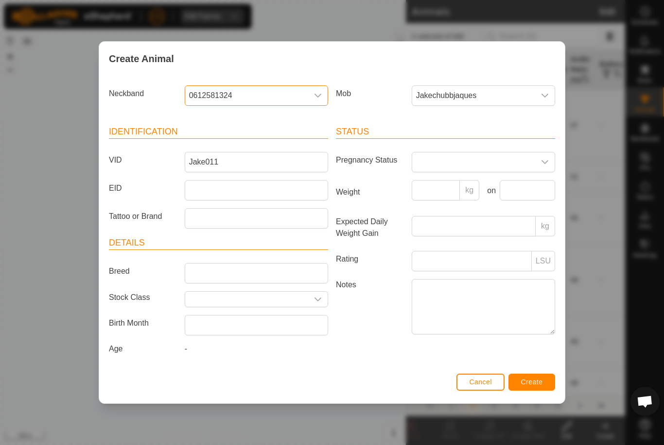
click at [539, 386] on span "Create" at bounding box center [532, 382] width 22 height 8
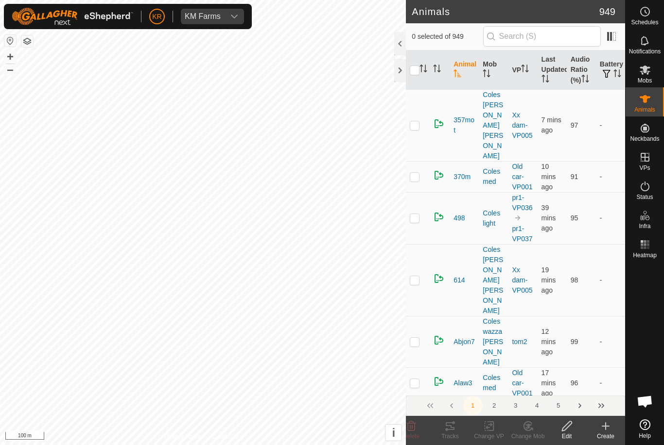
click at [602, 424] on icon at bounding box center [605, 427] width 12 height 12
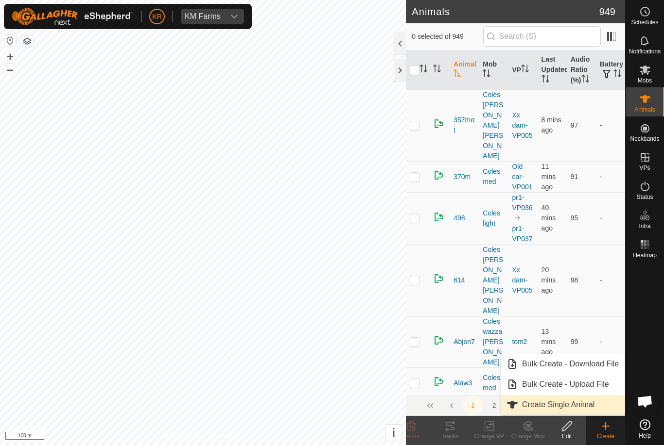
click at [593, 398] on link "Create Single Animal" at bounding box center [562, 404] width 124 height 19
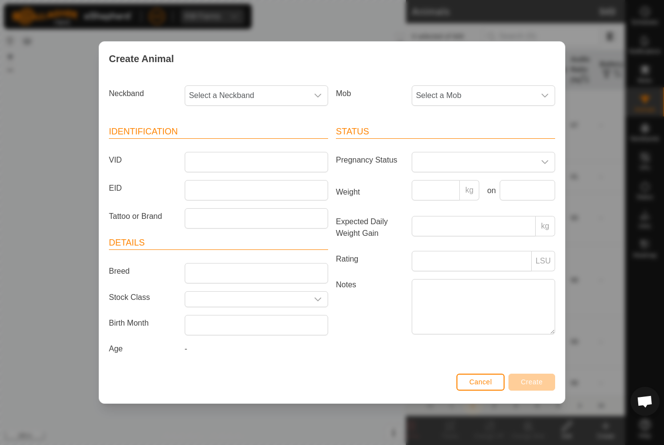
click at [258, 98] on span "Select a Neckband" at bounding box center [246, 95] width 123 height 19
type input "39399"
click at [283, 150] on li "3939949348" at bounding box center [257, 145] width 142 height 19
click at [498, 91] on span "Select a Mob" at bounding box center [473, 95] width 123 height 19
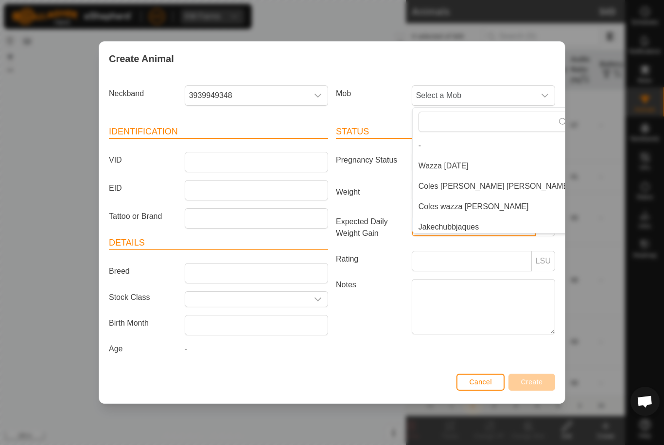
click at [466, 232] on input "Expected Daily Weight Gain" at bounding box center [473, 226] width 124 height 20
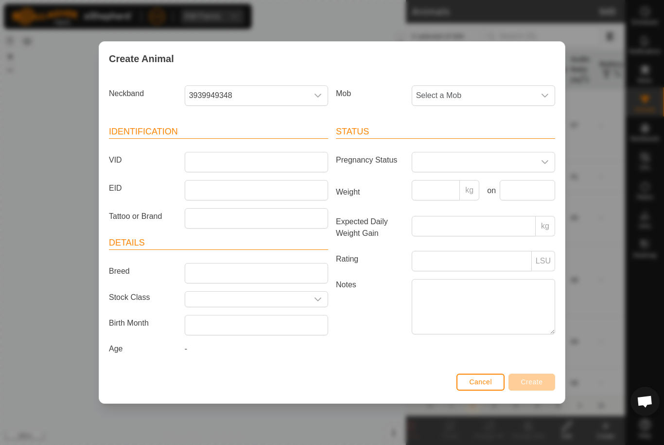
click at [526, 98] on span "Select a Mob" at bounding box center [473, 95] width 123 height 19
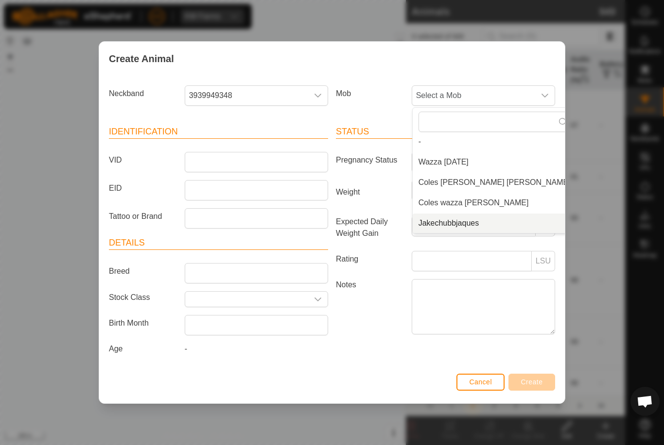
click at [471, 225] on span "Jakechubbjaques" at bounding box center [448, 224] width 61 height 12
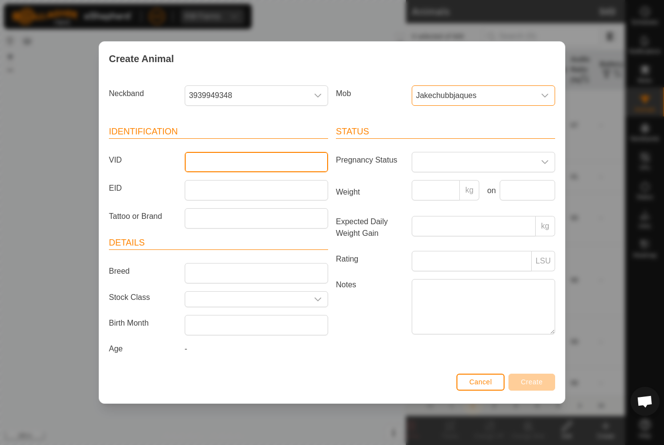
click at [282, 160] on input "VID" at bounding box center [256, 162] width 143 height 20
type input "Jake012"
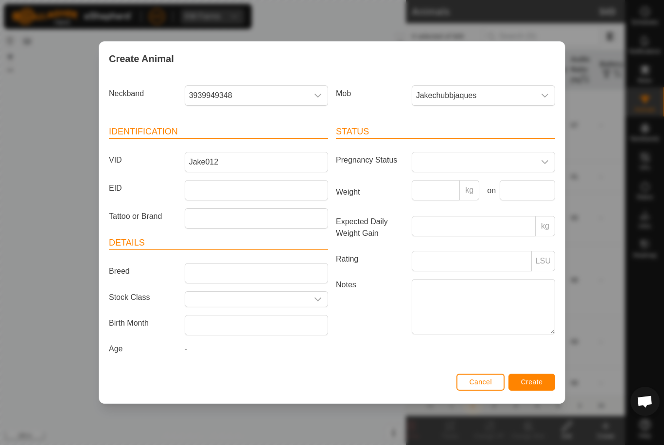
click at [538, 390] on button "Create" at bounding box center [531, 382] width 47 height 17
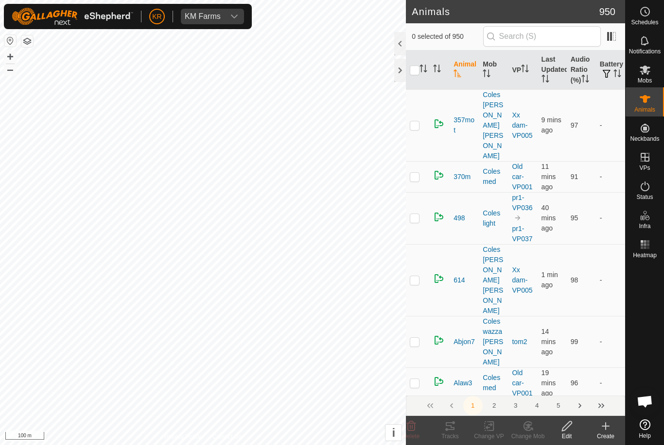
click at [611, 431] on icon at bounding box center [605, 427] width 12 height 12
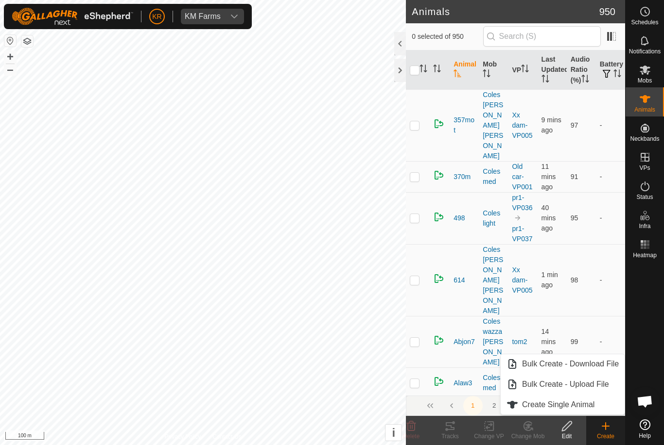
click at [585, 404] on span "Create Single Animal" at bounding box center [558, 405] width 72 height 12
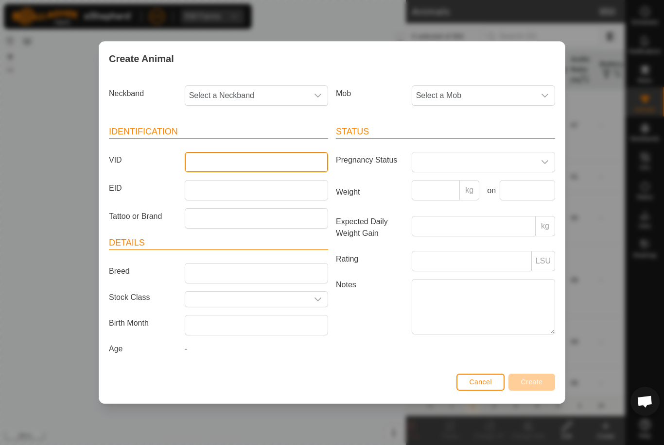
click at [290, 152] on input "VID" at bounding box center [256, 162] width 143 height 20
type input "Jake013"
click at [482, 95] on span "Select a Mob" at bounding box center [473, 95] width 123 height 19
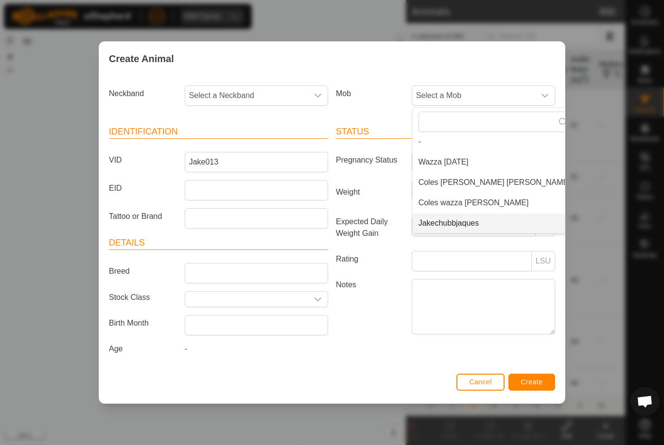
click at [457, 225] on span "Jakechubbjaques" at bounding box center [448, 224] width 61 height 12
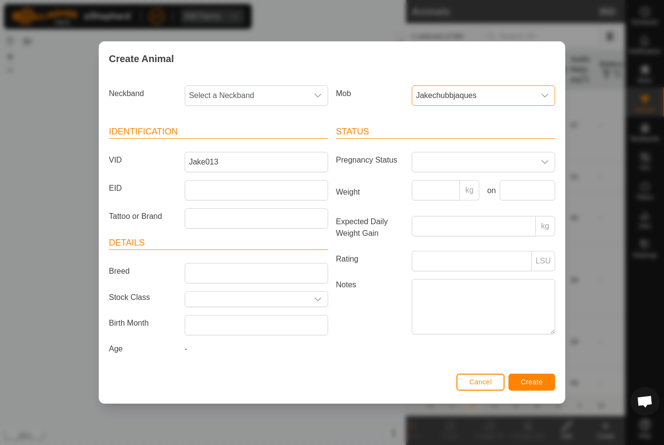
click at [266, 94] on span "Select a Neckband" at bounding box center [246, 95] width 123 height 19
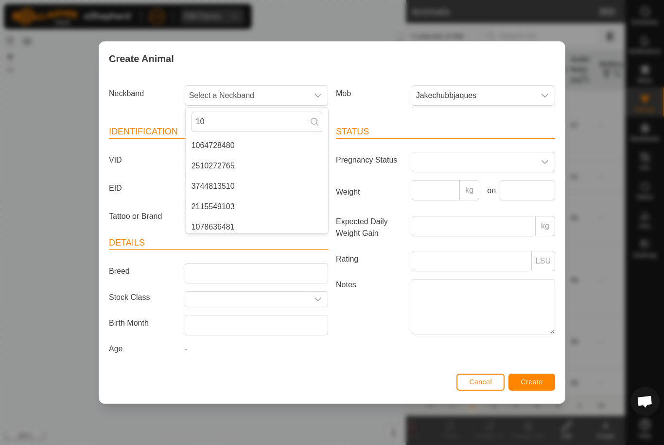
type input "1"
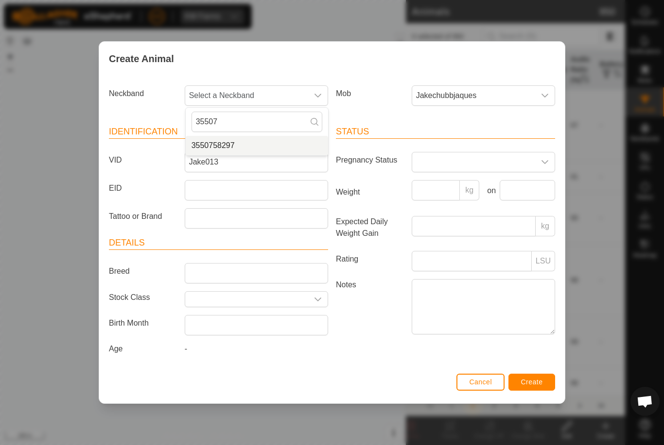
type input "35507"
click at [242, 142] on li "3550758297" at bounding box center [257, 145] width 142 height 19
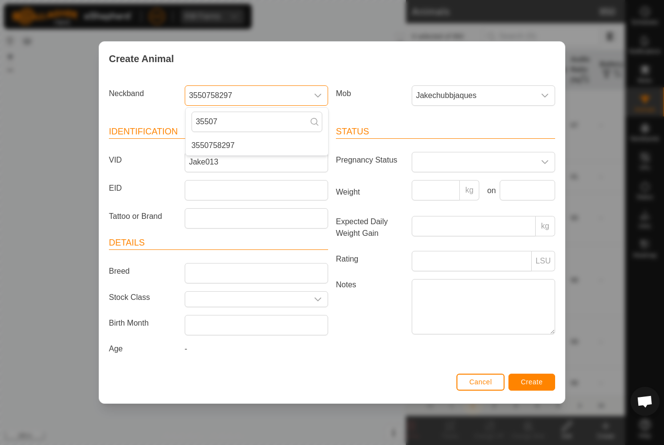
click at [222, 143] on article "Identification VID Jake013 EID Tattoo or Brand" at bounding box center [218, 176] width 219 height 103
click at [531, 379] on button "Create" at bounding box center [531, 382] width 47 height 17
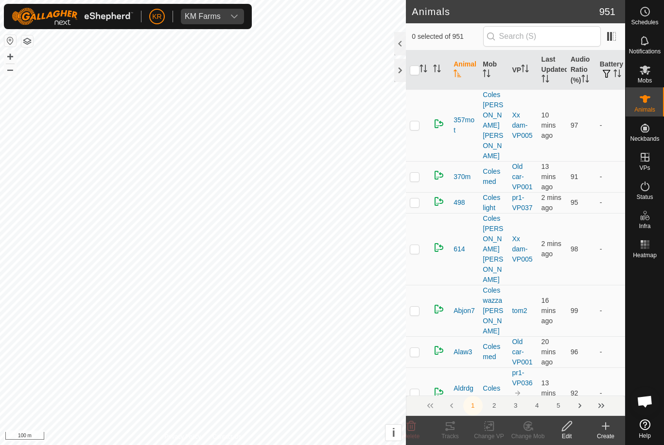
click at [601, 427] on icon at bounding box center [605, 427] width 12 height 12
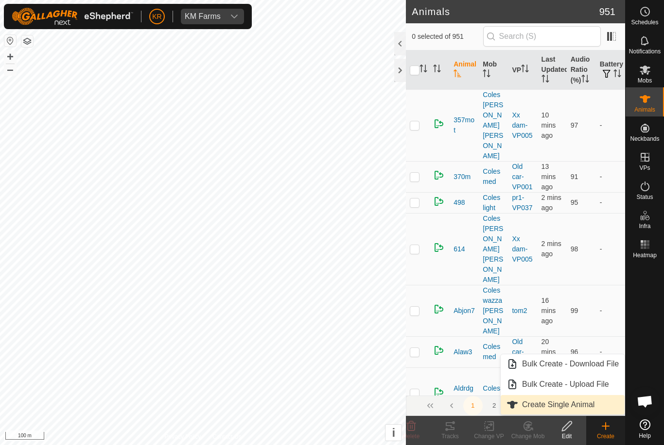
click at [575, 408] on span "Create Single Animal" at bounding box center [558, 405] width 72 height 12
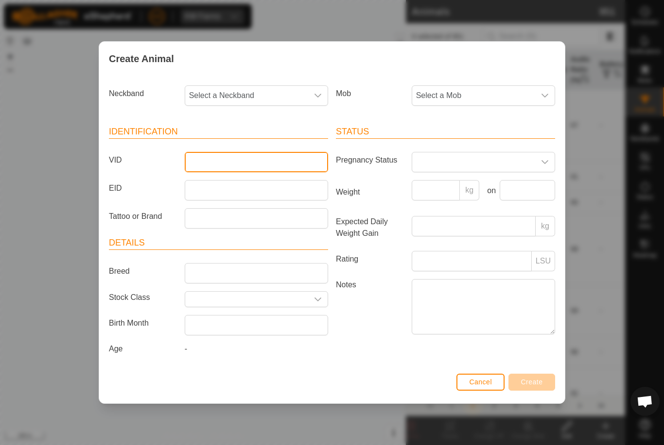
click at [256, 157] on input "VID" at bounding box center [256, 162] width 143 height 20
type input "Jake014"
click at [486, 94] on span "Select a Mob" at bounding box center [473, 95] width 123 height 19
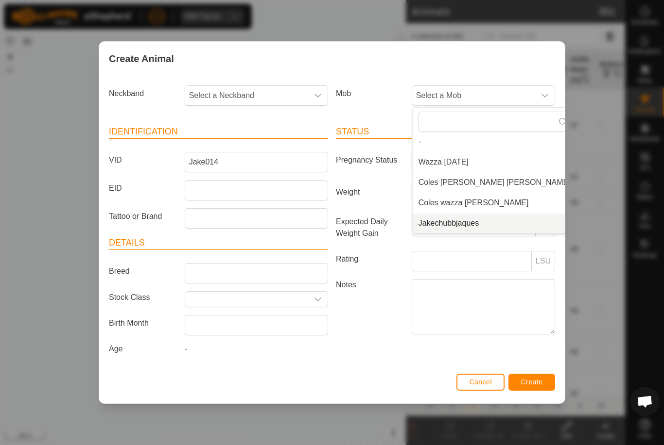
click at [463, 229] on li "Jakechubbjaques" at bounding box center [494, 223] width 164 height 19
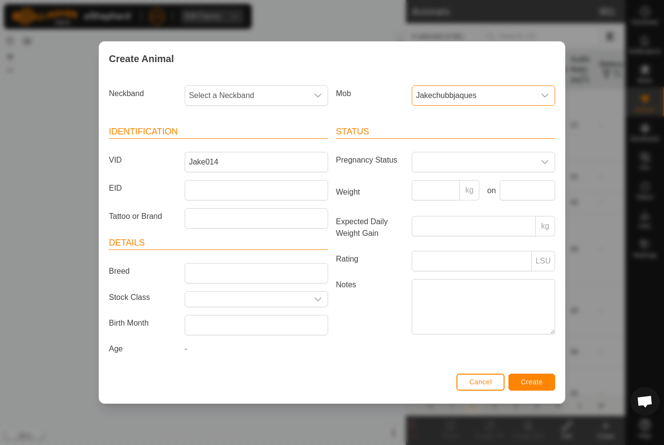
click at [265, 89] on span "Select a Neckband" at bounding box center [246, 95] width 123 height 19
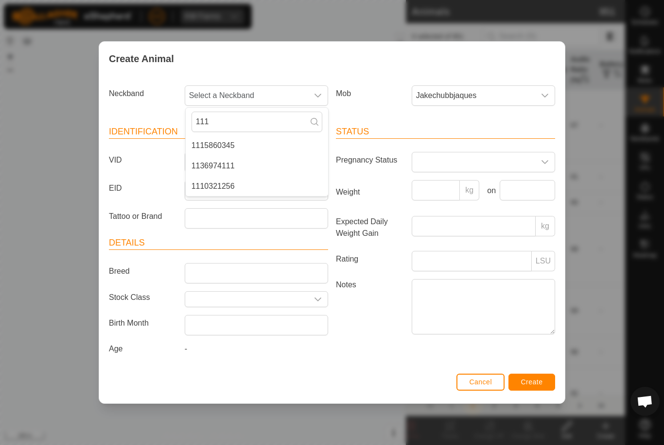
type input "111"
click at [235, 184] on li "1110321256" at bounding box center [257, 186] width 142 height 19
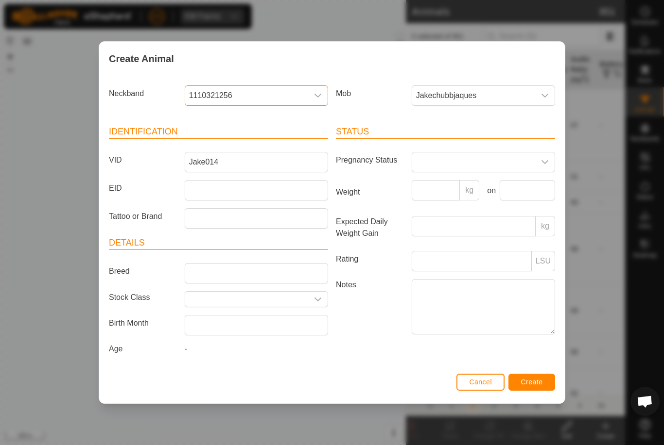
click at [537, 378] on button "Create" at bounding box center [531, 382] width 47 height 17
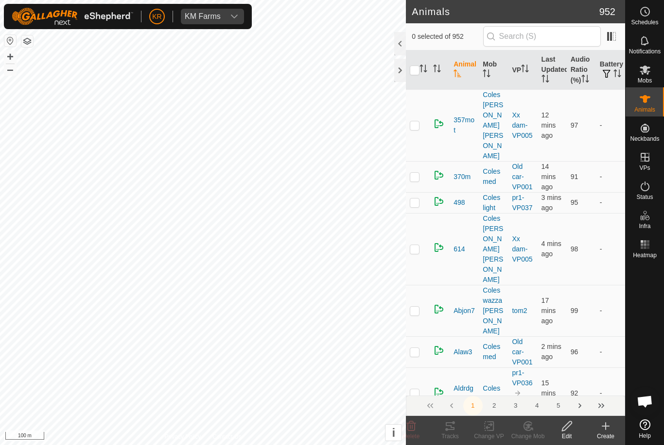
click at [607, 441] on div "Create" at bounding box center [605, 436] width 39 height 9
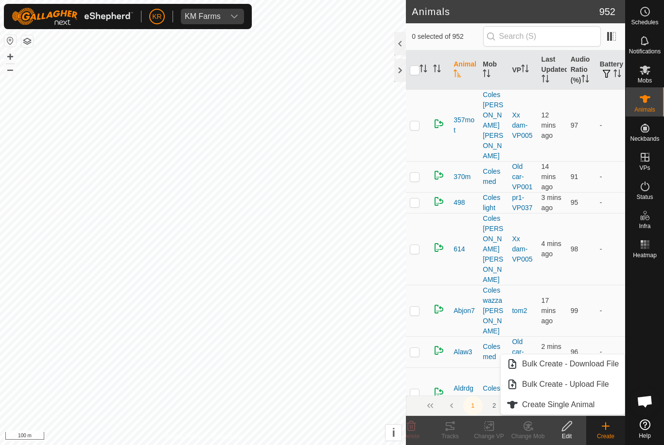
click at [608, 429] on icon at bounding box center [605, 427] width 12 height 12
click at [577, 406] on span "Create Single Animal" at bounding box center [558, 405] width 72 height 12
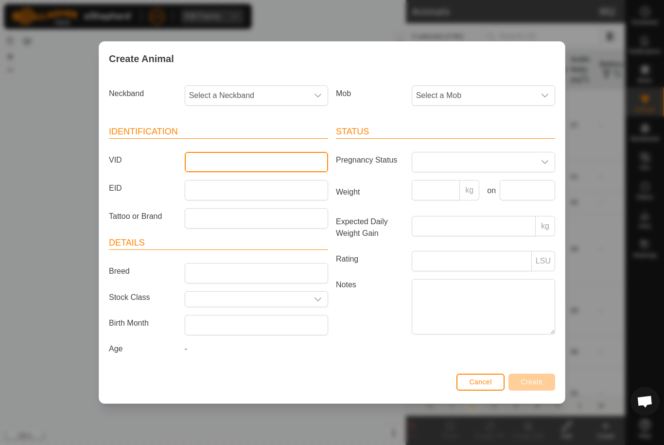
click at [293, 164] on input "VID" at bounding box center [256, 162] width 143 height 20
type input "Jake015"
click at [476, 86] on span "Select a Mob" at bounding box center [473, 95] width 123 height 19
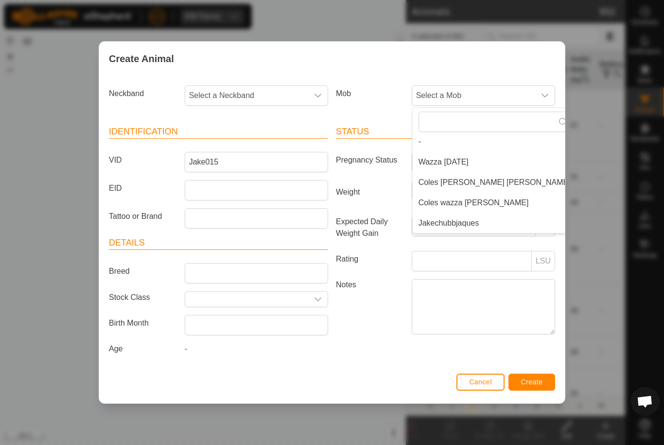
click at [479, 229] on li "Jakechubbjaques" at bounding box center [494, 223] width 164 height 19
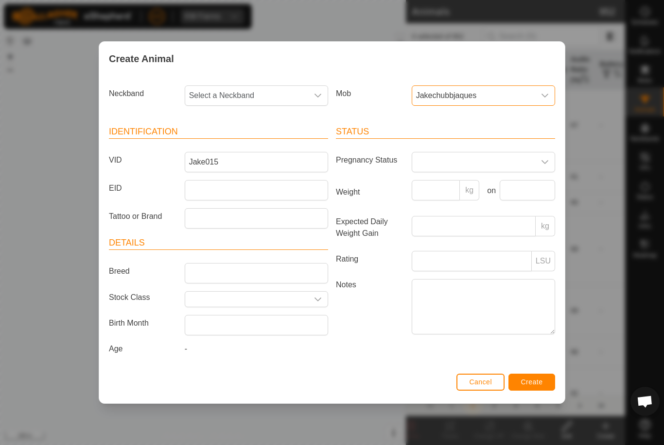
click at [277, 101] on span "Select a Neckband" at bounding box center [246, 95] width 123 height 19
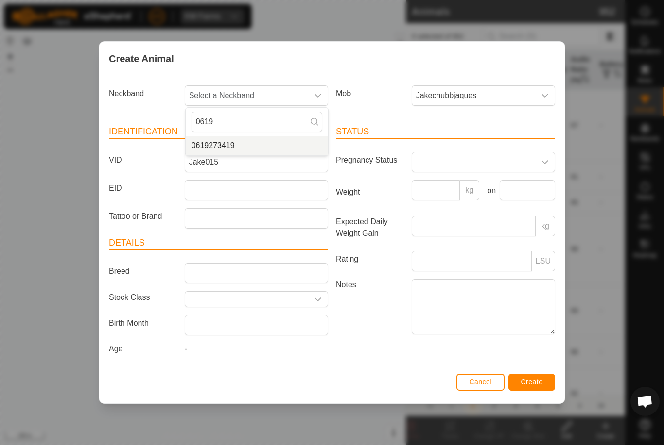
type input "0619"
click at [261, 143] on li "0619273419" at bounding box center [257, 145] width 142 height 19
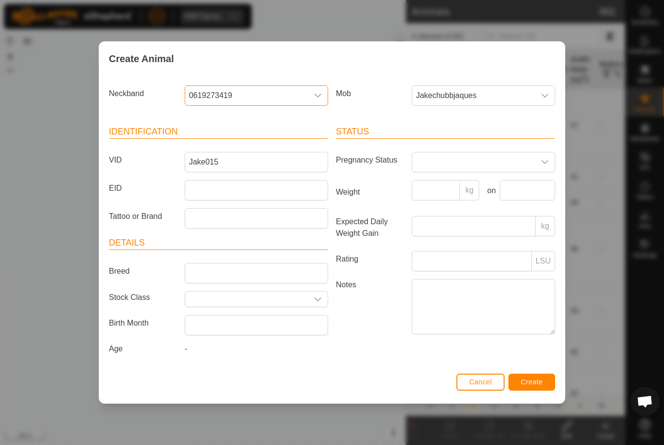
click at [537, 380] on button "Create" at bounding box center [531, 382] width 47 height 17
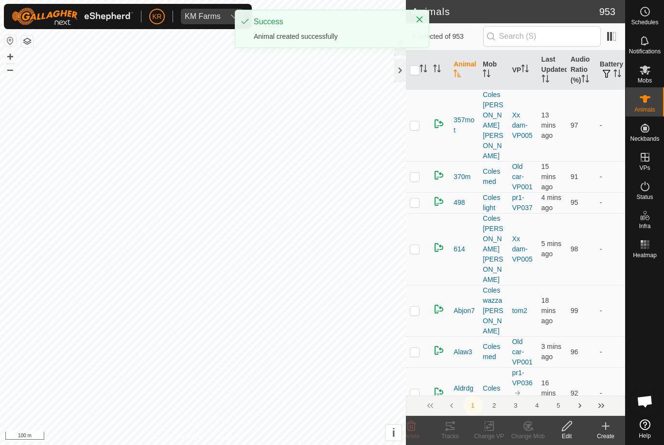
click at [609, 431] on icon at bounding box center [605, 427] width 12 height 12
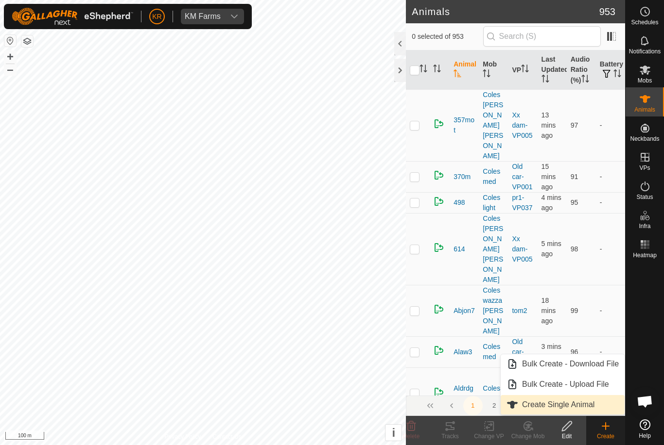
click at [580, 407] on span "Create Single Animal" at bounding box center [558, 405] width 72 height 12
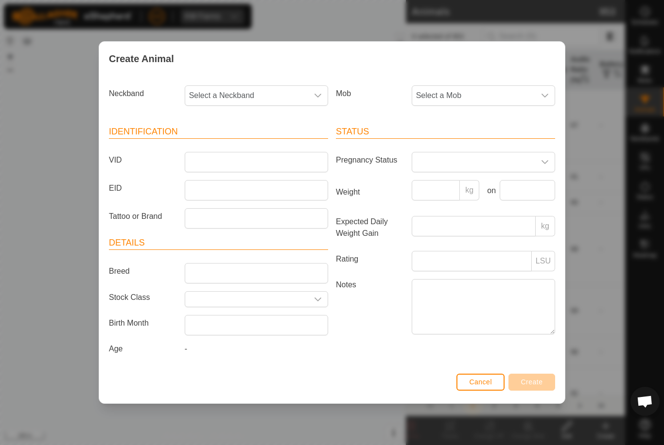
click at [486, 95] on span "Select a Mob" at bounding box center [473, 95] width 123 height 19
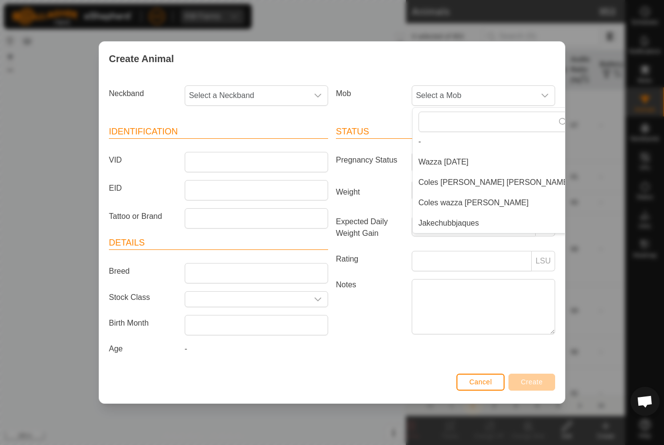
click at [477, 229] on li "Jakechubbjaques" at bounding box center [494, 223] width 164 height 19
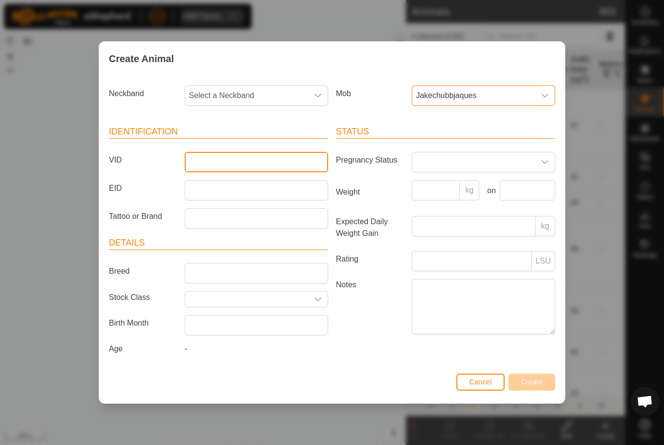
click at [276, 162] on input "VID" at bounding box center [256, 162] width 143 height 20
type input "Jake016"
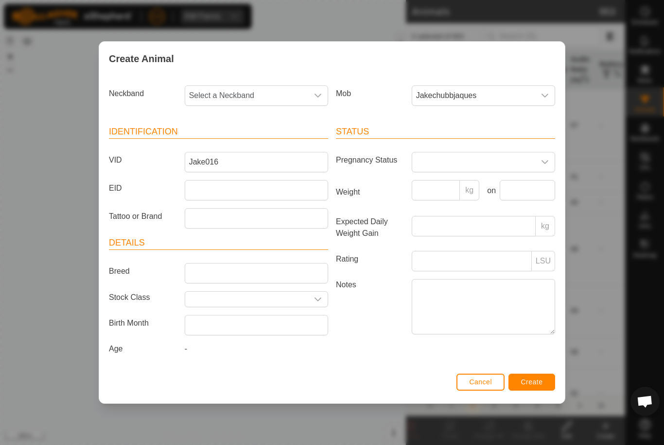
click at [276, 98] on span "Select a Neckband" at bounding box center [246, 95] width 123 height 19
type input "42407"
click at [272, 145] on li "4240756229" at bounding box center [257, 145] width 142 height 19
click at [528, 380] on span "Create" at bounding box center [532, 382] width 22 height 8
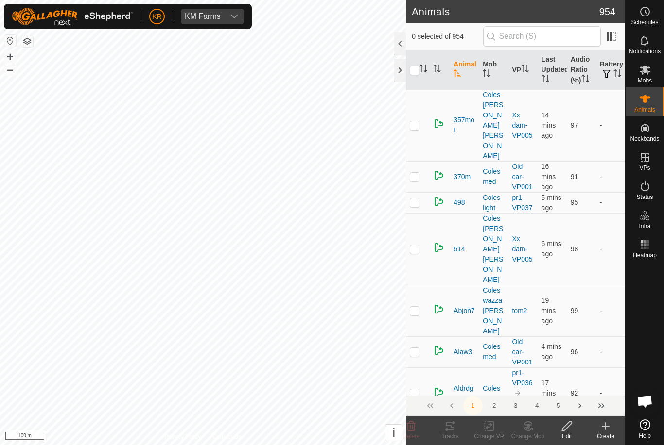
click at [599, 430] on create-svg-icon at bounding box center [605, 427] width 39 height 12
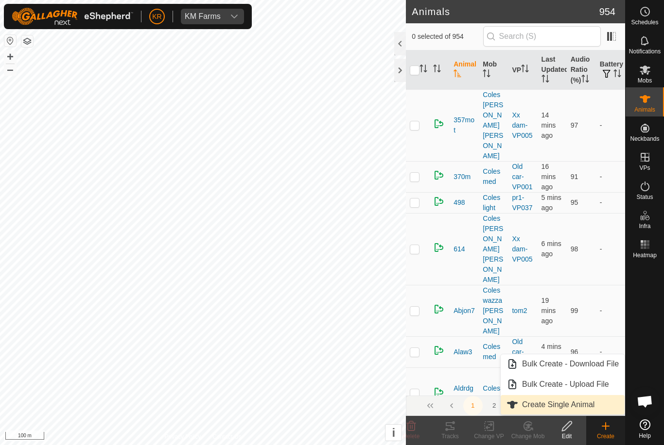
click at [568, 409] on span "Create Single Animal" at bounding box center [558, 405] width 72 height 12
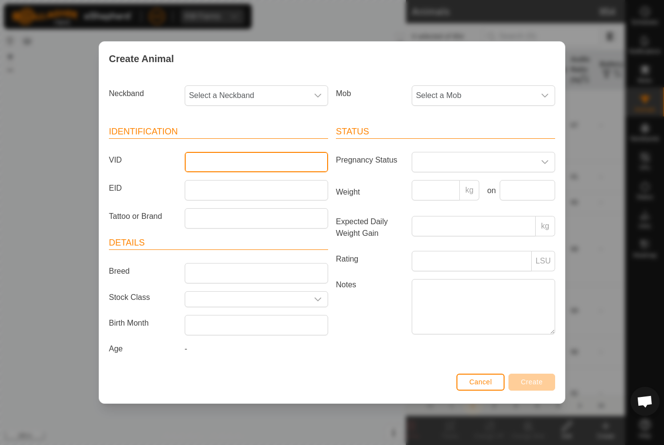
click at [277, 163] on input "VID" at bounding box center [256, 162] width 143 height 20
type input "Jake017"
click at [495, 92] on span "Select a Mob" at bounding box center [473, 95] width 123 height 19
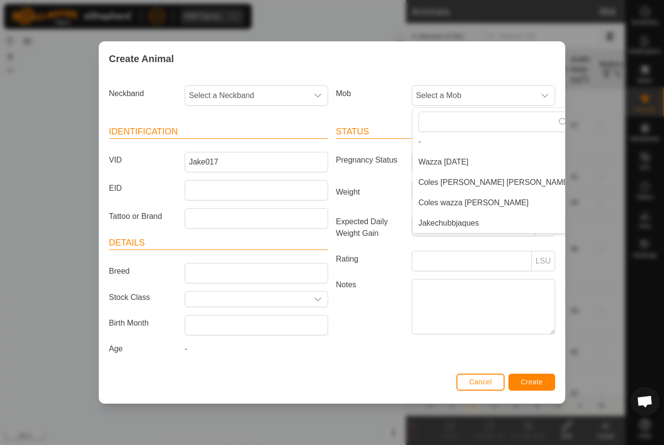
click at [482, 224] on li "Jakechubbjaques" at bounding box center [494, 223] width 164 height 19
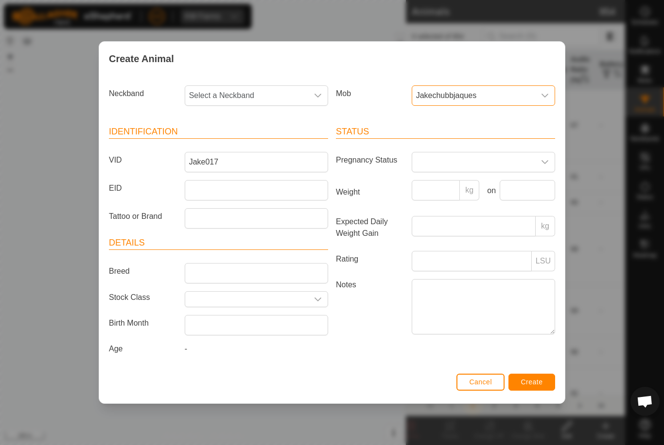
click at [280, 93] on span "Select a Neckband" at bounding box center [246, 95] width 123 height 19
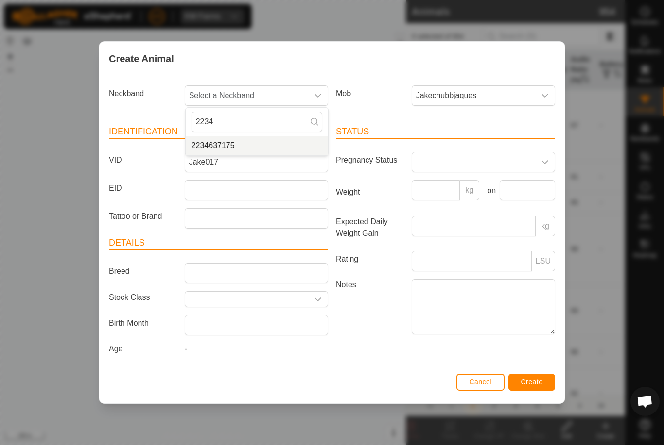
type input "2234"
click at [272, 141] on li "2234637175" at bounding box center [257, 145] width 142 height 19
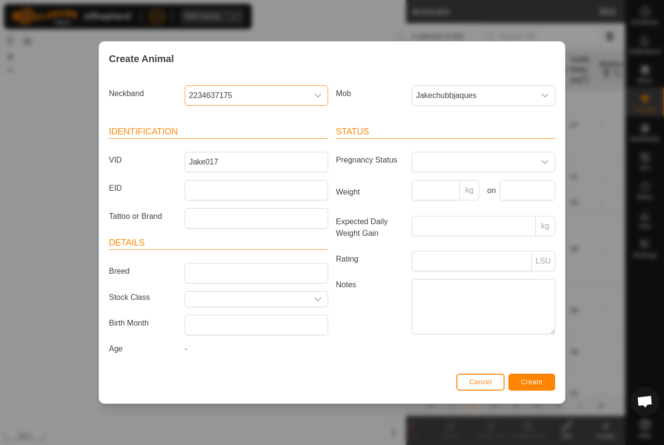
click at [561, 356] on div "Neckband 2234637175 Mob Jakechubbjaques Identification VID Jake017 EID Tattoo o…" at bounding box center [331, 223] width 465 height 295
click at [542, 379] on button "Create" at bounding box center [531, 382] width 47 height 17
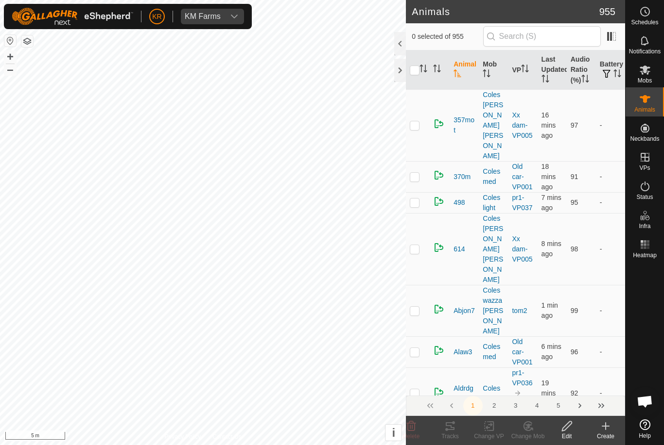
checkbox input "true"
click at [416, 423] on icon at bounding box center [411, 427] width 12 height 12
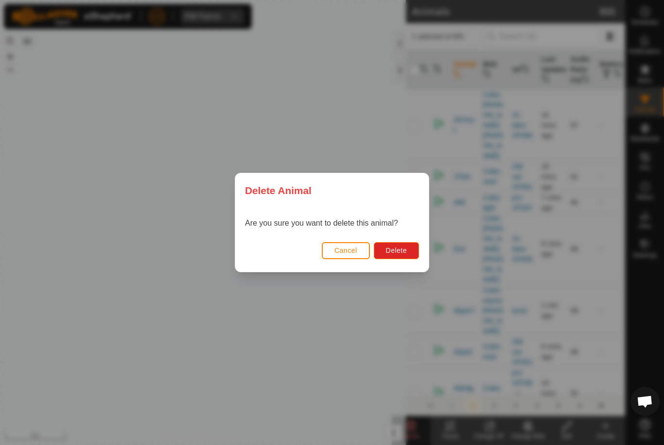
click at [396, 251] on span "Delete" at bounding box center [396, 251] width 21 height 8
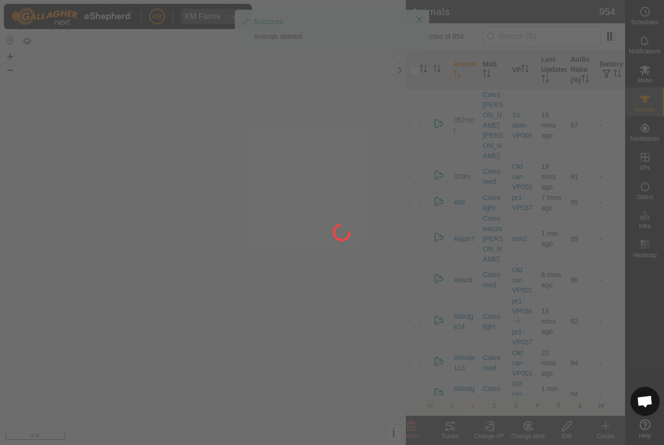
click at [132, 199] on div at bounding box center [332, 222] width 664 height 445
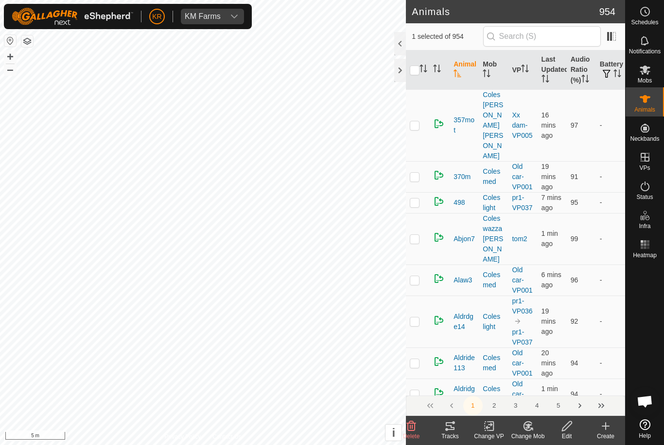
click at [414, 424] on icon at bounding box center [411, 427] width 9 height 10
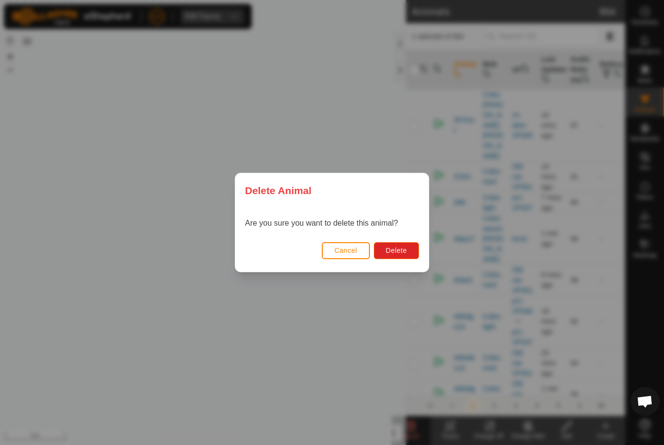
click at [398, 259] on button "Delete" at bounding box center [396, 250] width 45 height 17
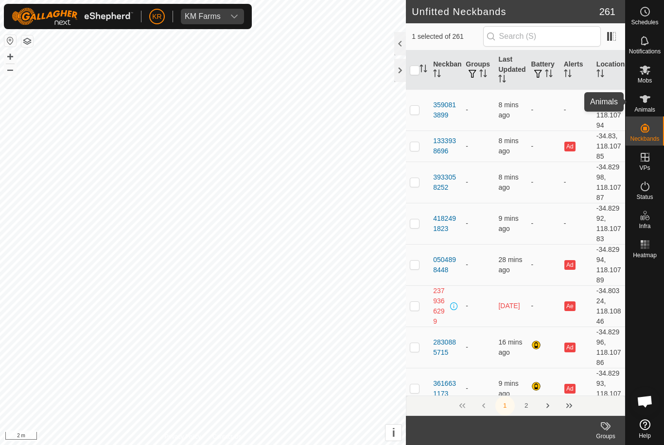
click at [648, 105] on es-animals-svg-icon at bounding box center [644, 99] width 17 height 16
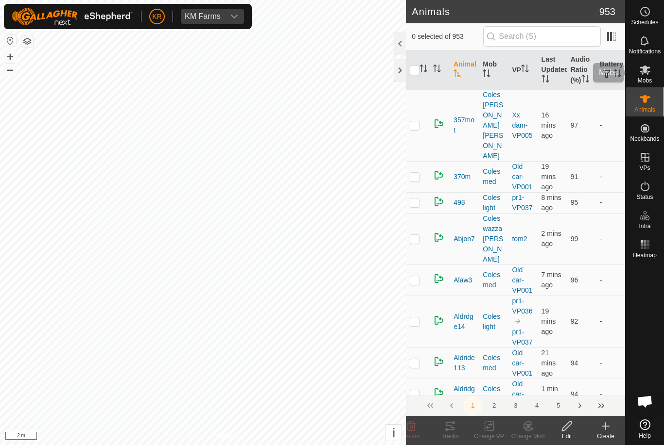
click at [650, 78] on span "Mobs" at bounding box center [644, 81] width 14 height 6
